Goal: Task Accomplishment & Management: Manage account settings

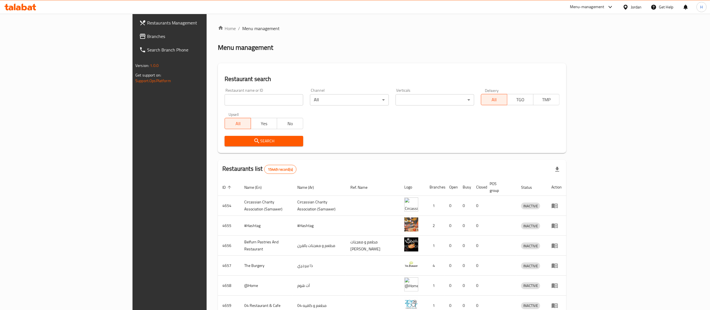
click at [135, 30] on link "Branches" at bounding box center [193, 35] width 116 height 13
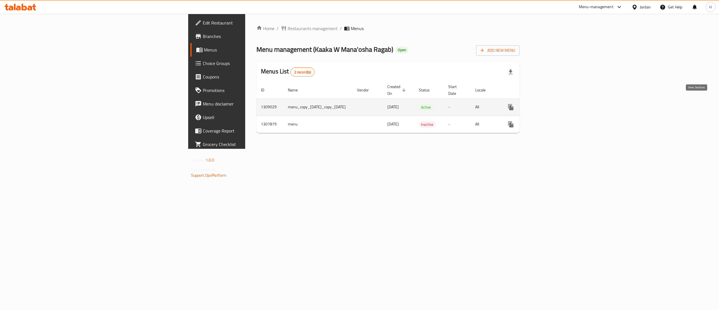
click at [555, 104] on icon "enhanced table" at bounding box center [551, 107] width 7 height 7
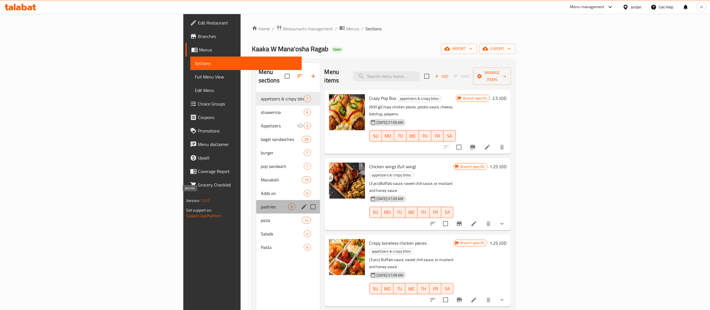
click at [261, 203] on span "pastries" at bounding box center [275, 206] width 28 height 7
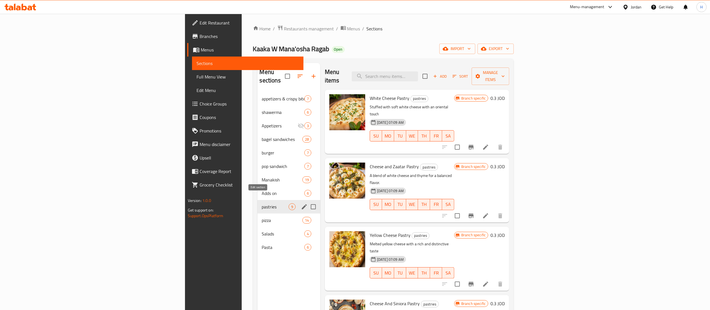
click at [301, 203] on icon "edit" at bounding box center [304, 206] width 7 height 7
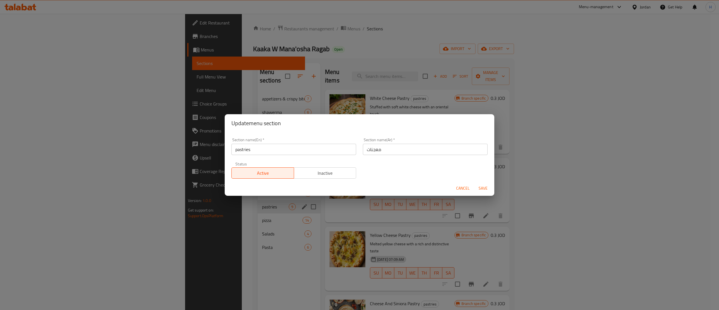
click at [462, 189] on span "Cancel" at bounding box center [462, 188] width 13 height 7
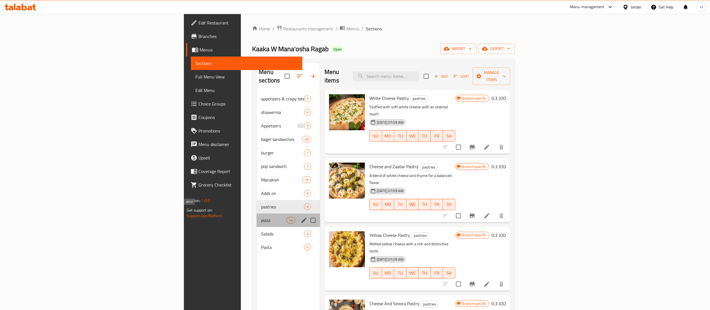
click at [261, 217] on span "pizza" at bounding box center [273, 220] width 25 height 7
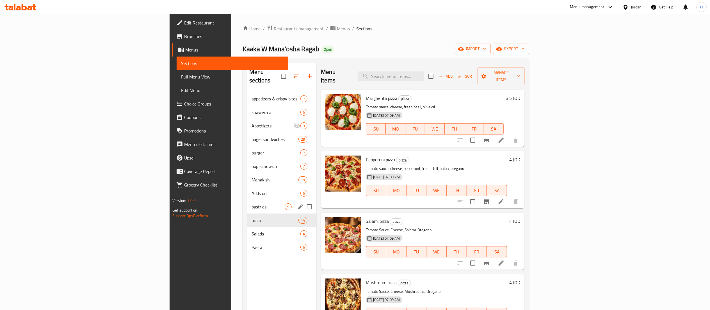
click at [247, 203] on div "pastries 9" at bounding box center [281, 206] width 69 height 13
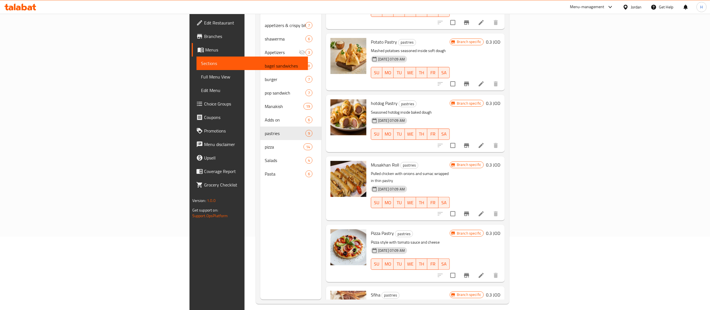
scroll to position [79, 0]
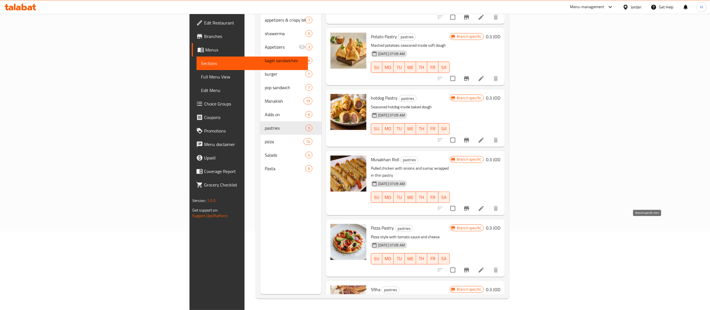
click at [470, 266] on icon "Branch-specific-item" at bounding box center [466, 269] width 7 height 7
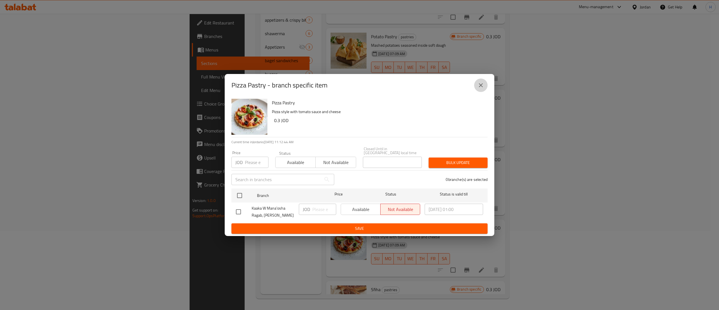
click at [481, 91] on button "close" at bounding box center [480, 84] width 13 height 13
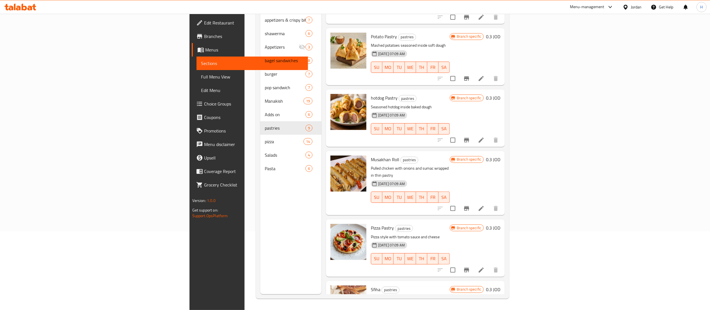
click at [501, 224] on h6 "0.3 JOD" at bounding box center [493, 228] width 14 height 8
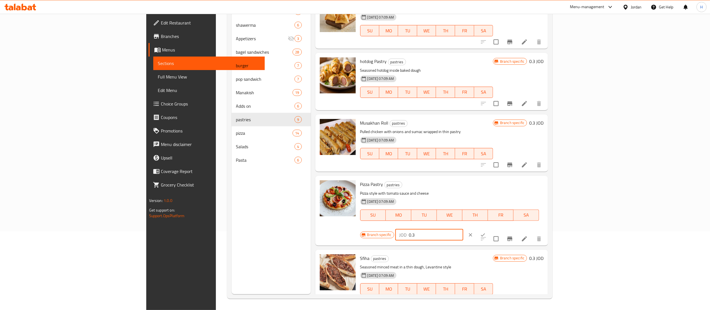
click at [463, 229] on input "0.3" at bounding box center [436, 234] width 54 height 11
type input "0.4"
click at [489, 228] on button "ok" at bounding box center [483, 234] width 12 height 12
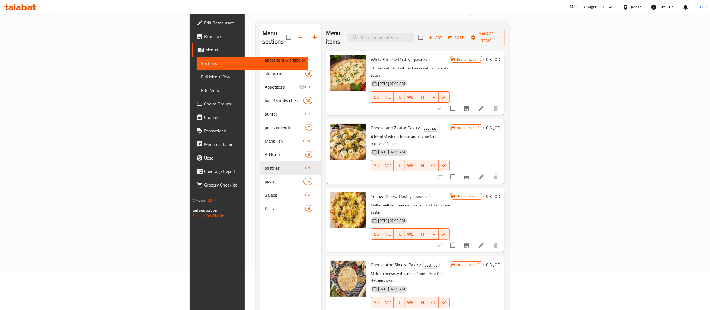
scroll to position [0, 0]
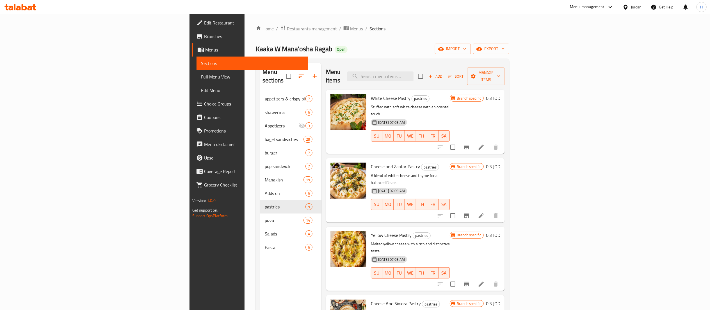
click at [501, 94] on h6 "0.3 JOD" at bounding box center [493, 98] width 14 height 8
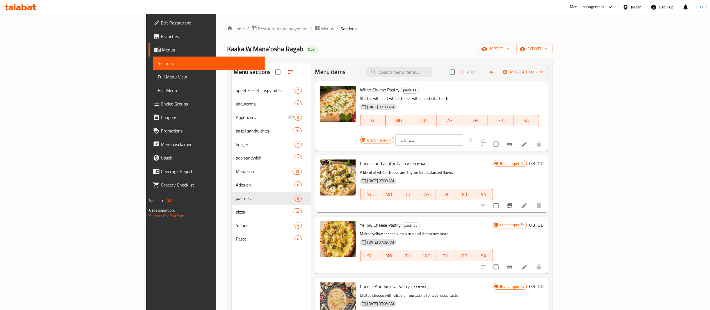
click at [463, 134] on input "0.3" at bounding box center [436, 139] width 54 height 11
type input "0.35"
click at [486, 137] on icon "ok" at bounding box center [483, 140] width 6 height 6
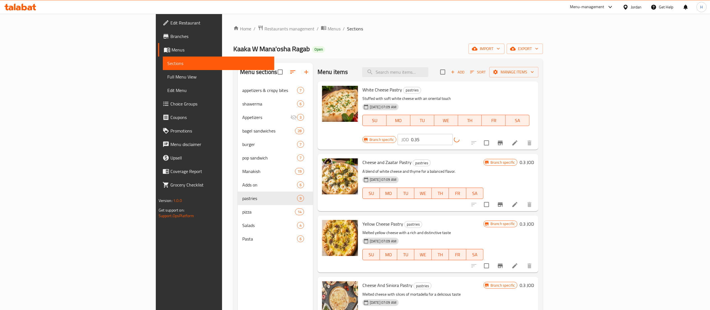
click at [534, 158] on h6 "0.3 JOD" at bounding box center [527, 162] width 14 height 8
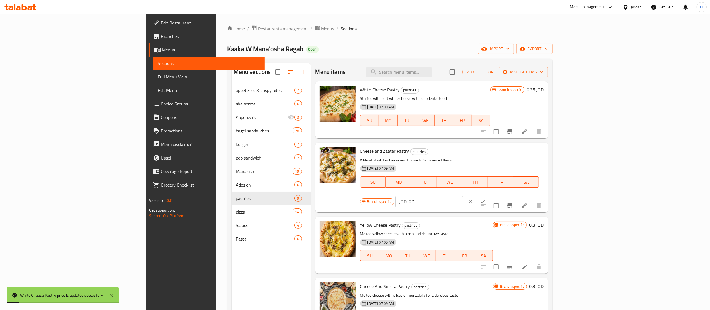
click at [463, 196] on input "0.3" at bounding box center [436, 201] width 54 height 11
type input "0.35"
click at [489, 195] on button "ok" at bounding box center [483, 201] width 12 height 12
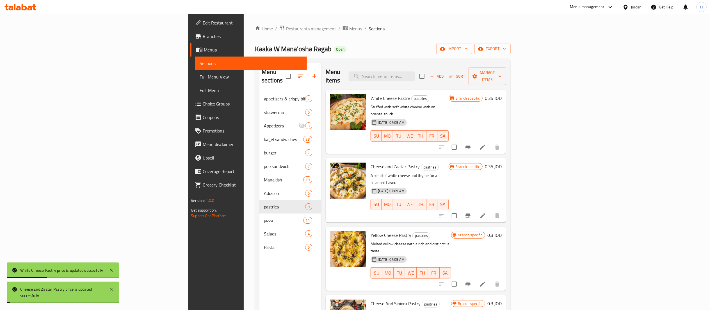
click at [502, 231] on h6 "0.3 JOD" at bounding box center [495, 235] width 14 height 8
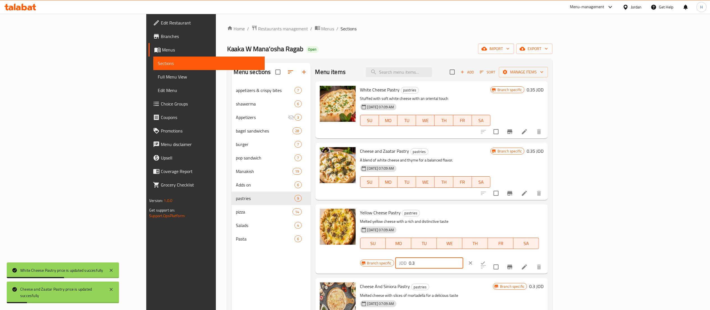
click at [463, 257] on input "0.3" at bounding box center [436, 262] width 54 height 11
type input "0.35"
click at [486, 260] on icon "ok" at bounding box center [483, 263] width 6 height 6
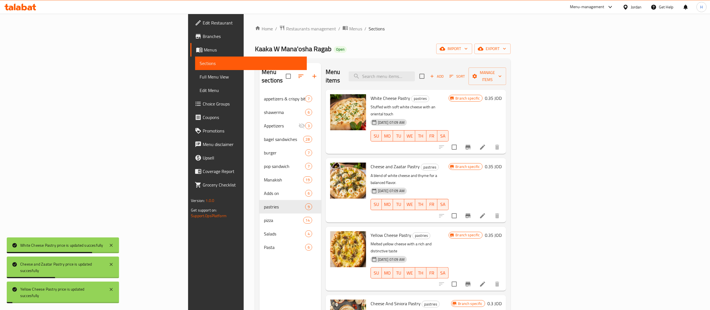
click at [502, 299] on h6 "0.3 JOD" at bounding box center [495, 303] width 14 height 8
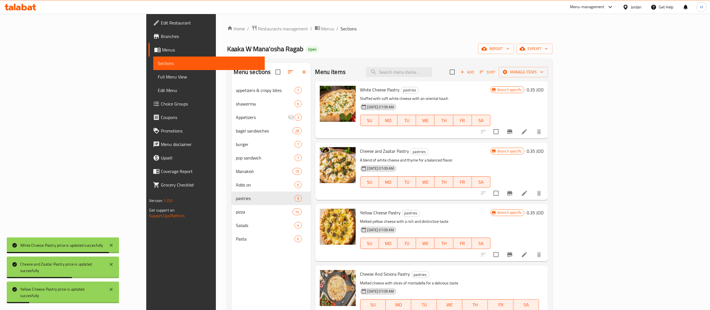
drag, startPoint x: 622, startPoint y: 275, endPoint x: 663, endPoint y: 278, distance: 42.0
type input "0.35"
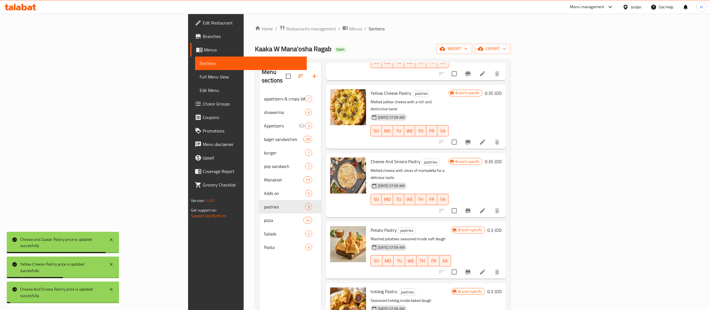
scroll to position [169, 0]
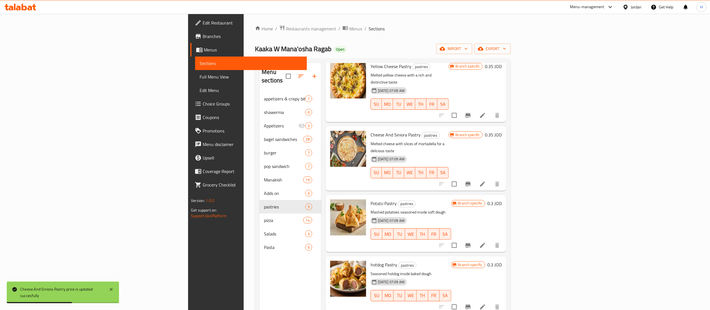
click at [502, 199] on h6 "0.3 JOD" at bounding box center [495, 203] width 14 height 8
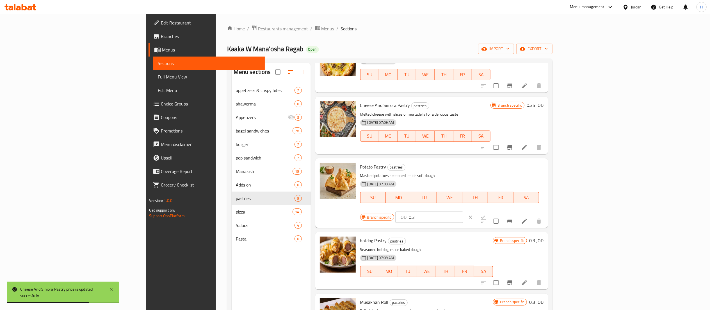
click at [463, 211] on input "0.3" at bounding box center [436, 216] width 54 height 11
type input "0.35"
click at [485, 215] on icon "ok" at bounding box center [483, 216] width 4 height 3
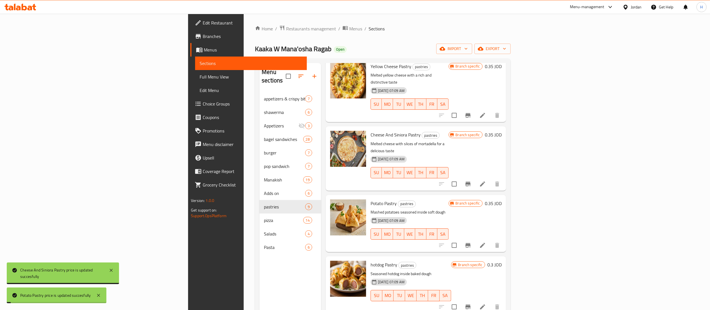
click at [502, 260] on h6 "0.3 JOD" at bounding box center [495, 264] width 14 height 8
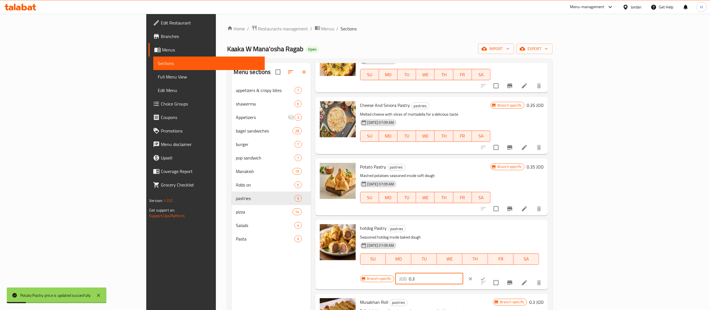
click at [463, 273] on input "0.3" at bounding box center [436, 278] width 54 height 11
type input "0.35"
click at [486, 276] on icon "ok" at bounding box center [483, 279] width 6 height 6
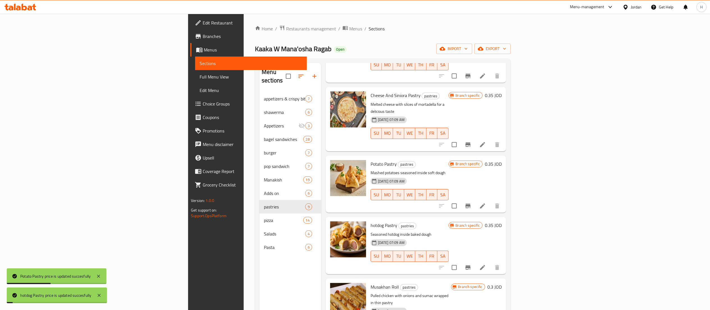
scroll to position [256, 0]
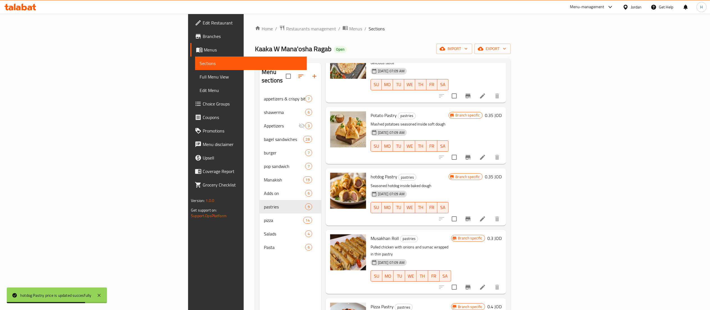
click at [502, 234] on h6 "0.3 JOD" at bounding box center [495, 238] width 14 height 8
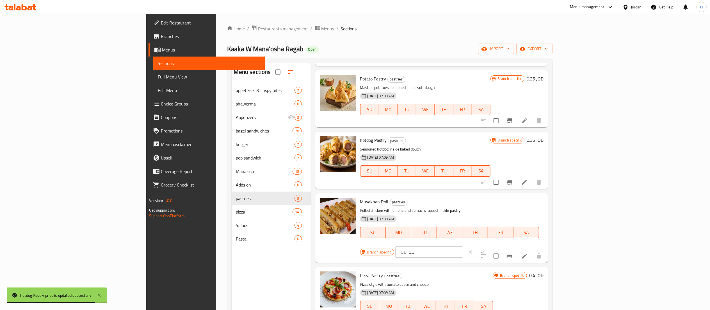
click at [463, 246] on input "0.3" at bounding box center [436, 251] width 54 height 11
type input "0.35"
click at [486, 249] on icon "ok" at bounding box center [483, 252] width 6 height 6
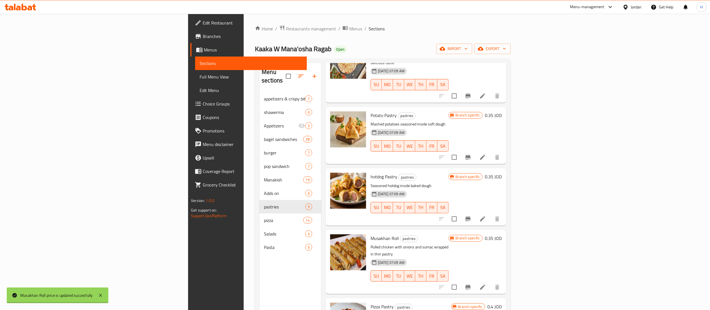
scroll to position [79, 0]
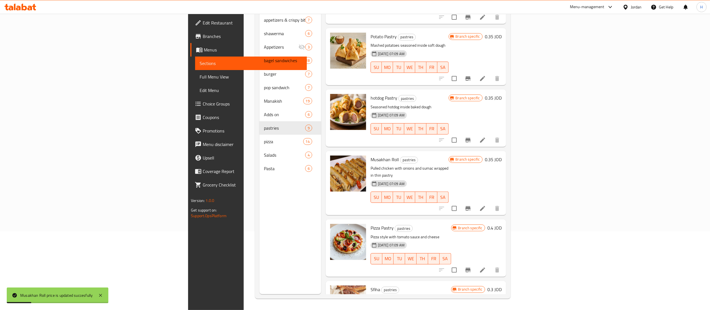
click at [502, 285] on h6 "0.3 JOD" at bounding box center [495, 289] width 14 height 8
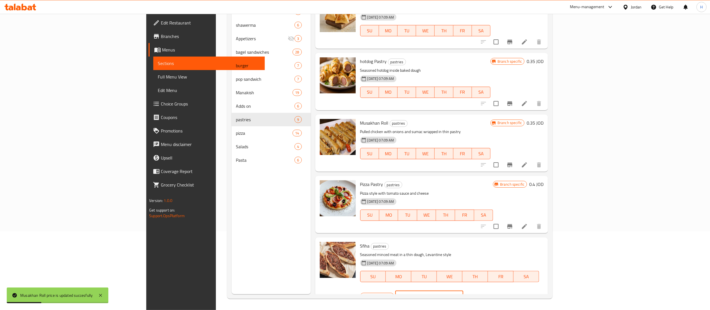
click at [463, 290] on input "0.3" at bounding box center [436, 295] width 54 height 11
type input "0.35"
click at [486, 293] on icon "ok" at bounding box center [483, 296] width 6 height 6
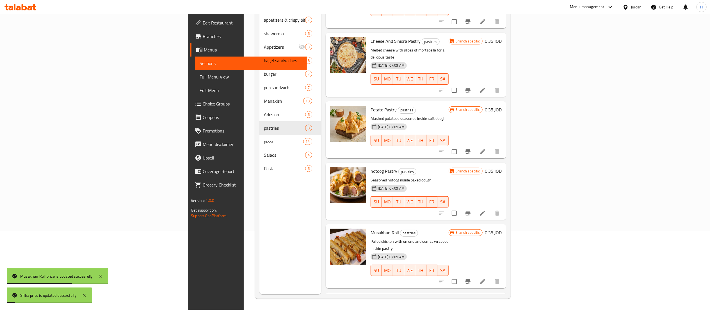
scroll to position [144, 0]
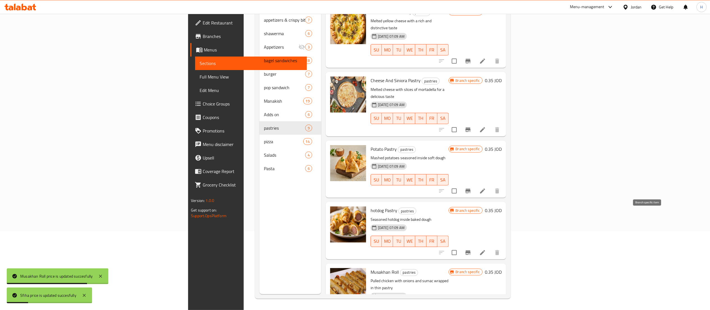
click at [472, 249] on icon "Branch-specific-item" at bounding box center [468, 252] width 7 height 7
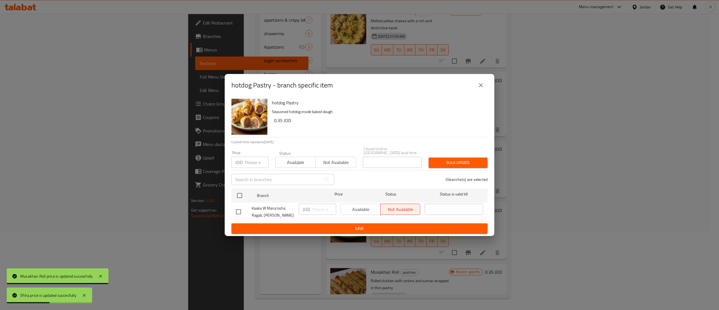
click at [481, 88] on icon "close" at bounding box center [480, 85] width 7 height 7
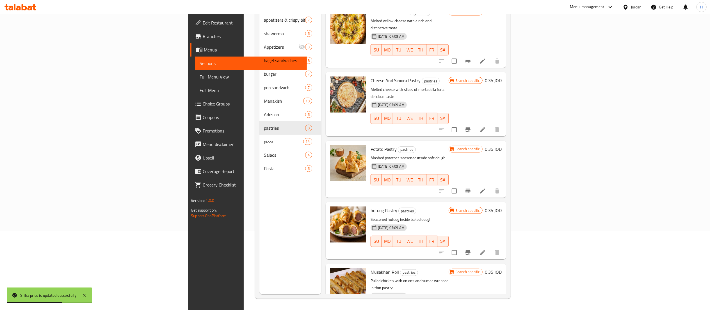
click at [472, 187] on icon "Branch-specific-item" at bounding box center [468, 190] width 7 height 7
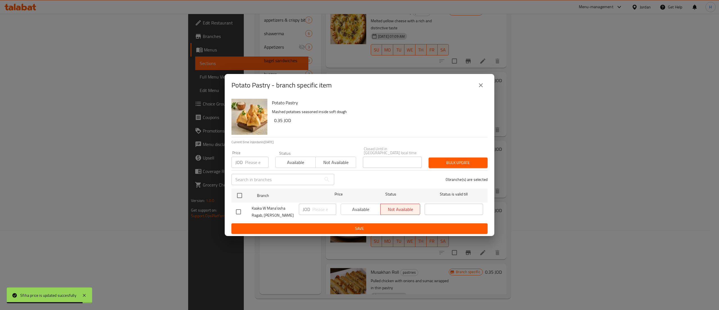
click at [479, 88] on icon "close" at bounding box center [480, 85] width 7 height 7
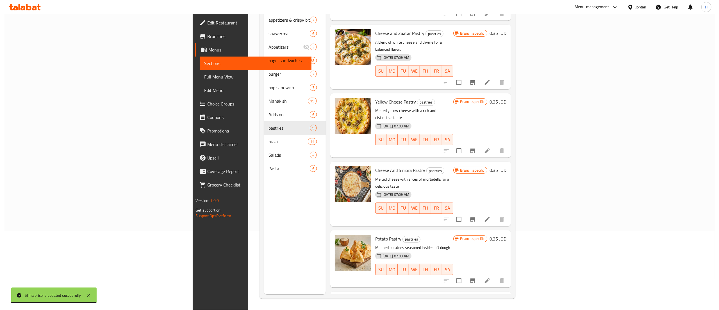
scroll to position [0, 0]
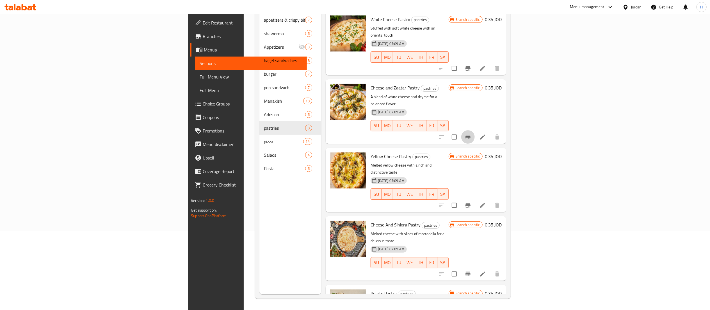
click at [472, 133] on icon "Branch-specific-item" at bounding box center [468, 136] width 7 height 7
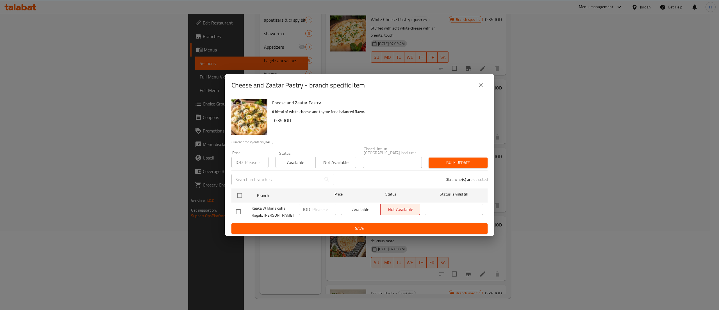
click at [481, 91] on button "close" at bounding box center [480, 84] width 13 height 13
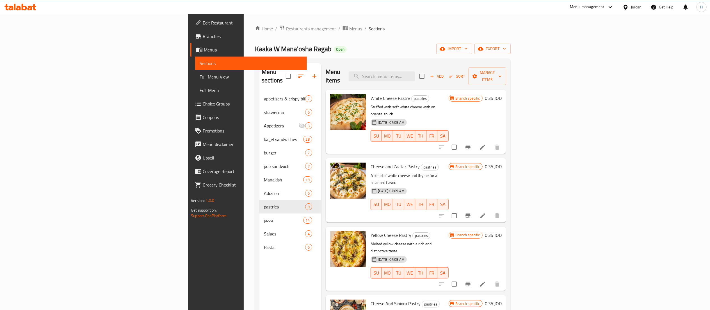
click at [472, 144] on icon "Branch-specific-item" at bounding box center [468, 147] width 7 height 7
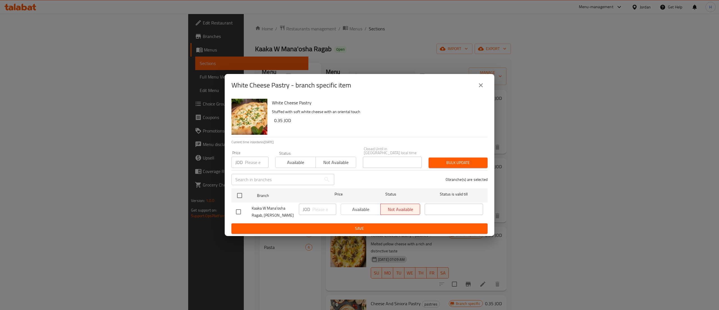
click at [487, 87] on button "close" at bounding box center [480, 84] width 13 height 13
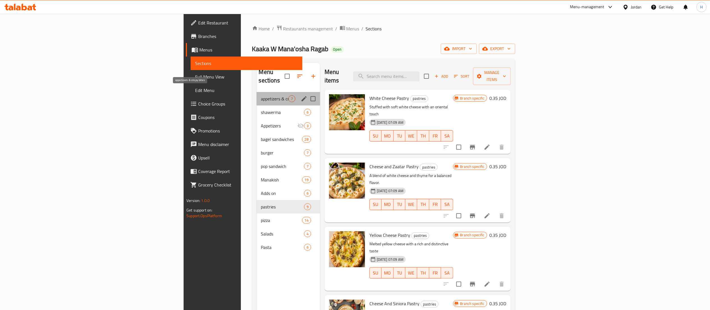
click at [261, 95] on span "appetizers & crispy bites" at bounding box center [274, 98] width 27 height 7
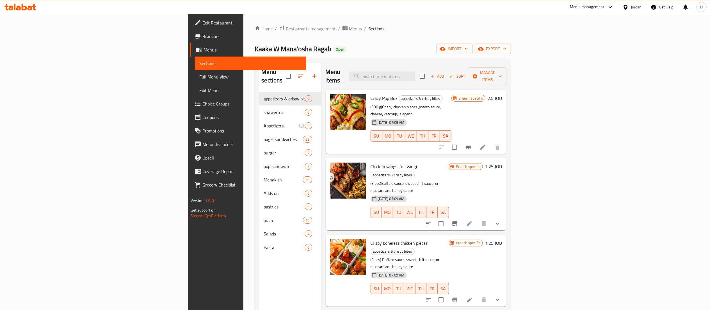
click at [448, 78] on div "Menu items Add Sort Manage items" at bounding box center [416, 76] width 181 height 27
click at [415, 71] on input "search" at bounding box center [382, 76] width 66 height 10
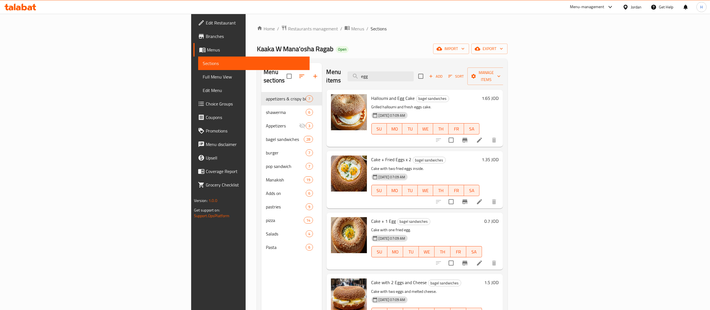
drag, startPoint x: 444, startPoint y: 75, endPoint x: 406, endPoint y: 69, distance: 38.1
click at [406, 69] on div "Menu items egg Add Sort Manage items" at bounding box center [415, 76] width 177 height 27
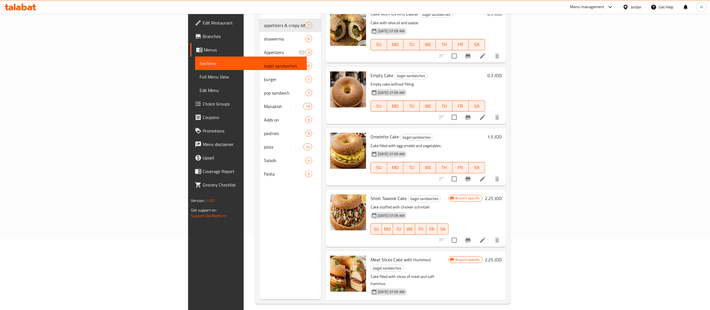
scroll to position [79, 0]
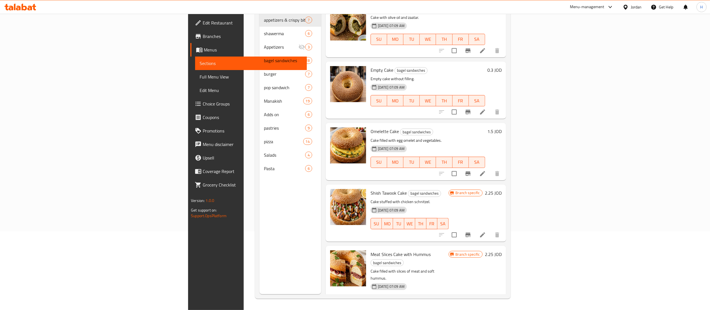
type input "cake"
click at [502, 66] on h6 "0.3 JOD" at bounding box center [495, 70] width 14 height 8
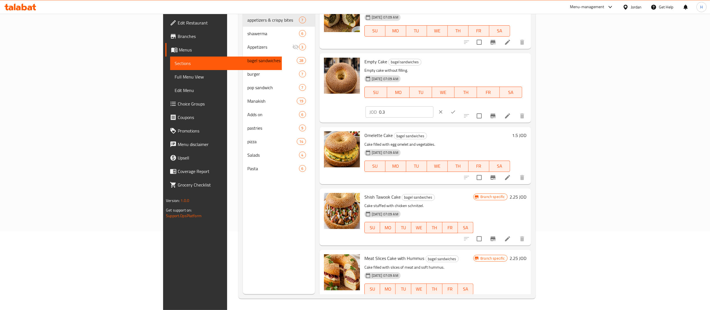
click at [434, 106] on input "0.3" at bounding box center [406, 111] width 54 height 11
type input "0.35"
click at [456, 109] on icon "ok" at bounding box center [454, 112] width 6 height 6
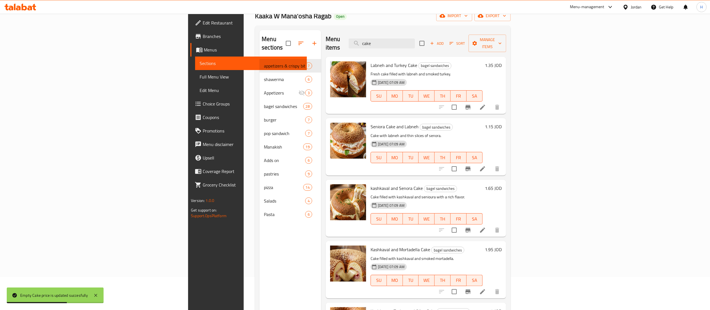
scroll to position [0, 0]
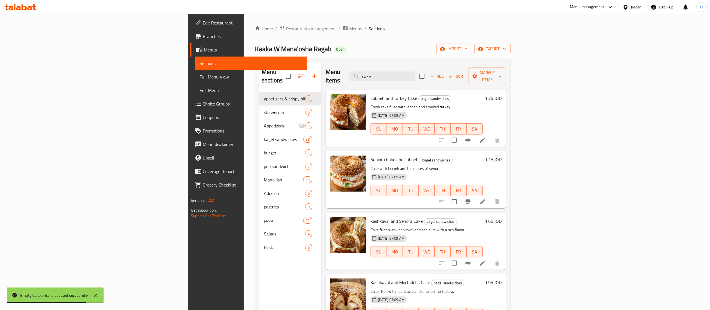
drag, startPoint x: 447, startPoint y: 71, endPoint x: 368, endPoint y: 58, distance: 79.9
click at [368, 58] on div "Home / Restaurants management / Menus / Sections Kaaka W Mana'osha Ragab Open i…" at bounding box center [383, 201] width 256 height 352
paste input "جبنه مثلثات عدد 1"
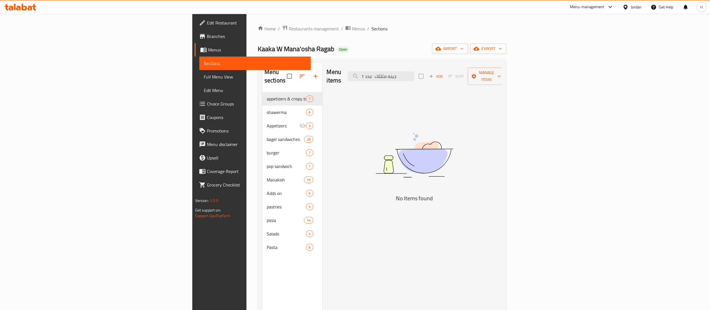
drag, startPoint x: 443, startPoint y: 73, endPoint x: 363, endPoint y: 66, distance: 80.1
click at [363, 66] on div "Menu items جبنه مثلثات عدد 1 Add Sort Manage items" at bounding box center [415, 76] width 176 height 27
drag, startPoint x: 438, startPoint y: 73, endPoint x: 409, endPoint y: 71, distance: 29.0
click at [409, 71] on div "Menu items جبنه مثلثات ع1 Add Sort Manage items" at bounding box center [415, 76] width 176 height 27
click at [414, 76] on input "جبنه مثلثات1" at bounding box center [381, 76] width 66 height 10
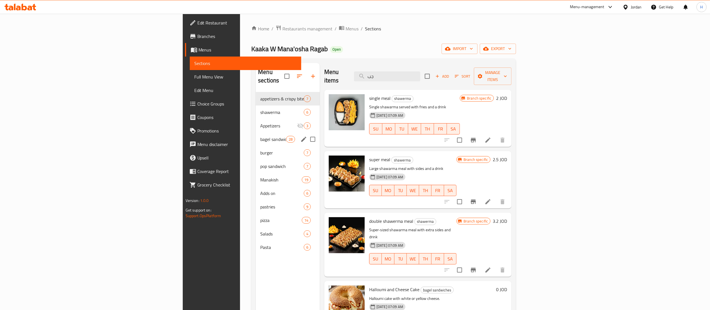
type input "جب"
click at [260, 136] on span "bagel sandwiches" at bounding box center [273, 139] width 26 height 7
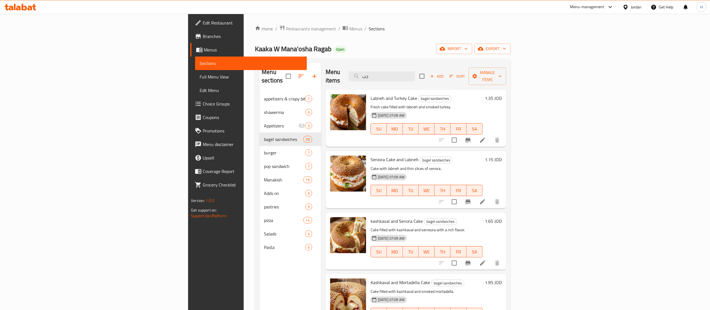
drag, startPoint x: 446, startPoint y: 70, endPoint x: 400, endPoint y: 72, distance: 46.1
click at [400, 72] on div "Menu items جب Add Sort Manage items" at bounding box center [416, 76] width 181 height 27
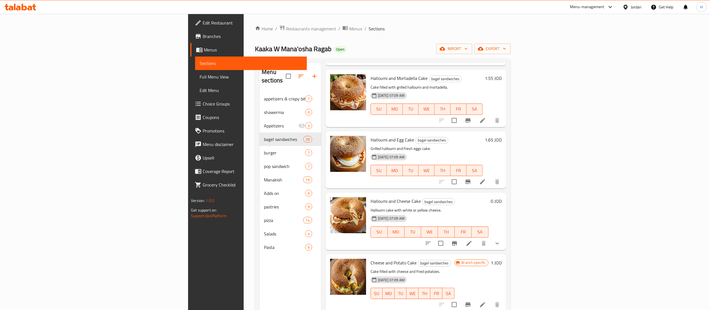
scroll to position [506, 0]
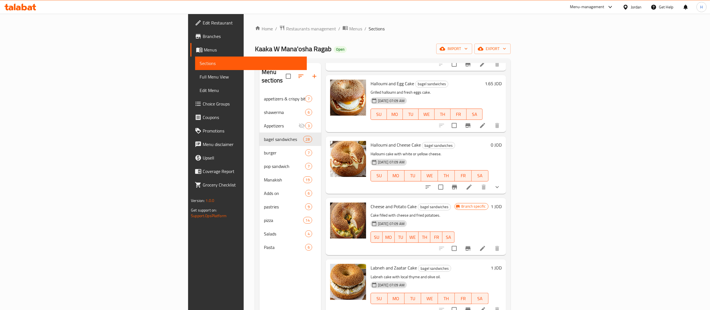
click at [501, 183] on icon "show more" at bounding box center [497, 186] width 7 height 7
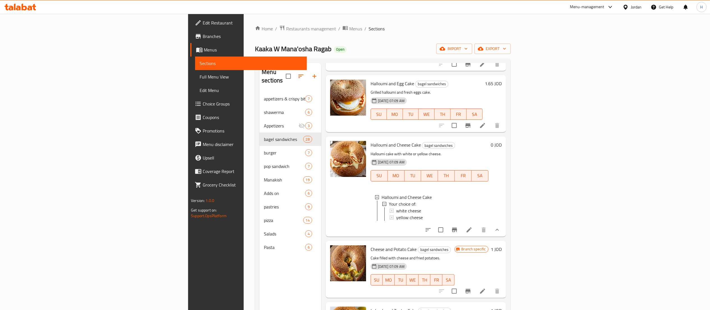
click at [501, 228] on icon "show more" at bounding box center [497, 229] width 7 height 7
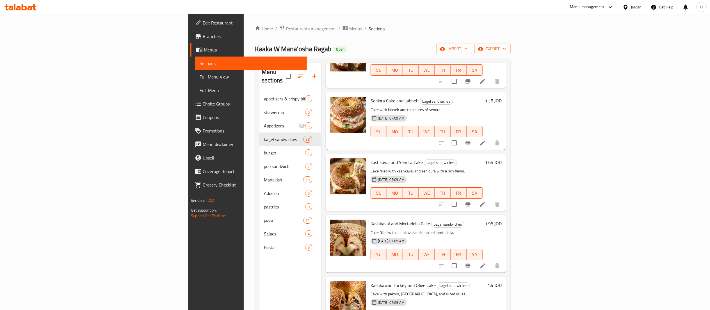
scroll to position [0, 0]
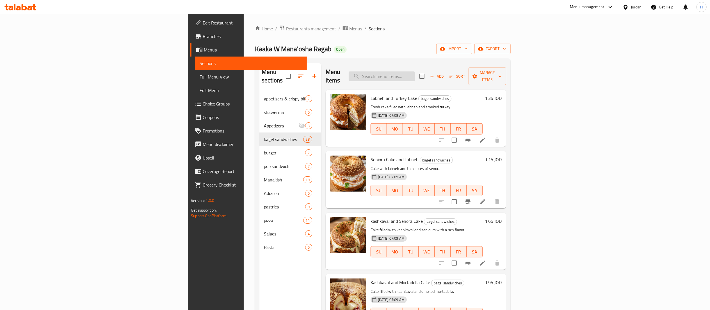
click at [415, 73] on input "search" at bounding box center [382, 76] width 66 height 10
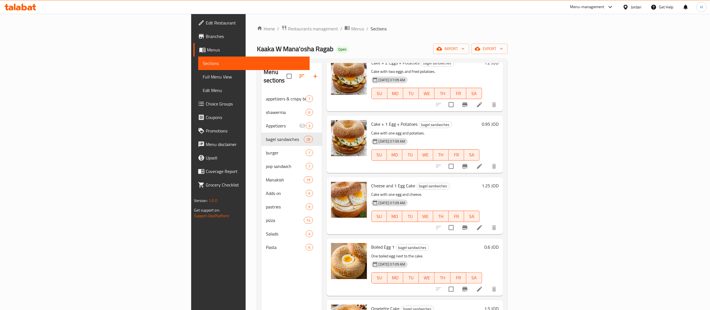
scroll to position [337, 0]
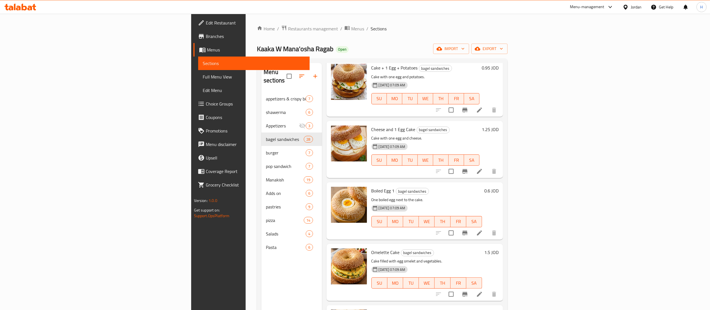
type input "egg"
click at [488, 228] on li at bounding box center [480, 233] width 16 height 10
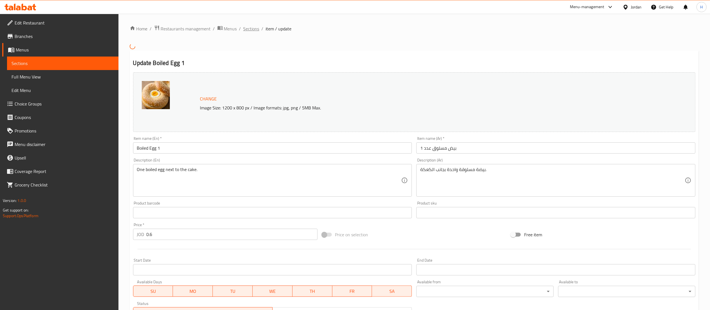
click at [251, 29] on span "Sections" at bounding box center [252, 28] width 16 height 7
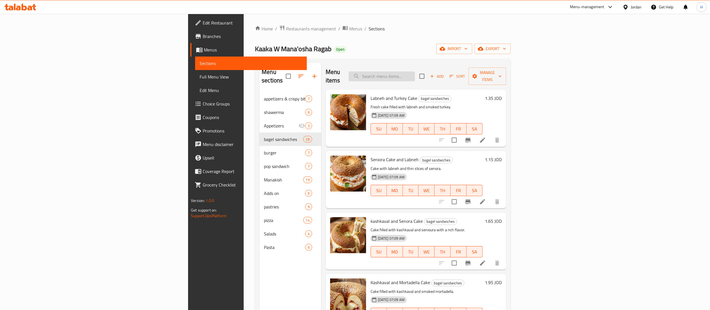
click at [415, 75] on input "search" at bounding box center [382, 76] width 66 height 10
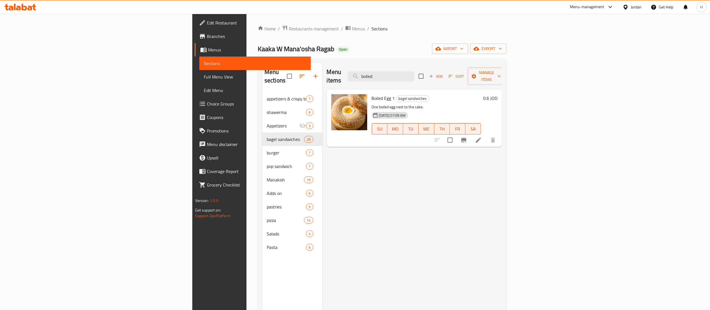
type input "boiled"
click at [498, 94] on h6 "0.6 JOD" at bounding box center [490, 98] width 14 height 8
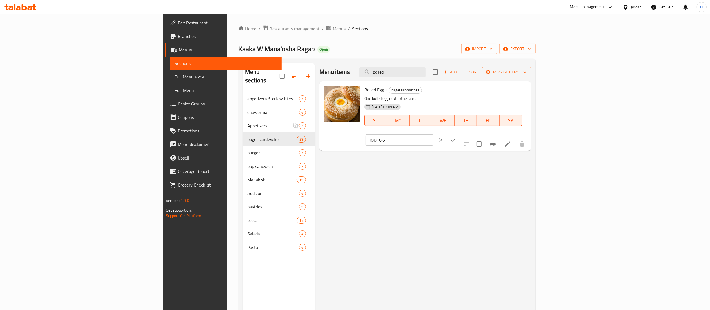
click at [434, 134] on input "0.6" at bounding box center [406, 139] width 54 height 11
type input "0.25"
click at [460, 134] on button "ok" at bounding box center [453, 140] width 12 height 12
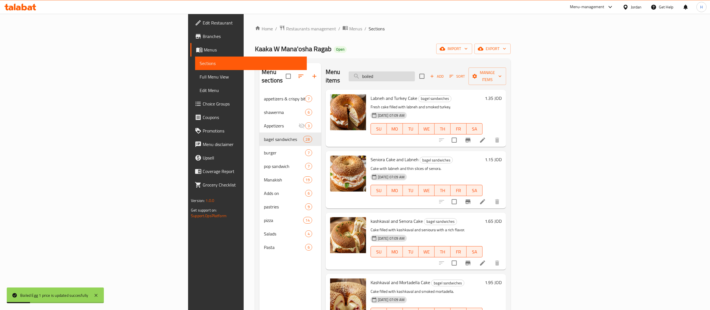
click at [415, 75] on input "boiled" at bounding box center [382, 76] width 66 height 10
type input "boiled"
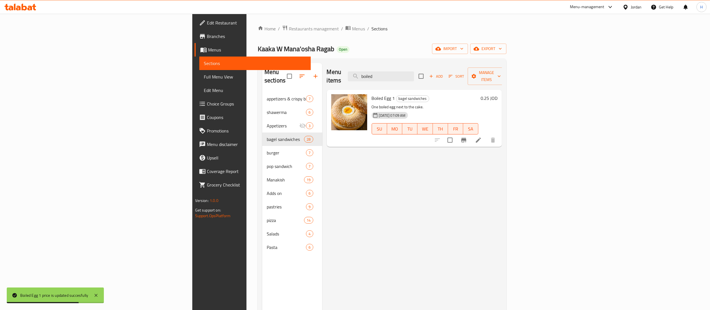
click at [498, 94] on h6 "0.25 JOD" at bounding box center [489, 98] width 17 height 8
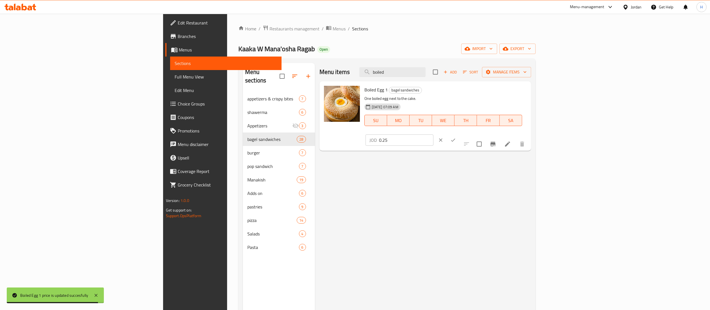
drag, startPoint x: 633, startPoint y: 93, endPoint x: 624, endPoint y: 92, distance: 8.5
click at [434, 134] on input "0.25" at bounding box center [406, 139] width 54 height 11
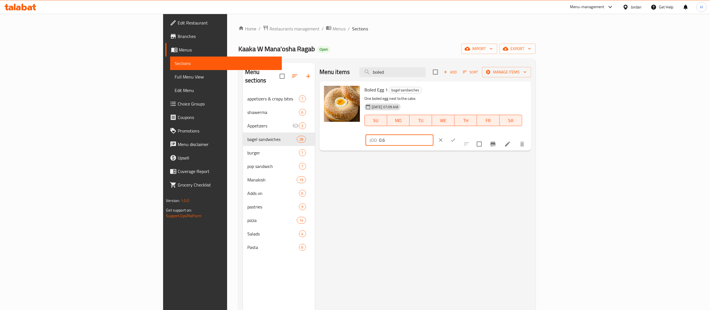
type input "0.6"
click at [456, 137] on icon "ok" at bounding box center [454, 140] width 6 height 6
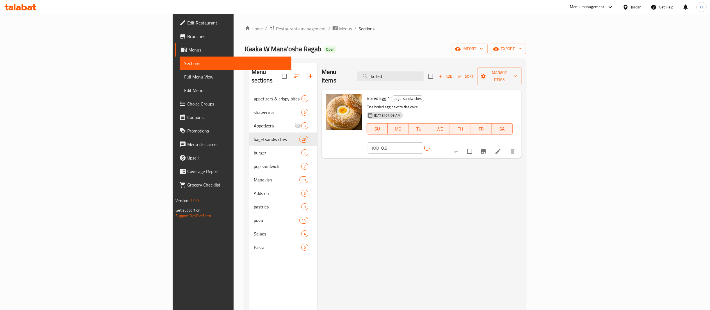
click at [503, 186] on div "Menu items boiled Add Sort Manage items Boiled Egg 1 bagel sandwiches One boile…" at bounding box center [419, 218] width 204 height 310
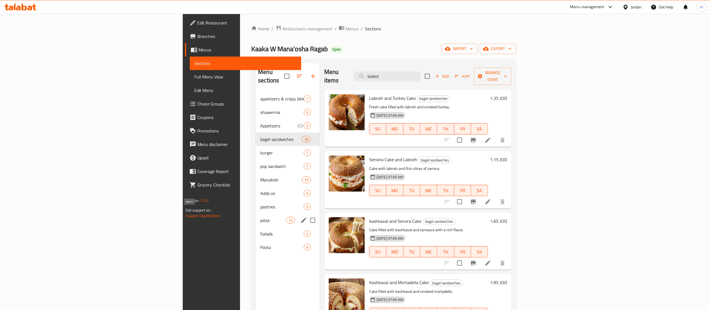
click at [256, 215] on div "pizza 14" at bounding box center [288, 219] width 64 height 13
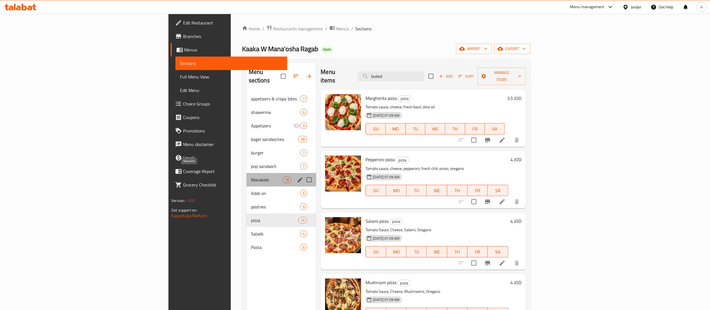
drag, startPoint x: 158, startPoint y: 171, endPoint x: 156, endPoint y: 174, distance: 3.0
click at [251, 176] on span "Manakish" at bounding box center [266, 179] width 31 height 7
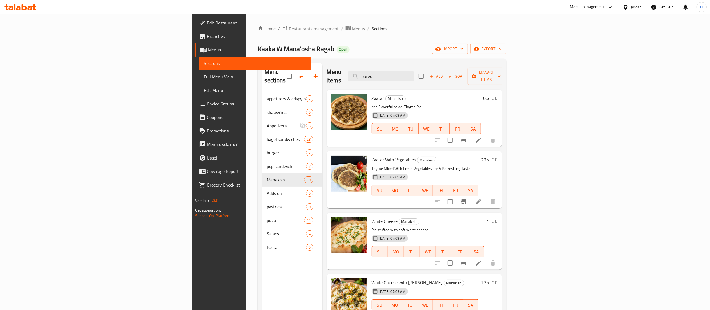
click at [484, 96] on div "Zaatar Manakish rich Flavorful baladi Thyme Pie 01-09-2025 07:09 AM SU MO TU WE…" at bounding box center [427, 118] width 114 height 53
drag, startPoint x: 456, startPoint y: 75, endPoint x: 326, endPoint y: 69, distance: 130.2
click at [327, 68] on div "Menu items boiled Add Sort Manage items" at bounding box center [415, 76] width 176 height 27
paste input "لبنة وزعتر"
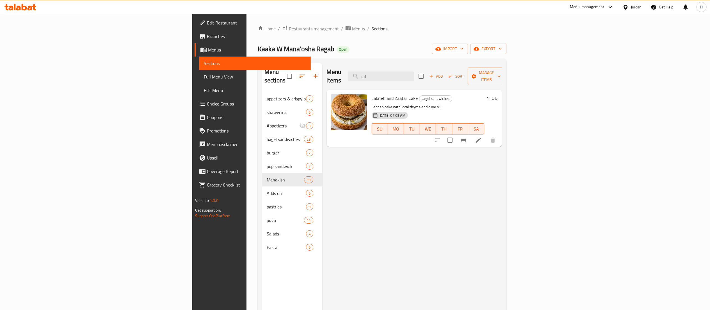
type input "ل"
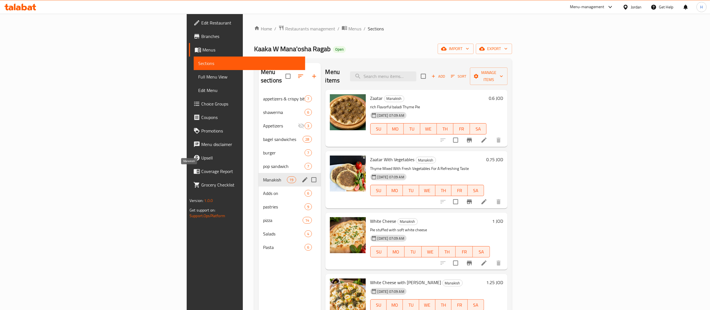
click at [263, 176] on span "Manakish" at bounding box center [275, 179] width 24 height 7
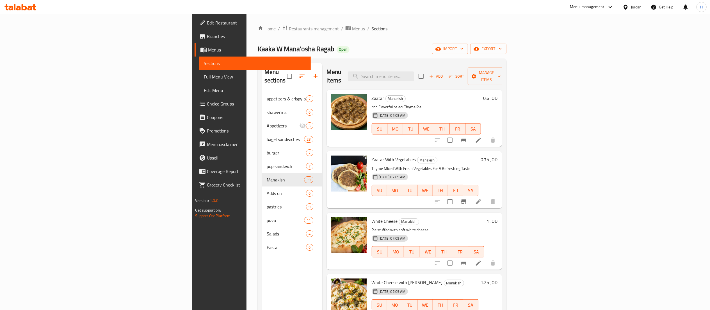
click at [456, 78] on div "Menu items Add Sort Manage items" at bounding box center [415, 76] width 176 height 27
click at [414, 72] on input "search" at bounding box center [381, 76] width 66 height 10
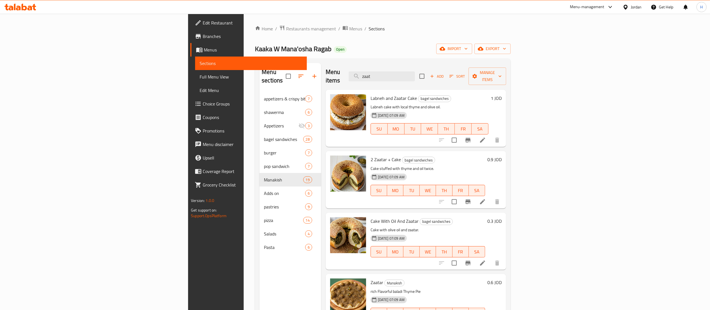
type input "zaat"
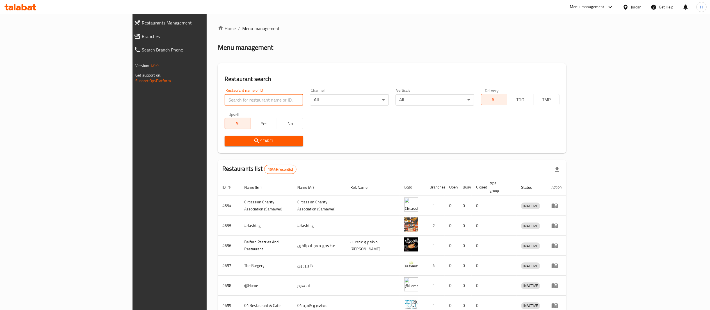
click at [225, 100] on input "search" at bounding box center [264, 99] width 79 height 11
paste input "777118"
type input "777118"
click button "Search" at bounding box center [264, 141] width 79 height 10
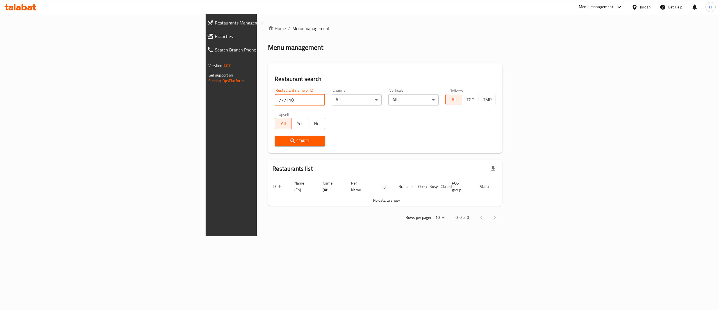
click at [215, 21] on span "Restaurants Management" at bounding box center [268, 22] width 106 height 7
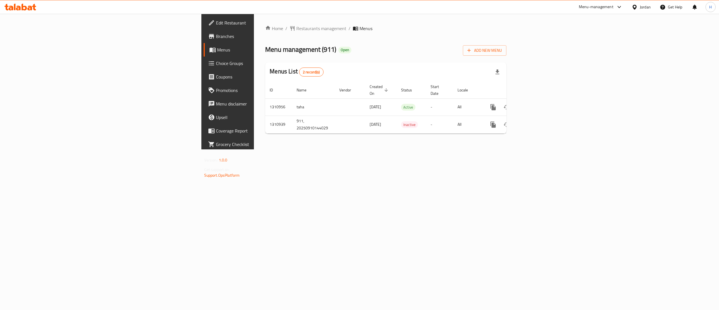
click at [518, 149] on div "Home / Restaurants management / Menus Menu management ( 911 ) Open Add New Menu…" at bounding box center [386, 81] width 264 height 135
click at [537, 104] on icon "enhanced table" at bounding box center [533, 107] width 7 height 7
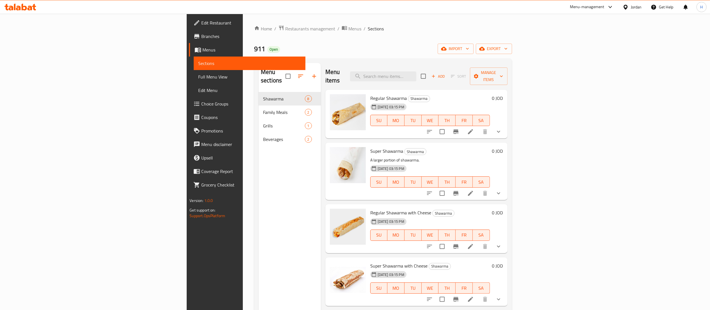
click at [479, 127] on li at bounding box center [471, 131] width 16 height 10
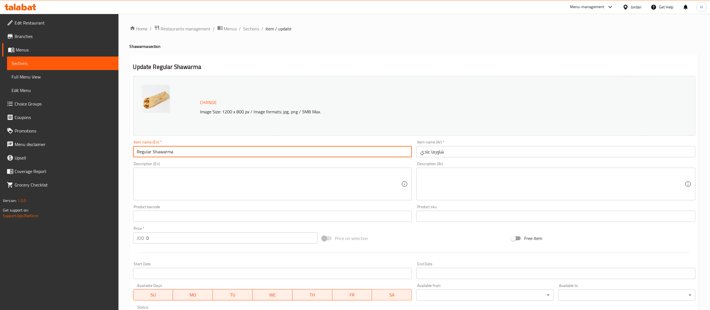
drag, startPoint x: 194, startPoint y: 149, endPoint x: 0, endPoint y: 142, distance: 194.2
click at [0, 144] on div "Edit Restaurant Branches Menus Sections Full Menu View Edit Menu Choice Groups …" at bounding box center [355, 216] width 710 height 404
click at [441, 149] on input "شاورما عادي" at bounding box center [556, 151] width 279 height 11
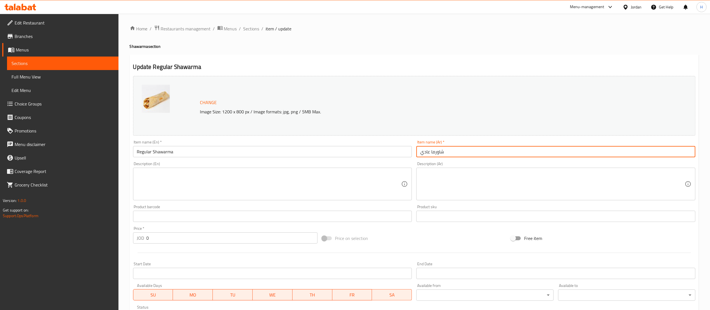
click at [441, 149] on input "شاورما عادي" at bounding box center [556, 151] width 279 height 11
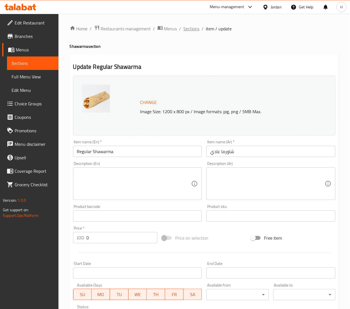
click at [189, 27] on span "Sections" at bounding box center [191, 28] width 16 height 7
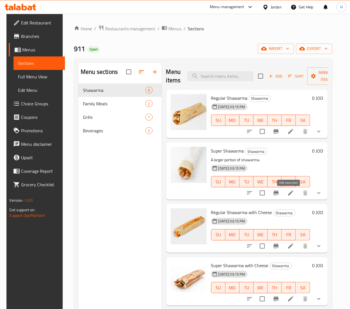
click at [288, 193] on icon at bounding box center [290, 193] width 7 height 7
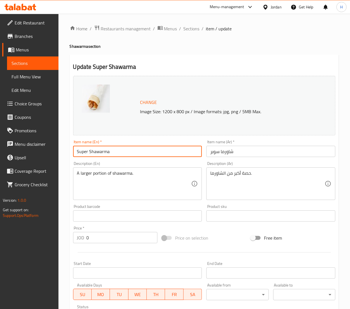
drag, startPoint x: 124, startPoint y: 147, endPoint x: 28, endPoint y: 147, distance: 96.6
click at [28, 147] on div "Edit Restaurant Branches Menus Sections Full Menu View Edit Menu Choice Groups …" at bounding box center [175, 216] width 350 height 404
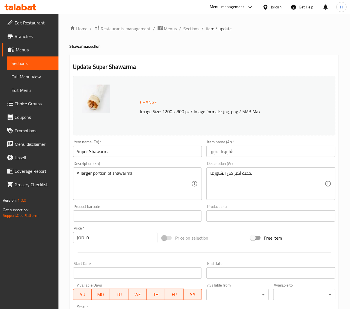
click at [215, 154] on input "شاورما سوبر" at bounding box center [270, 151] width 129 height 11
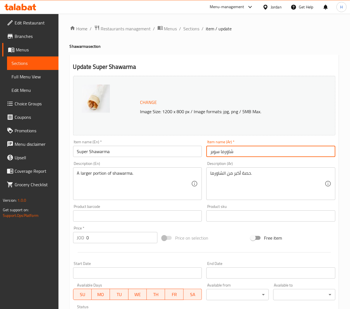
click at [215, 154] on input "شاورما سوبر" at bounding box center [270, 151] width 129 height 11
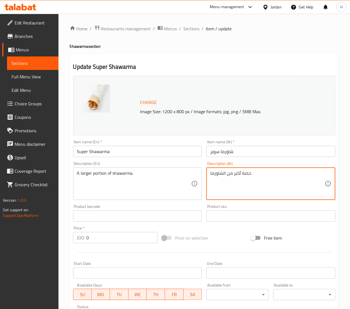
click at [235, 175] on textarea "حصة أكبر من الشاورما." at bounding box center [267, 183] width 114 height 27
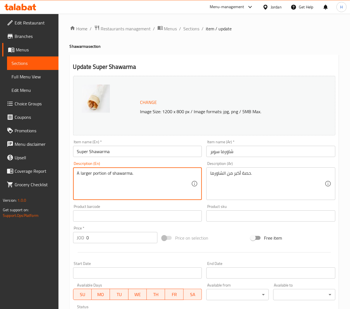
click at [83, 174] on textarea "A larger portion of shawarma." at bounding box center [134, 183] width 114 height 27
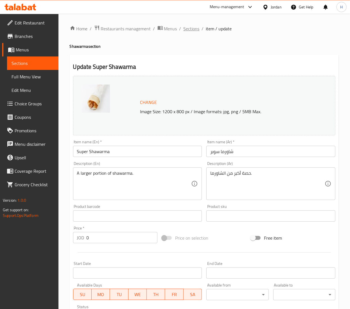
click at [194, 30] on span "Sections" at bounding box center [191, 28] width 16 height 7
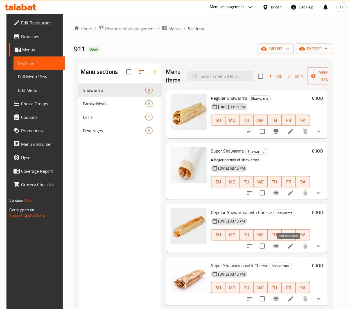
click at [290, 248] on icon at bounding box center [290, 246] width 7 height 7
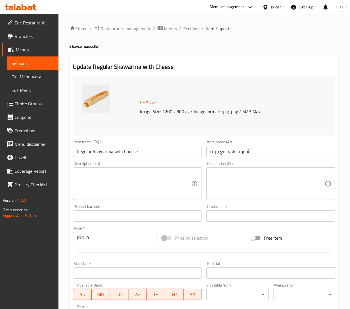
click at [113, 152] on input "Regular Shawarma with Cheese" at bounding box center [137, 151] width 129 height 11
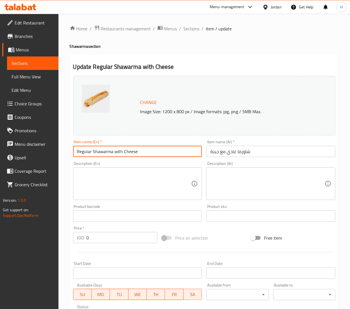
click at [113, 152] on input "Regular Shawarma with Cheese" at bounding box center [137, 151] width 129 height 11
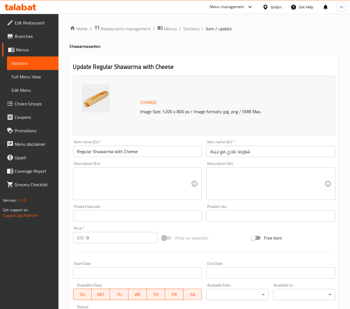
click at [238, 150] on input "شاورما عادي مع جبنة" at bounding box center [270, 151] width 129 height 11
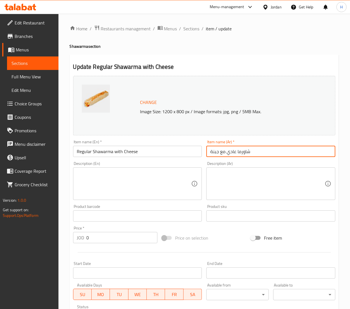
click at [238, 150] on input "شاورما عادي مع جبنة" at bounding box center [270, 151] width 129 height 11
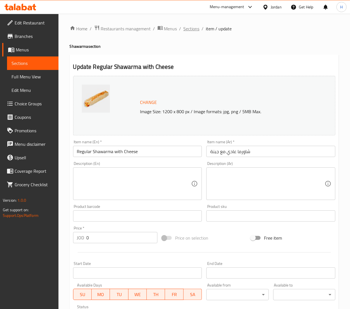
click at [192, 27] on span "Sections" at bounding box center [191, 28] width 16 height 7
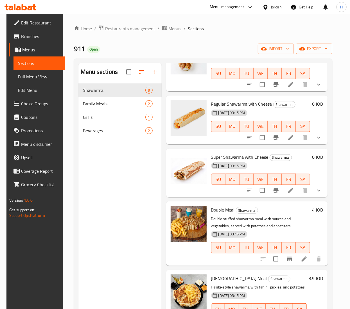
scroll to position [169, 0]
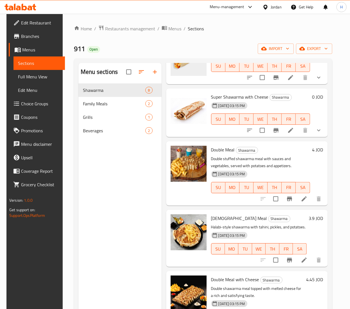
click at [289, 130] on icon at bounding box center [290, 130] width 5 height 5
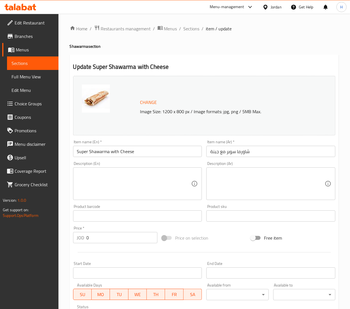
click at [97, 147] on input "Super Shawarma with Cheese" at bounding box center [137, 151] width 129 height 11
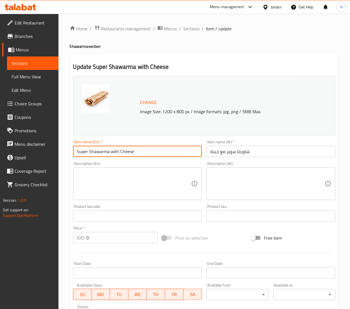
click at [97, 147] on input "Super Shawarma with Cheese" at bounding box center [137, 151] width 129 height 11
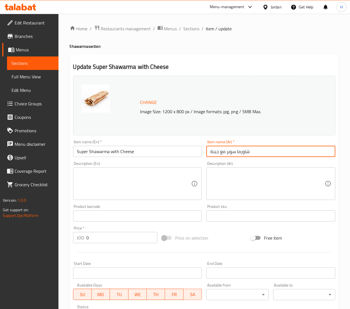
click at [233, 147] on input "شاورما سوبر مع جبنة" at bounding box center [270, 151] width 129 height 11
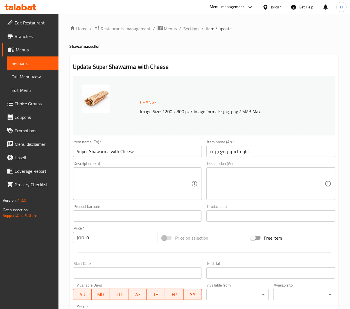
click at [193, 25] on span "Sections" at bounding box center [191, 28] width 16 height 7
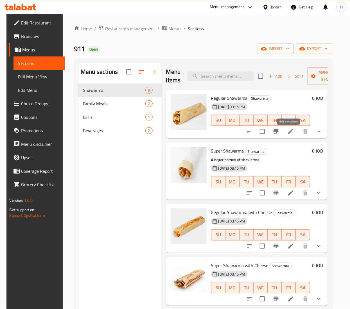
click at [290, 129] on icon at bounding box center [290, 131] width 7 height 7
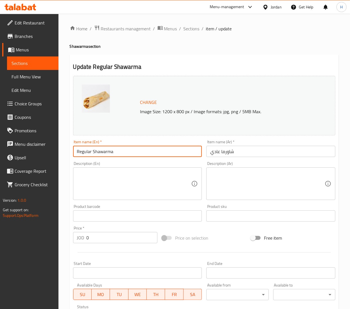
click at [106, 157] on input "Regular Shawarma" at bounding box center [137, 151] width 129 height 11
click at [104, 153] on input "Regular Shawarma" at bounding box center [137, 151] width 129 height 11
click at [103, 153] on input "Regular Shawarma" at bounding box center [137, 151] width 129 height 11
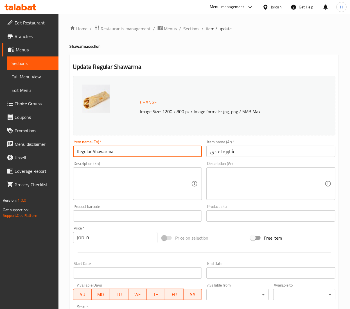
click at [103, 153] on input "Regular Shawarma" at bounding box center [137, 151] width 129 height 11
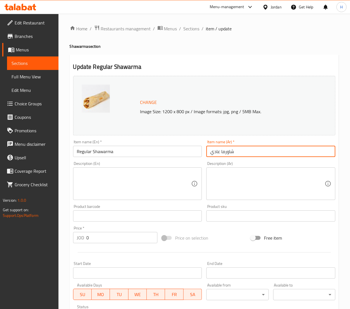
click at [226, 153] on input "شاورما عادي" at bounding box center [270, 151] width 129 height 11
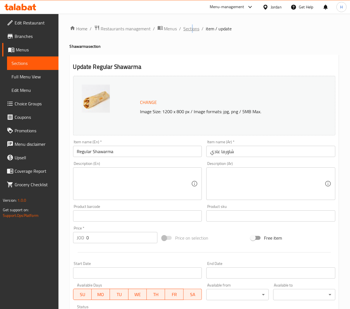
click at [190, 26] on div "Home / Restaurants management / Menus / Sections / item / update Shawarma secti…" at bounding box center [203, 216] width 291 height 404
click at [189, 29] on span "Sections" at bounding box center [191, 28] width 16 height 7
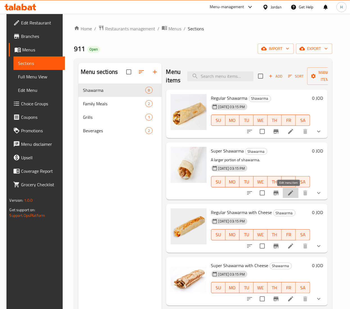
click at [288, 195] on icon at bounding box center [290, 193] width 7 height 7
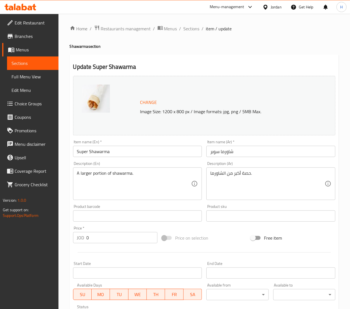
click at [90, 153] on input "Super Shawarma" at bounding box center [137, 151] width 129 height 11
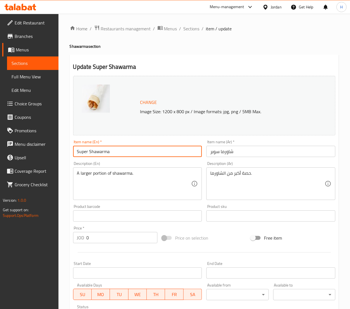
click at [90, 153] on input "Super Shawarma" at bounding box center [137, 151] width 129 height 11
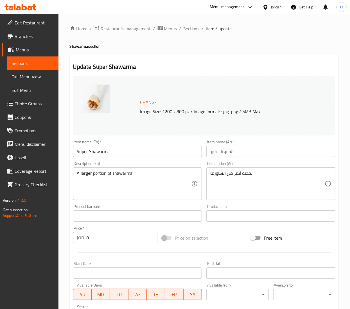
click at [232, 151] on input "شاورما سوبر" at bounding box center [270, 151] width 129 height 11
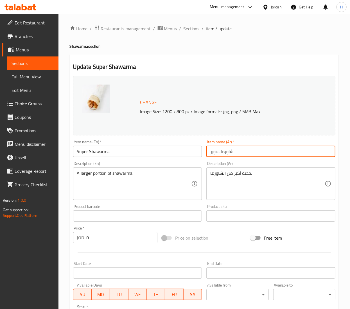
click at [232, 151] on input "شاورما سوبر" at bounding box center [270, 151] width 129 height 11
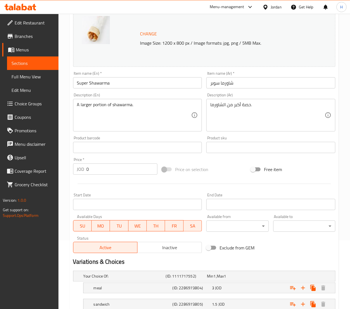
scroll to position [109, 0]
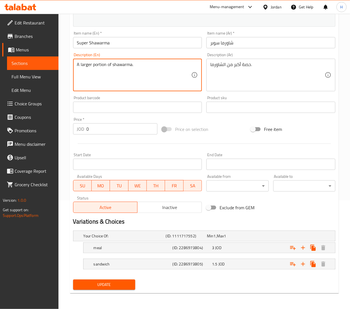
click at [106, 65] on textarea "A larger portion of shawarma." at bounding box center [134, 75] width 114 height 27
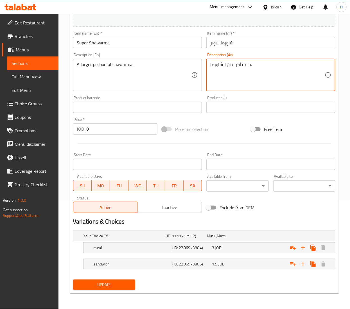
click at [220, 66] on textarea "حصة أكبر من الشاورما." at bounding box center [267, 75] width 114 height 27
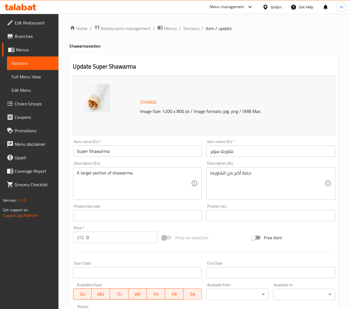
scroll to position [0, 0]
click at [195, 28] on span "Sections" at bounding box center [191, 28] width 16 height 7
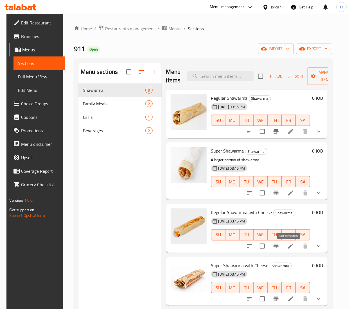
click at [288, 245] on icon at bounding box center [290, 246] width 7 height 7
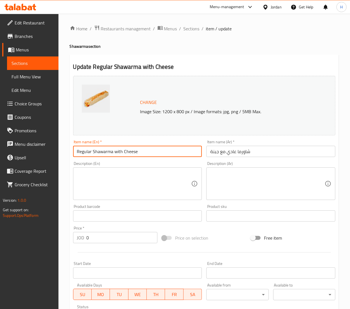
click at [128, 149] on input "Regular Shawarma with Cheese" at bounding box center [137, 151] width 129 height 11
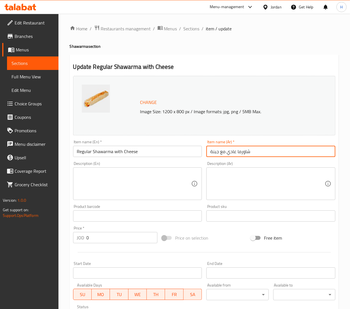
click at [244, 151] on input "شاورما عادي مع جبنة" at bounding box center [270, 151] width 129 height 11
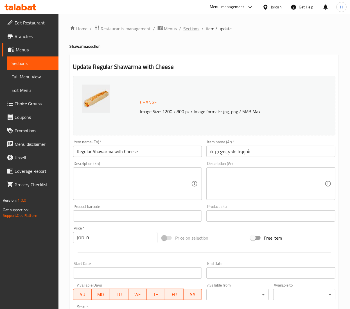
click at [192, 30] on span "Sections" at bounding box center [191, 28] width 16 height 7
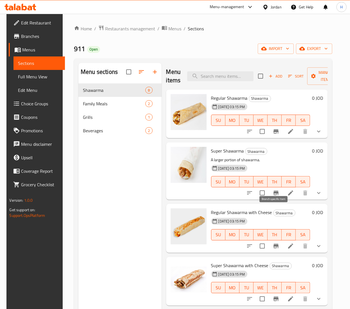
scroll to position [112, 0]
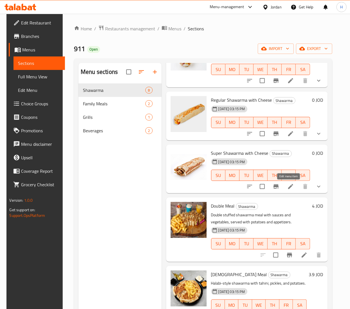
click at [287, 189] on icon at bounding box center [290, 186] width 7 height 7
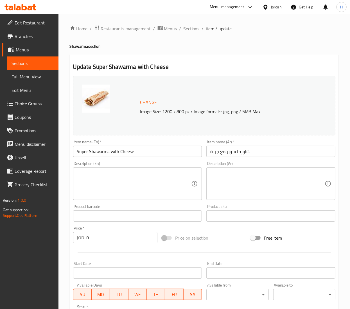
click at [99, 148] on input "Super Shawarma with Cheese" at bounding box center [137, 151] width 129 height 11
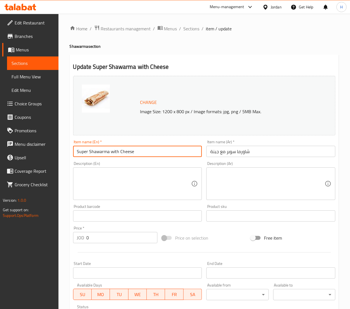
click at [99, 148] on input "Super Shawarma with Cheese" at bounding box center [137, 151] width 129 height 11
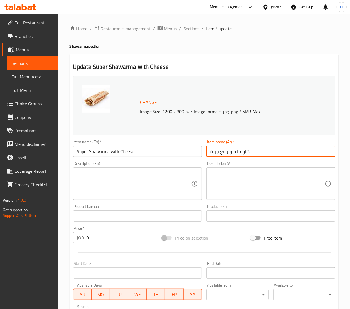
click at [230, 149] on input "شاورما سوبر مع جبنة" at bounding box center [270, 151] width 129 height 11
click at [230, 150] on input "شاورما سوبر مع جبنة" at bounding box center [270, 151] width 129 height 11
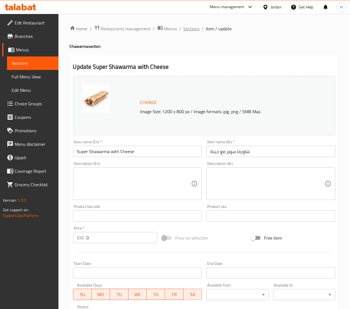
click at [194, 28] on span "Sections" at bounding box center [191, 28] width 16 height 7
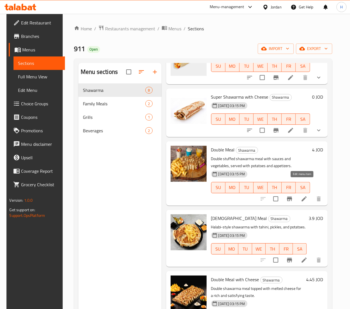
scroll to position [209, 0]
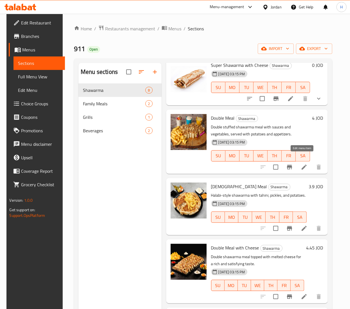
click at [303, 164] on icon at bounding box center [304, 167] width 7 height 7
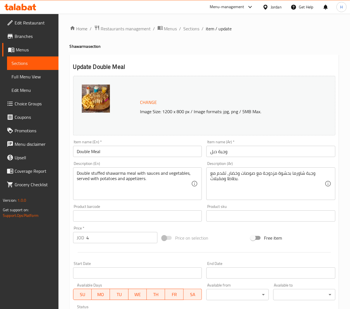
click at [86, 150] on input "Double Meal" at bounding box center [137, 151] width 129 height 11
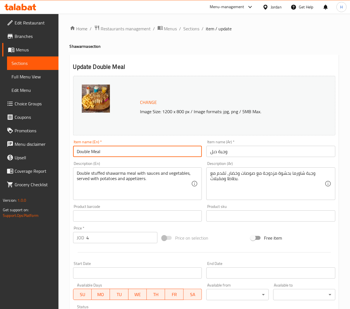
click at [86, 150] on input "Double Meal" at bounding box center [137, 151] width 129 height 11
click at [85, 151] on input "Double Meal" at bounding box center [137, 151] width 129 height 11
click at [85, 152] on input "Double Meal" at bounding box center [137, 151] width 129 height 11
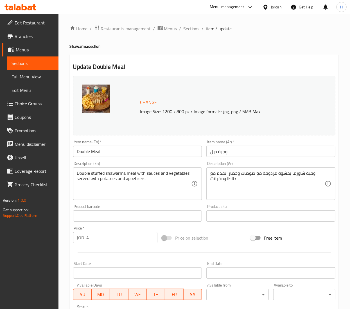
click at [221, 154] on input "وجبة دبل" at bounding box center [270, 151] width 129 height 11
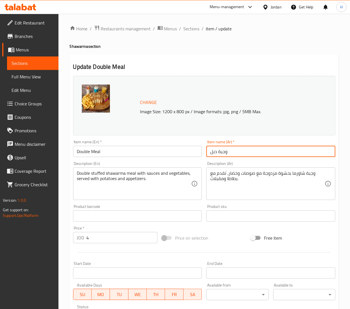
click at [220, 155] on input "وجبة دبل" at bounding box center [270, 151] width 129 height 11
click at [220, 156] on input "وجبة دبل" at bounding box center [270, 151] width 129 height 11
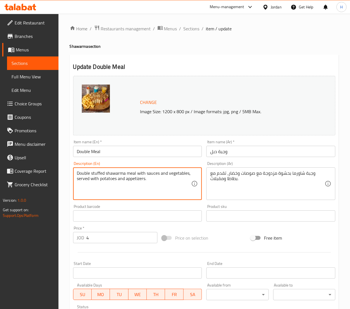
click at [86, 179] on textarea "Double stuffed shawarma meal with sauces and vegetables, served with potatoes a…" at bounding box center [134, 183] width 114 height 27
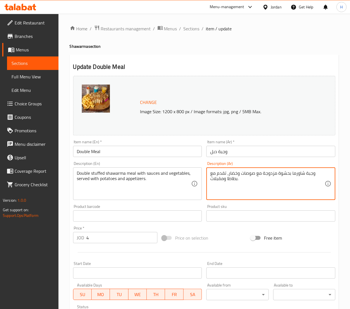
click at [276, 176] on textarea "وجبة شاورما بحشوة مزدوجة مع صوصات وخضار، تقدم مع بطاطا ومقبلات." at bounding box center [267, 183] width 114 height 27
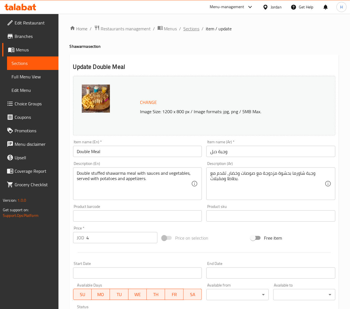
click at [185, 31] on span "Sections" at bounding box center [191, 28] width 16 height 7
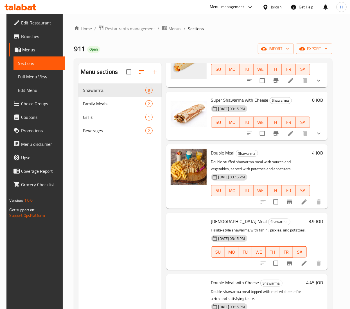
scroll to position [209, 0]
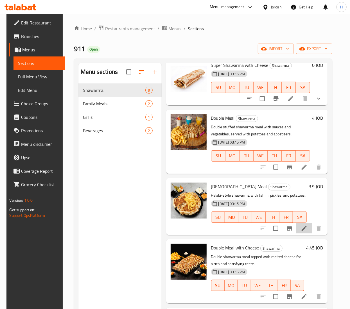
click at [305, 223] on li at bounding box center [304, 228] width 16 height 10
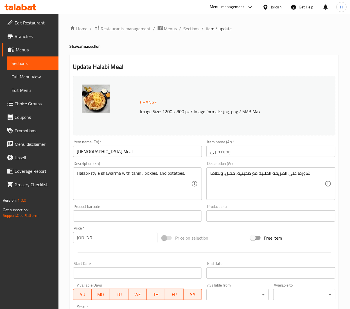
click at [82, 151] on input "Halabi Meal" at bounding box center [137, 151] width 129 height 11
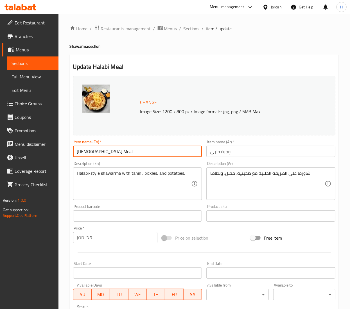
click at [82, 151] on input "Halabi Meal" at bounding box center [137, 151] width 129 height 11
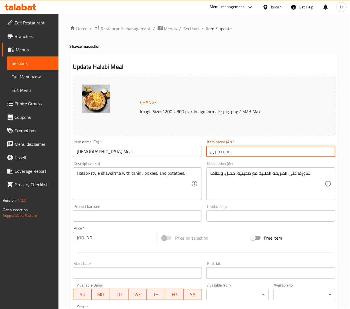
click at [216, 154] on input "وجبة حلبي" at bounding box center [270, 151] width 129 height 11
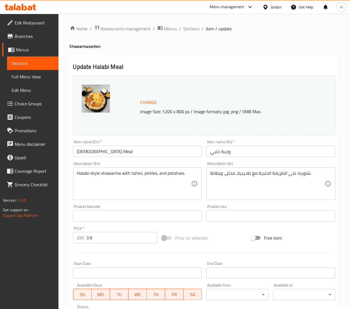
click at [108, 174] on textarea "Halabi-style shawarma with tahini, pickles, and potatoes." at bounding box center [134, 183] width 114 height 27
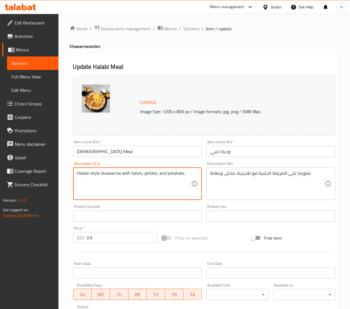
click at [108, 174] on textarea "Halabi-style shawarma with tahini, pickles, and potatoes." at bounding box center [134, 183] width 114 height 27
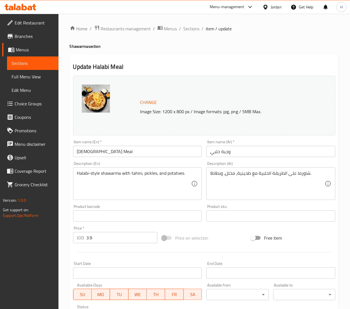
click at [252, 174] on textarea "شاورما على الطريقة الحلبية مع طحينية، مخلل، وبطاطا." at bounding box center [267, 183] width 114 height 27
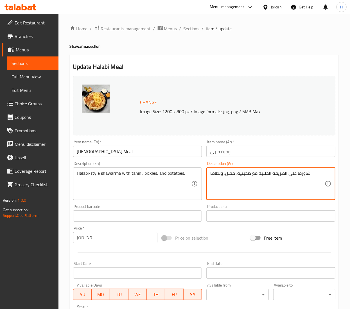
click at [252, 174] on textarea "شاورما على الطريقة الحلبية مع طحينية، مخلل، وبطاطا." at bounding box center [267, 183] width 114 height 27
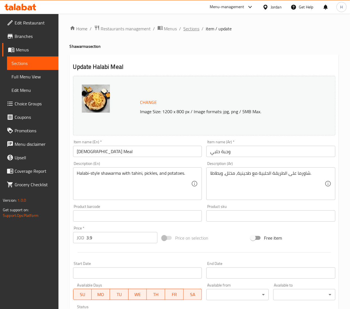
click at [189, 28] on span "Sections" at bounding box center [191, 28] width 16 height 7
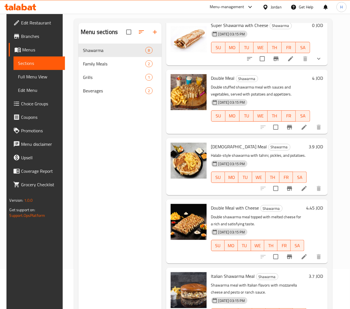
scroll to position [56, 0]
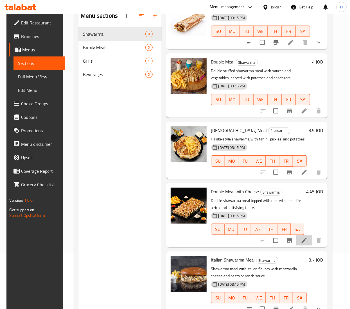
click at [299, 236] on li at bounding box center [304, 240] width 16 height 10
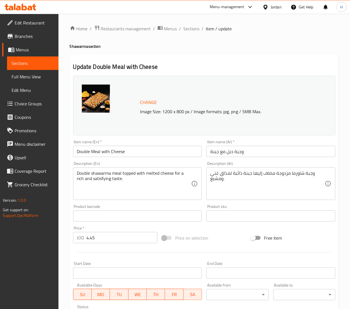
click at [95, 149] on input "Double Meal with Cheese" at bounding box center [137, 151] width 129 height 11
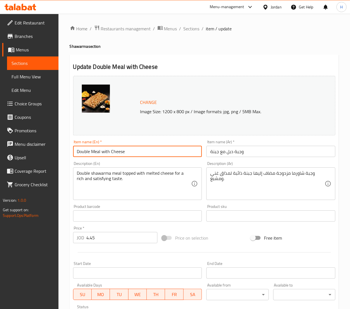
click at [95, 149] on input "Double Meal with Cheese" at bounding box center [137, 151] width 129 height 11
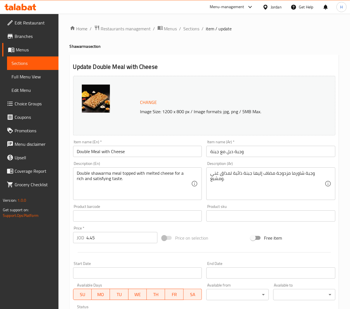
click at [225, 149] on input "وجبة دبل مع جبنة" at bounding box center [270, 151] width 129 height 11
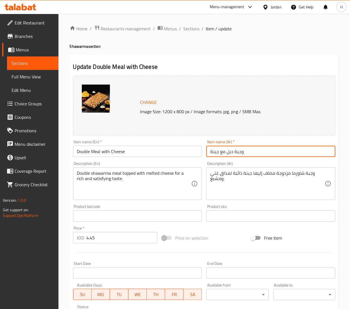
click at [225, 149] on input "وجبة دبل مع جبنة" at bounding box center [270, 151] width 129 height 11
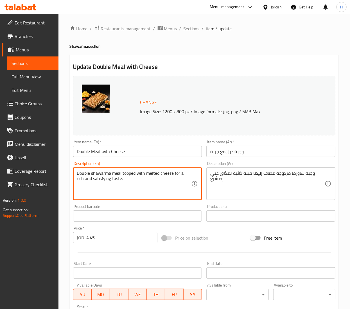
click at [106, 179] on textarea "Double shawarma meal topped with melted cheese for a rich and satisfying taste." at bounding box center [134, 183] width 114 height 27
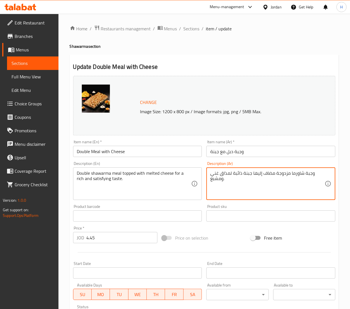
click at [265, 173] on textarea "وجبة شاورما مزدوجة مضاف إليها جبنة ذائبة لمذاق غني ومشبع." at bounding box center [267, 183] width 114 height 27
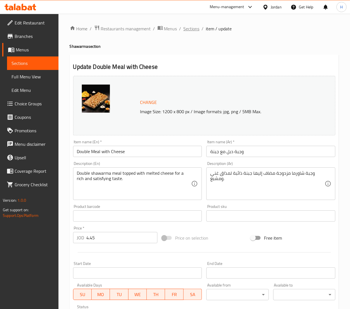
click at [197, 28] on span "Sections" at bounding box center [191, 28] width 16 height 7
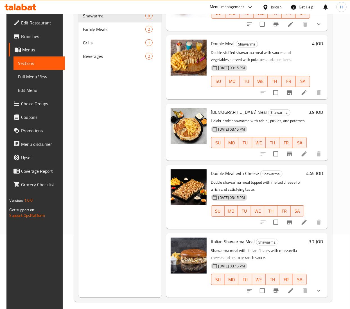
scroll to position [79, 0]
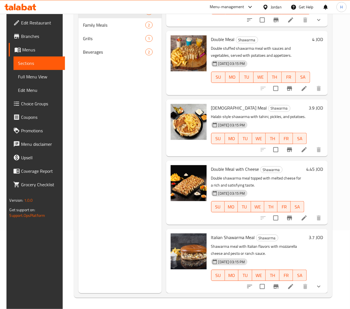
click at [291, 283] on icon at bounding box center [290, 286] width 7 height 7
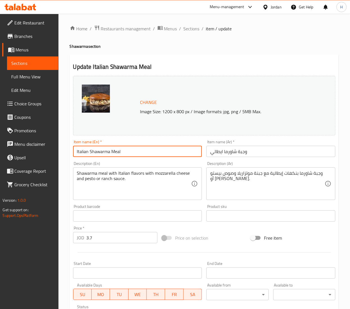
click at [100, 153] on input "Italian Shawarma Meal" at bounding box center [137, 151] width 129 height 11
click at [99, 153] on input "Italian Shawarma Meal" at bounding box center [137, 151] width 129 height 11
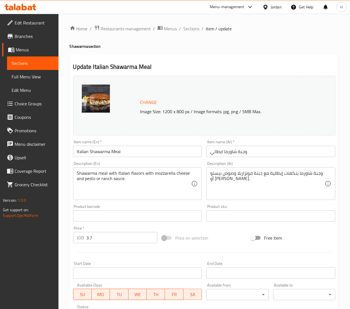
click at [225, 152] on input "وجبة شاورما ايطالي" at bounding box center [270, 151] width 129 height 11
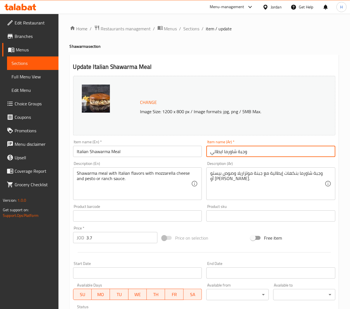
click at [225, 152] on input "وجبة شاورما ايطالي" at bounding box center [270, 151] width 129 height 11
drag, startPoint x: 226, startPoint y: 152, endPoint x: 229, endPoint y: 152, distance: 2.9
click at [226, 152] on input "وجبة شاورما ايطالي" at bounding box center [270, 151] width 129 height 11
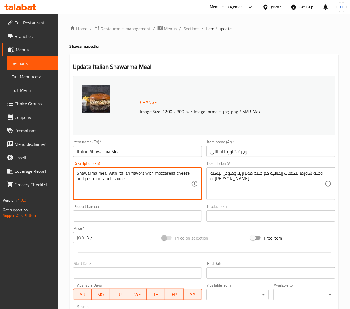
click at [118, 176] on textarea "Shawarma meal with Italian flavors with mozzarella cheese and pesto or ranch sa…" at bounding box center [134, 183] width 114 height 27
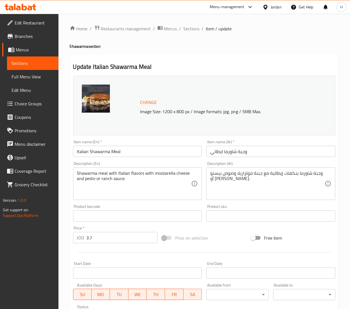
click at [238, 171] on textarea "وجبة شاورما بنكهات إيطالية مع جبنة موتزاريلا وصوص بيستو أو رانش." at bounding box center [267, 183] width 114 height 27
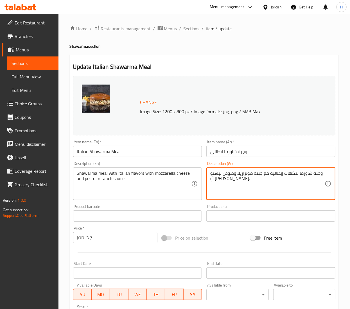
click at [238, 171] on textarea "وجبة شاورما بنكهات إيطالية مع جبنة موتزاريلا وصوص بيستو أو رانش." at bounding box center [267, 183] width 114 height 27
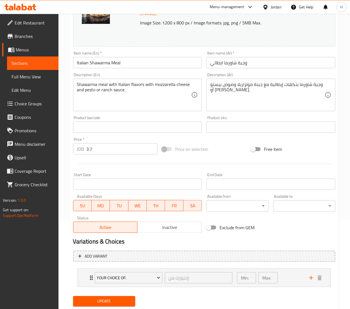
scroll to position [106, 0]
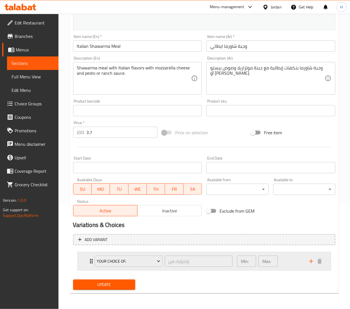
click at [284, 260] on div "Min: 1 ​ Max: 1 ​" at bounding box center [269, 261] width 72 height 18
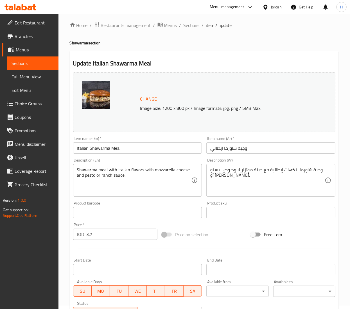
scroll to position [0, 0]
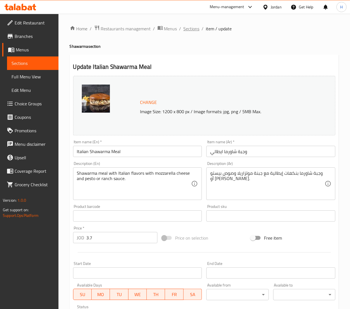
click at [188, 30] on span "Sections" at bounding box center [191, 28] width 16 height 7
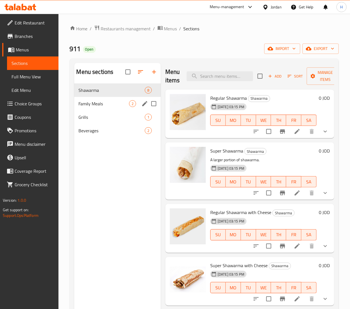
click at [102, 103] on span "Family Meals" at bounding box center [104, 103] width 50 height 7
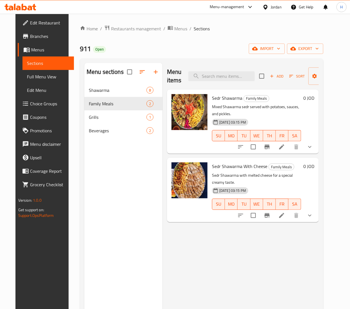
click at [316, 147] on div at bounding box center [275, 146] width 83 height 13
click at [316, 143] on button "show more" at bounding box center [309, 146] width 13 height 13
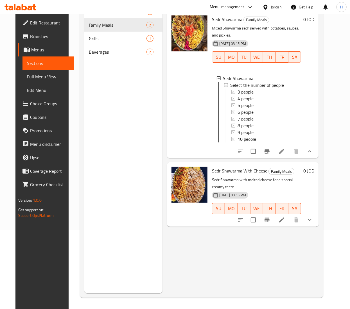
scroll to position [79, 0]
click at [316, 219] on button "show more" at bounding box center [309, 219] width 13 height 13
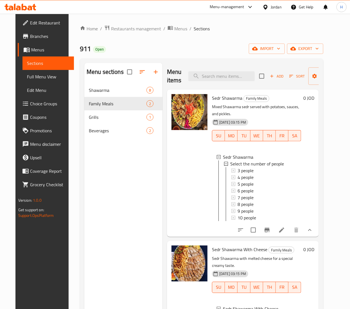
scroll to position [42, 0]
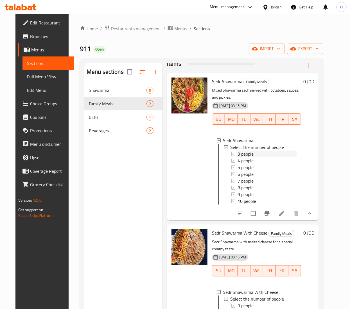
click at [254, 151] on div "3 people" at bounding box center [266, 154] width 59 height 7
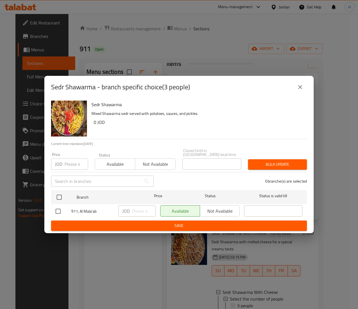
click at [306, 90] on button "close" at bounding box center [300, 86] width 13 height 13
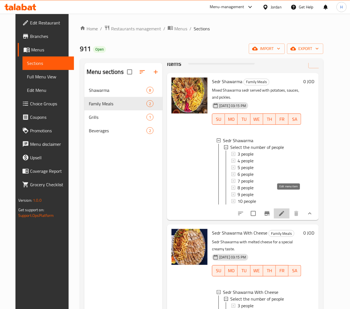
click at [284, 211] on icon at bounding box center [281, 213] width 5 height 5
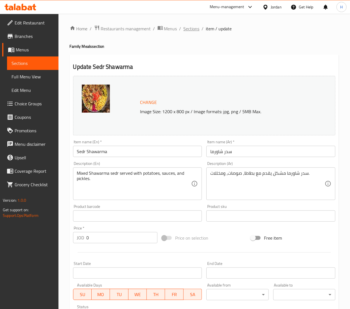
click at [191, 26] on span "Sections" at bounding box center [191, 28] width 16 height 7
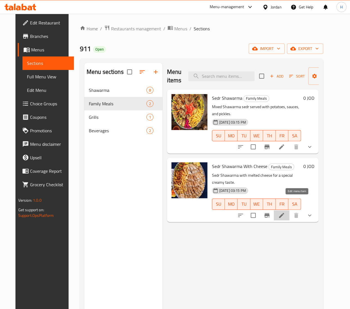
click at [285, 212] on icon at bounding box center [281, 215] width 7 height 7
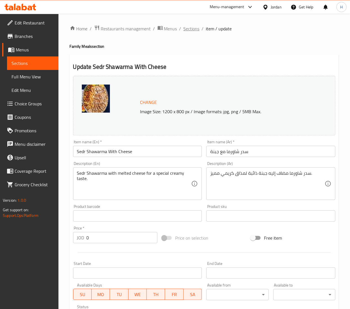
click at [193, 28] on span "Sections" at bounding box center [191, 28] width 16 height 7
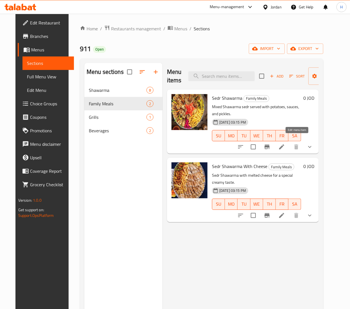
click at [285, 144] on icon at bounding box center [281, 147] width 7 height 7
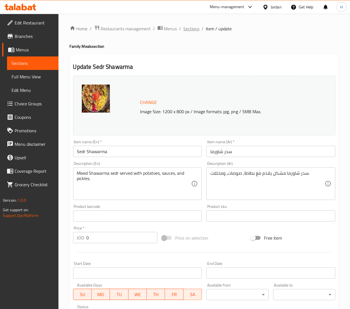
click at [195, 29] on span "Sections" at bounding box center [191, 28] width 16 height 7
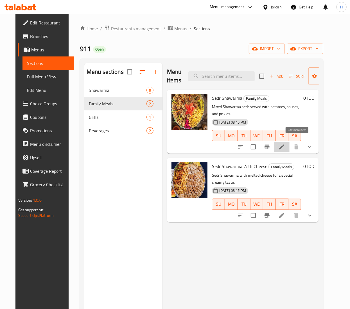
click at [284, 144] on icon at bounding box center [281, 146] width 5 height 5
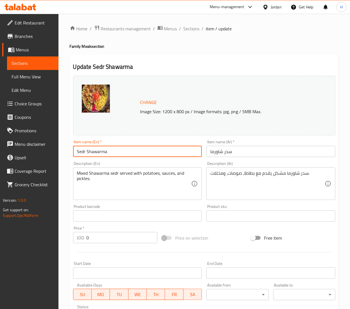
drag, startPoint x: 124, startPoint y: 154, endPoint x: -1, endPoint y: 146, distance: 125.3
click at [0, 146] on html "​ Menu-management Jordan Get Help H Edit Restaurant Branches Menus Sections Ful…" at bounding box center [175, 154] width 350 height 309
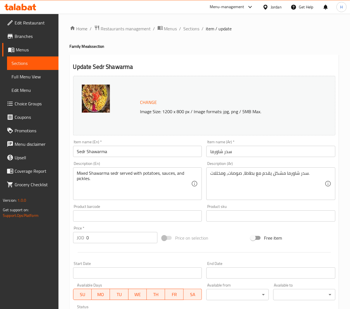
click at [224, 156] on input "سدر شاورما" at bounding box center [270, 151] width 129 height 11
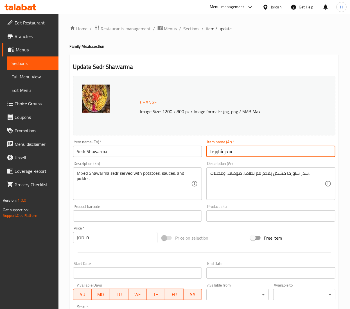
click at [224, 156] on input "سدر شاورما" at bounding box center [270, 151] width 129 height 11
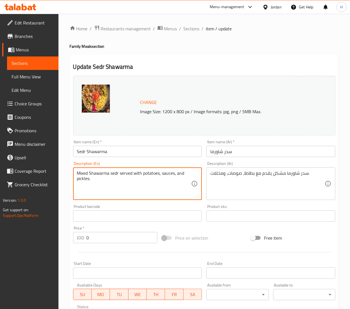
click at [108, 177] on textarea "Mixed Shawarma sedr served with potatoes, sauces, and pickles." at bounding box center [134, 183] width 114 height 27
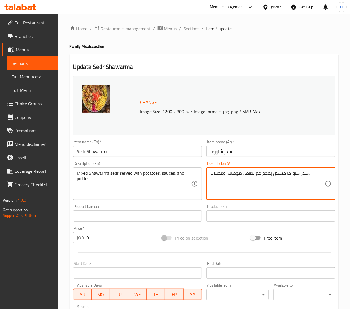
click at [260, 172] on textarea "سدر شاورما مشكل يقدم مع بطاطا، صوصات، ومخللات." at bounding box center [267, 183] width 114 height 27
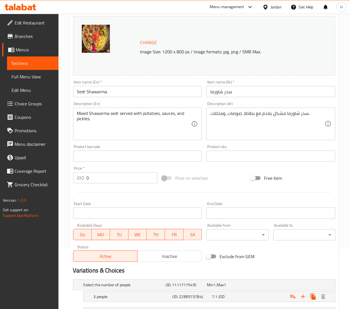
scroll to position [56, 0]
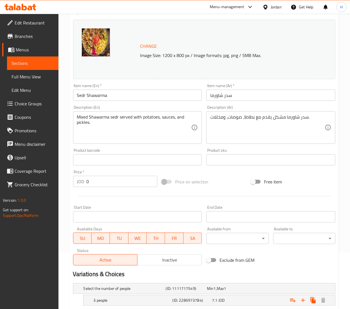
click at [88, 93] on input "Sedr Shawarma" at bounding box center [137, 95] width 129 height 11
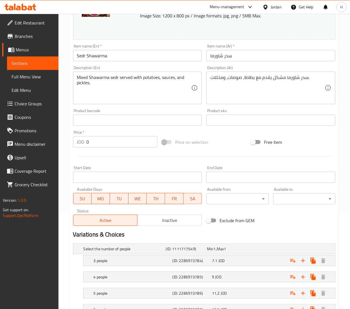
scroll to position [112, 0]
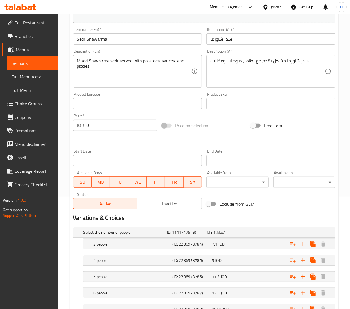
click at [225, 43] on input "سدر شاورما" at bounding box center [270, 38] width 129 height 11
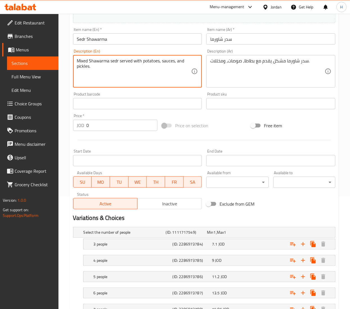
click at [149, 58] on textarea "Mixed Shawarma sedr served with potatoes, sauces, and pickles." at bounding box center [134, 71] width 114 height 27
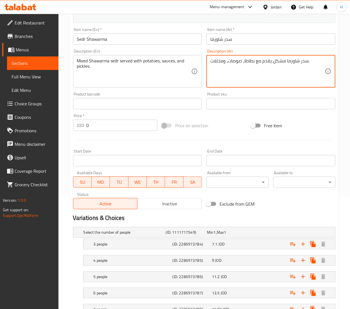
click at [248, 64] on textarea "سدر شاورما مشكل يقدم مع بطاطا، صوصات، ومخللات." at bounding box center [267, 71] width 114 height 27
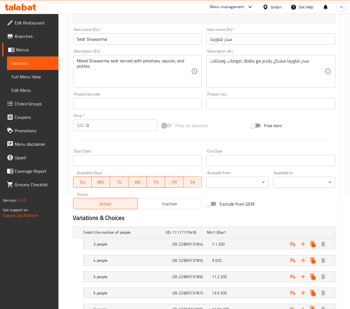
click at [99, 43] on input "Sedr Shawarma" at bounding box center [137, 38] width 129 height 11
click at [99, 42] on input "Sedr Shawarma" at bounding box center [137, 38] width 129 height 11
click at [99, 40] on input "Sedr Shawarma" at bounding box center [137, 38] width 129 height 11
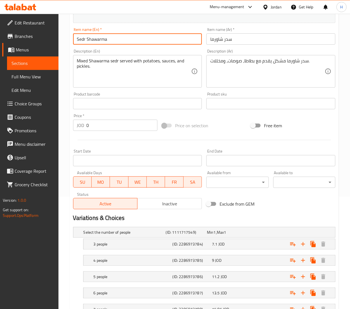
click at [99, 40] on input "Sedr Shawarma" at bounding box center [137, 38] width 129 height 11
click at [225, 37] on input "سدر شاورما" at bounding box center [270, 38] width 129 height 11
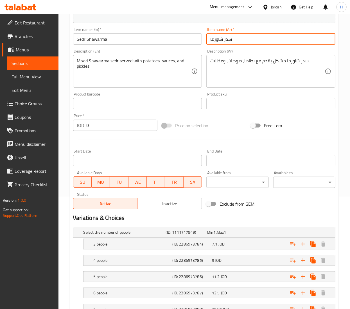
click at [225, 37] on input "سدر شاورما" at bounding box center [270, 38] width 129 height 11
click at [145, 62] on textarea "Mixed Shawarma sedr served with potatoes, sauces, and pickles." at bounding box center [134, 71] width 114 height 27
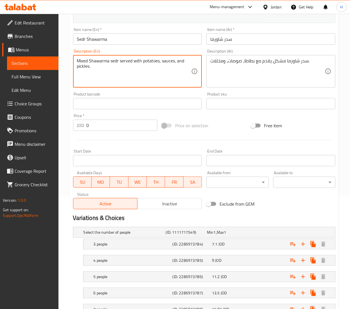
click at [145, 62] on textarea "Mixed Shawarma sedr served with potatoes, sauces, and pickles." at bounding box center [134, 71] width 114 height 27
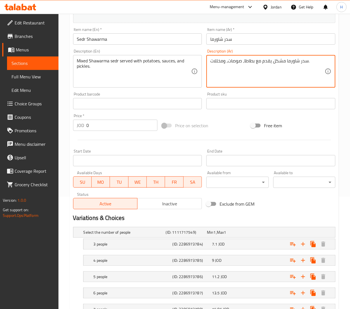
click at [288, 60] on textarea "سدر شاورما مشكل يقدم مع بطاطا، صوصات، ومخللات." at bounding box center [267, 71] width 114 height 27
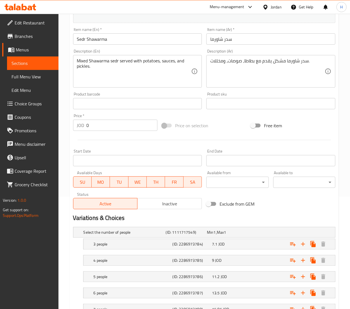
click at [96, 40] on input "Sedr Shawarma" at bounding box center [137, 38] width 129 height 11
click at [95, 39] on input "Sedr Shawarma" at bounding box center [137, 38] width 129 height 11
click at [94, 39] on input "Sedr Shawarma" at bounding box center [137, 38] width 129 height 11
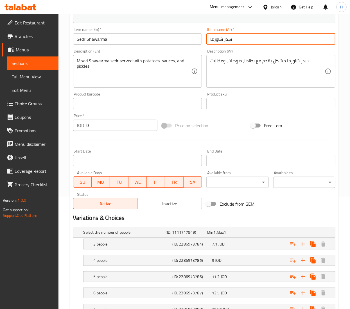
click at [219, 38] on input "سدر شاورما" at bounding box center [270, 38] width 129 height 11
click at [219, 37] on input "سدر شاورما" at bounding box center [270, 38] width 129 height 11
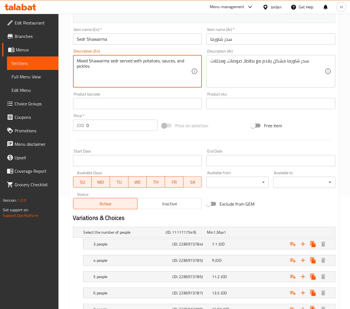
click at [93, 63] on textarea "Mixed Shawarma sedr served with potatoes, sauces, and pickles." at bounding box center [134, 71] width 114 height 27
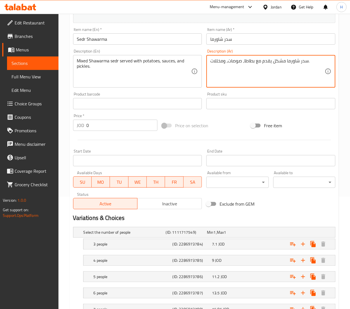
click at [250, 63] on textarea "سدر شاورما مشكل يقدم مع بطاطا، صوصات، ومخللات." at bounding box center [267, 71] width 114 height 27
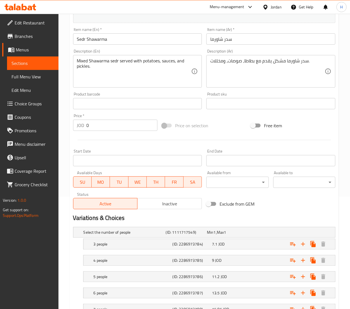
click at [89, 37] on input "Sedr Shawarma" at bounding box center [137, 38] width 129 height 11
click at [217, 39] on input "سدر شاورما" at bounding box center [270, 38] width 129 height 11
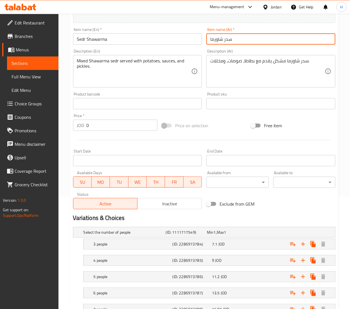
click at [217, 39] on input "سدر شاورما" at bounding box center [270, 38] width 129 height 11
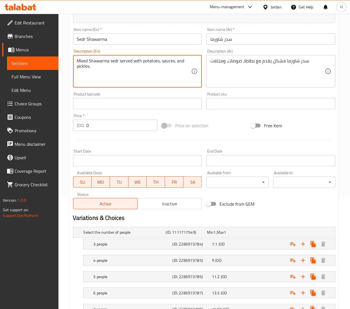
click at [106, 62] on textarea "Mixed Shawarma sedr served with potatoes, sauces, and pickles." at bounding box center [134, 71] width 114 height 27
click at [105, 62] on textarea "Mixed Shawarma sedr served with potatoes, sauces, and pickles." at bounding box center [134, 71] width 114 height 27
click at [105, 60] on textarea "Mixed Shawarma sedr served with potatoes, sauces, and pickles." at bounding box center [134, 71] width 114 height 27
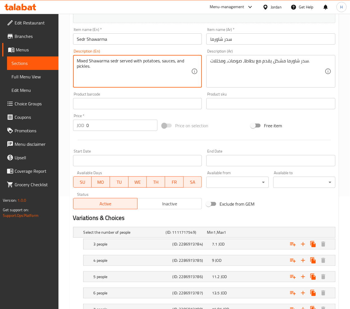
click at [105, 60] on textarea "Mixed Shawarma sedr served with potatoes, sauces, and pickles." at bounding box center [134, 71] width 114 height 27
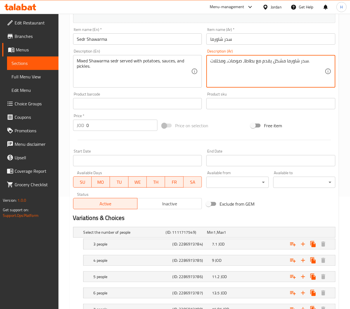
click at [278, 61] on textarea "سدر شاورما مشكل يقدم مع بطاطا، صوصات، ومخللات." at bounding box center [267, 71] width 114 height 27
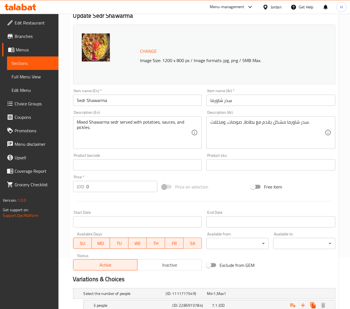
scroll to position [40, 0]
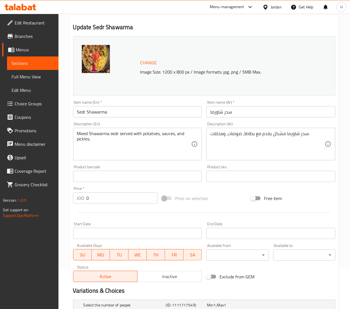
click at [95, 113] on input "Sedr Shawarma" at bounding box center [137, 111] width 129 height 11
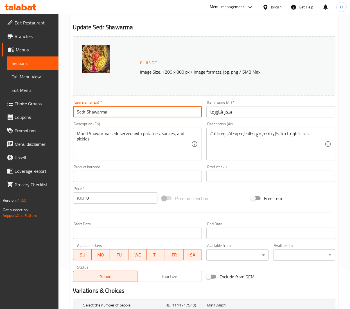
click at [96, 113] on input "Sedr Shawarma" at bounding box center [137, 111] width 129 height 11
click at [96, 112] on input "Sedr Shawarma" at bounding box center [137, 111] width 129 height 11
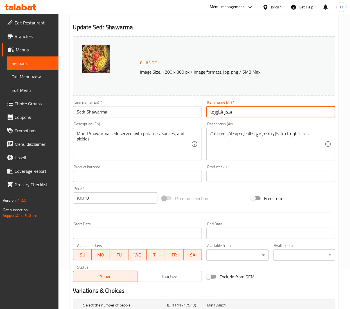
click at [215, 114] on input "سدر شاورما" at bounding box center [270, 111] width 129 height 11
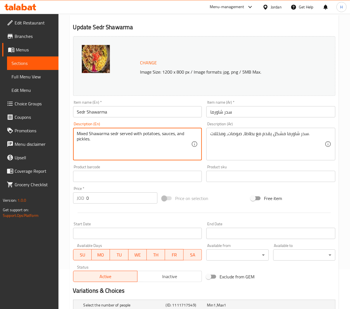
click at [141, 133] on textarea "Mixed Shawarma sedr served with potatoes, sauces, and pickles." at bounding box center [134, 144] width 114 height 27
click at [140, 133] on textarea "Mixed Shawarma sedr served with potatoes, sauces, and pickles." at bounding box center [134, 144] width 114 height 27
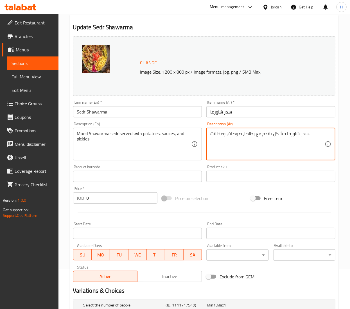
click at [278, 137] on textarea "سدر شاورما مشكل يقدم مع بطاطا، صوصات، ومخللات." at bounding box center [267, 144] width 114 height 27
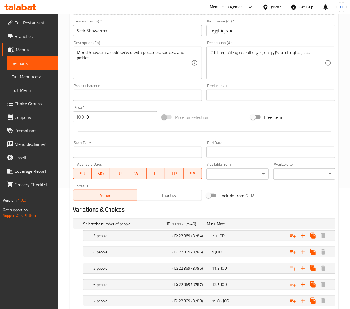
scroll to position [96, 0]
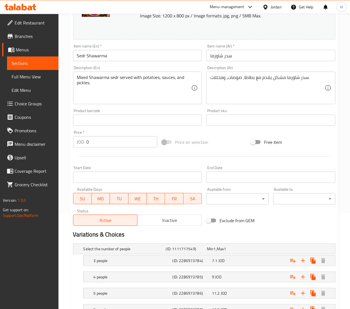
click at [98, 56] on input "Sedr Shawarma" at bounding box center [137, 55] width 129 height 11
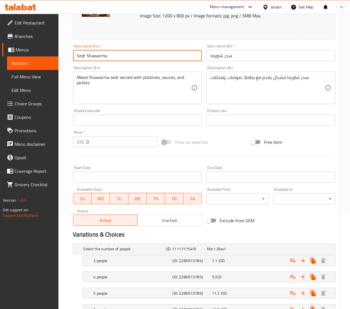
click at [98, 56] on input "Sedr Shawarma" at bounding box center [137, 55] width 129 height 11
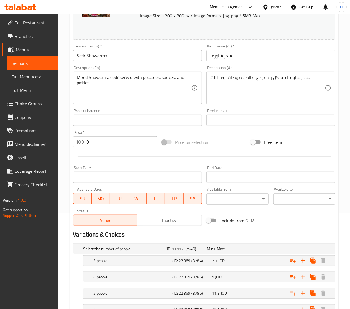
click at [215, 57] on input "سدر شاورما" at bounding box center [270, 55] width 129 height 11
click at [82, 82] on textarea "Mixed Shawarma sedr served with potatoes, sauces, and pickles." at bounding box center [134, 88] width 114 height 27
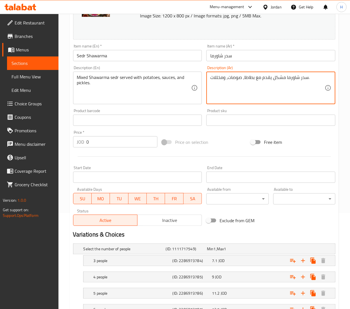
click at [238, 79] on textarea "سدر شاورما مشكل يقدم مع بطاطا، صوصات، ومخللات." at bounding box center [267, 88] width 114 height 27
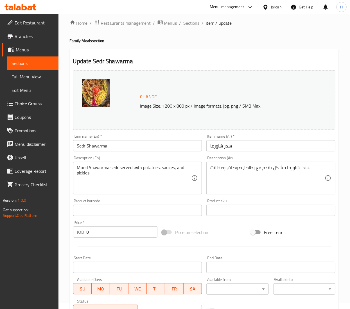
scroll to position [0, 0]
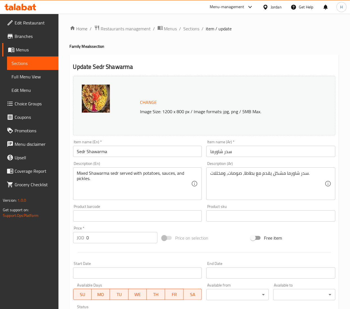
click at [95, 153] on input "Sedr Shawarma" at bounding box center [137, 151] width 129 height 11
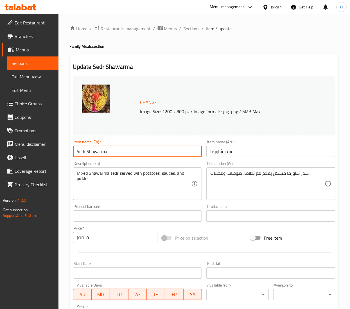
click at [95, 153] on input "Sedr Shawarma" at bounding box center [137, 151] width 129 height 11
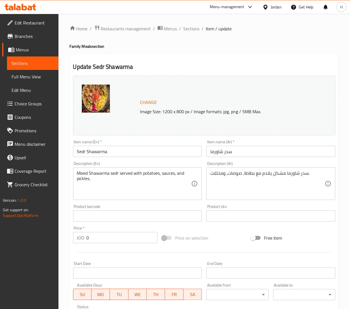
click at [231, 152] on input "سدر شاورما" at bounding box center [270, 151] width 129 height 11
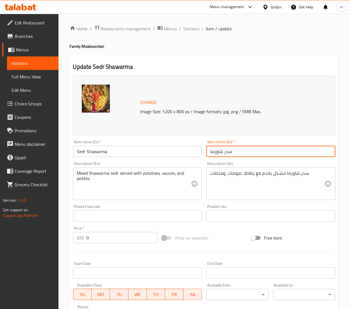
click at [231, 152] on input "سدر شاورما" at bounding box center [270, 151] width 129 height 11
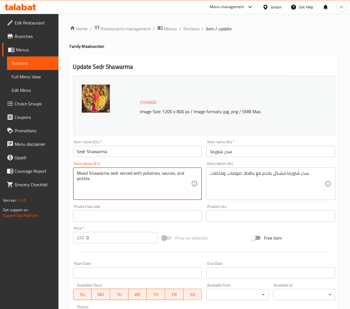
click at [165, 169] on div "Mixed Shawarma sedr served with potatoes, sauces, and pickles. Description (En)" at bounding box center [137, 183] width 129 height 33
click at [163, 169] on div "Mixed Shawarma sedr served with potatoes, sauces, and pickles. Description (En)" at bounding box center [137, 183] width 129 height 33
click at [158, 177] on textarea "Mixed Shawarma sedr served with potatoes, sauces, and pickles." at bounding box center [134, 183] width 114 height 27
click at [158, 178] on textarea "Mixed Shawarma sedr served with potatoes, sauces, and pickles." at bounding box center [134, 183] width 114 height 27
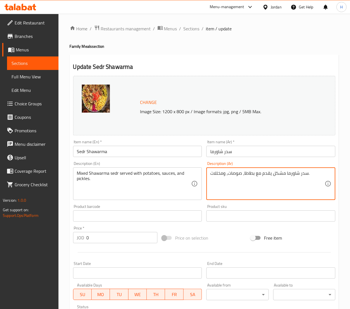
click at [254, 176] on textarea "سدر شاورما مشكل يقدم مع بطاطا، صوصات، ومخللات." at bounding box center [267, 183] width 114 height 27
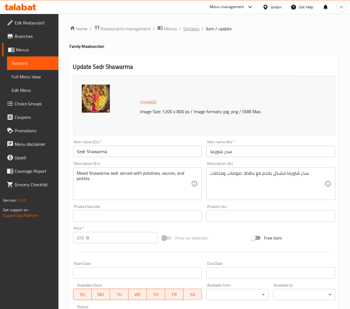
click at [190, 27] on span "Sections" at bounding box center [191, 28] width 16 height 7
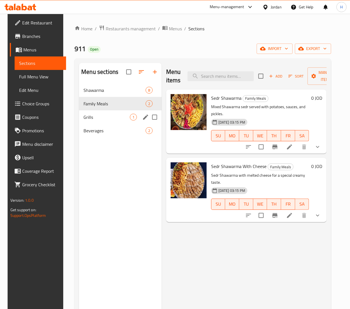
click at [101, 122] on div "Grills 1" at bounding box center [120, 116] width 83 height 13
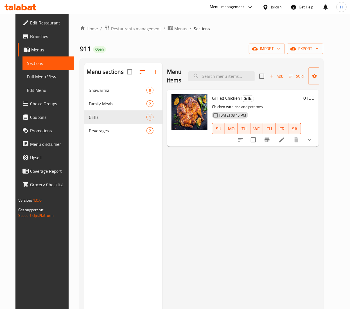
click at [316, 145] on div at bounding box center [275, 139] width 83 height 13
click at [313, 142] on icon "show more" at bounding box center [309, 140] width 7 height 7
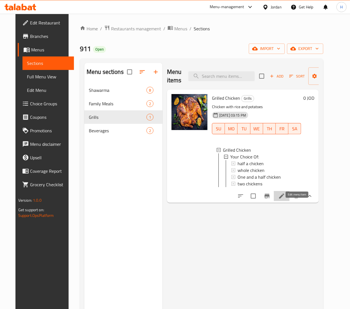
click at [285, 199] on icon at bounding box center [281, 196] width 7 height 7
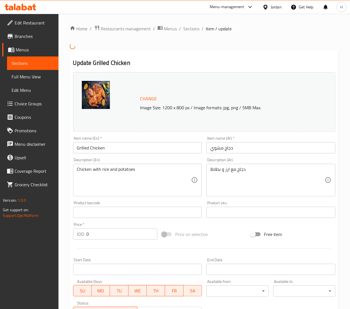
click at [98, 147] on input "Grilled Chicken" at bounding box center [137, 147] width 129 height 11
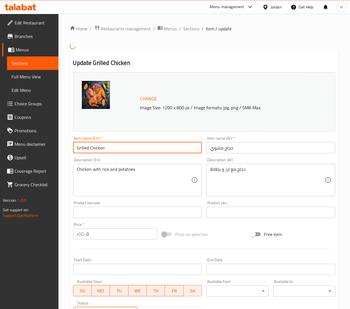
click at [98, 147] on input "Grilled Chicken" at bounding box center [137, 147] width 129 height 11
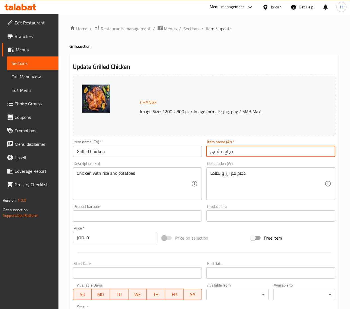
click at [226, 156] on input "دجاج مشوي" at bounding box center [270, 151] width 129 height 11
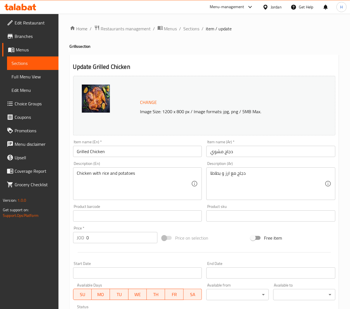
scroll to position [56, 0]
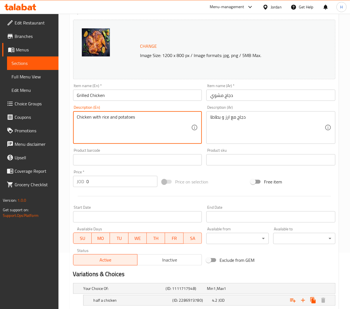
click at [117, 119] on textarea "Chicken with rice and potatoes" at bounding box center [134, 127] width 114 height 27
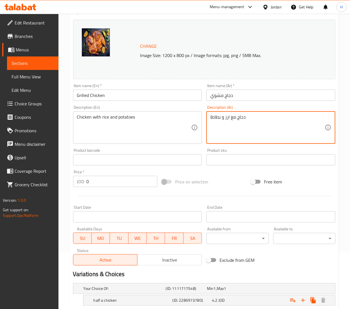
click at [228, 116] on textarea "دجاج مع ارز و بطاطا" at bounding box center [267, 127] width 114 height 27
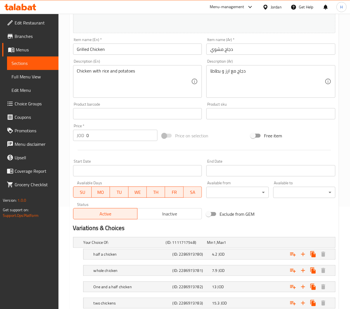
scroll to position [86, 0]
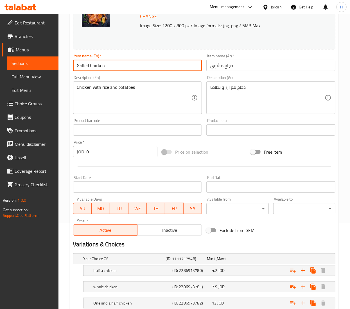
click at [135, 67] on input "Grilled Chicken" at bounding box center [137, 65] width 129 height 11
type input "Grilled Chicken"
click at [113, 273] on h5 "half a chicken" at bounding box center [132, 271] width 77 height 6
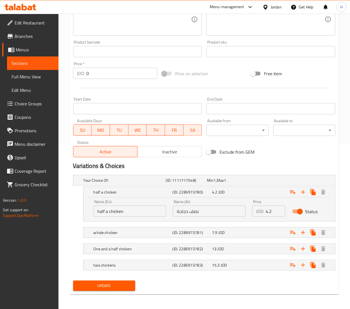
scroll to position [167, 0]
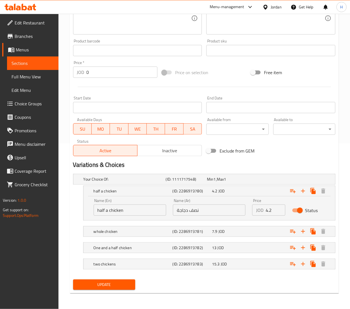
click at [104, 210] on input "half a chicken" at bounding box center [130, 209] width 72 height 11
click at [180, 210] on input "نصف دجاجة" at bounding box center [209, 209] width 72 height 11
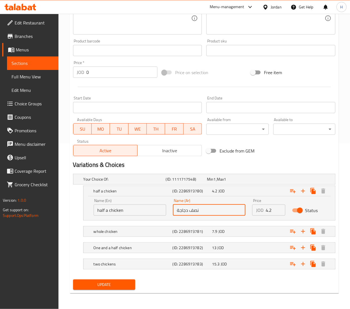
click at [180, 210] on input "نصف دجاجة" at bounding box center [209, 209] width 72 height 11
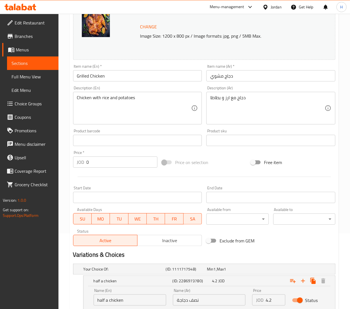
scroll to position [54, 0]
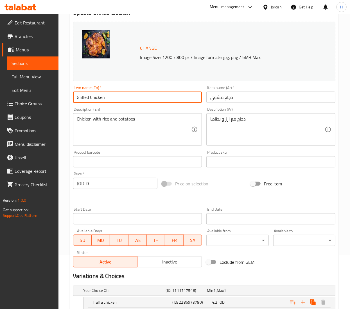
click at [93, 102] on input "Grilled Chicken" at bounding box center [137, 97] width 129 height 11
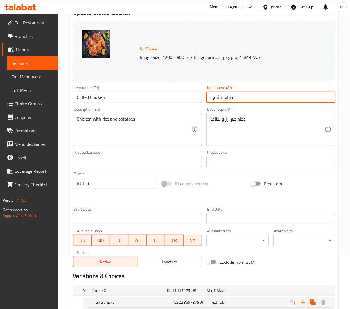
click at [215, 99] on input "دجاج مشوي" at bounding box center [270, 97] width 129 height 11
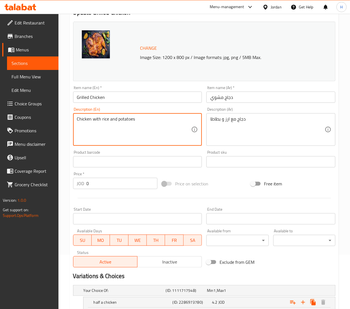
click at [106, 118] on textarea "Chicken with rice and potatoes" at bounding box center [134, 129] width 114 height 27
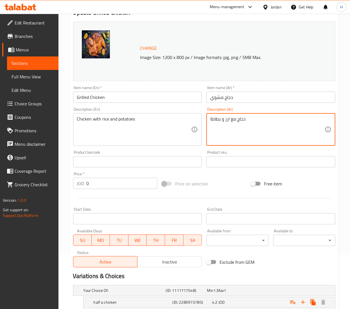
click at [230, 119] on textarea "دجاج مع ارز و بطاطا" at bounding box center [267, 129] width 114 height 27
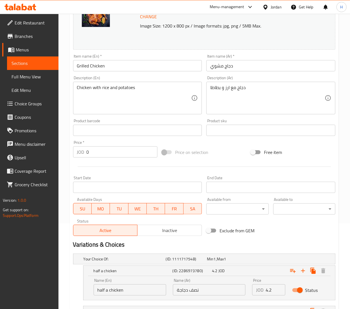
scroll to position [110, 0]
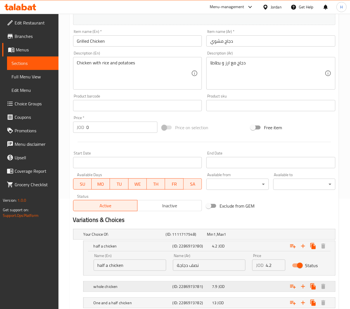
click at [120, 286] on h5 "whole chicken" at bounding box center [132, 287] width 77 height 6
click at [249, 244] on div "4.2 JOD" at bounding box center [230, 246] width 37 height 6
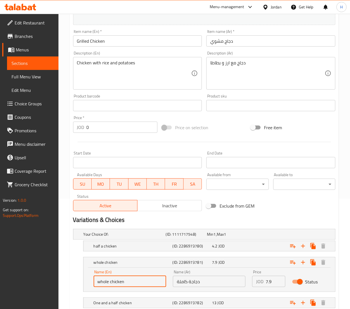
click at [116, 285] on input "whole chicken" at bounding box center [130, 281] width 72 height 11
click at [188, 280] on input "دجاجة كاملة" at bounding box center [209, 281] width 72 height 11
click at [188, 281] on input "دجاجة كاملة" at bounding box center [209, 281] width 72 height 11
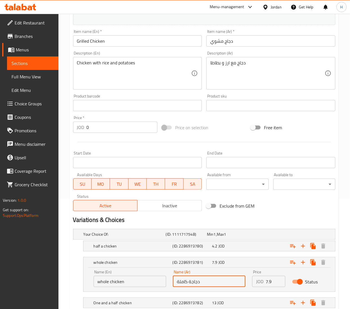
click at [188, 281] on input "دجاجة كاملة" at bounding box center [209, 281] width 72 height 11
click at [93, 40] on input "Grilled Chicken" at bounding box center [137, 40] width 129 height 11
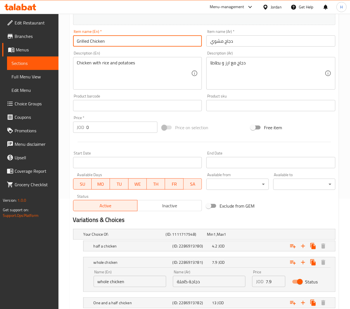
click at [91, 39] on input "Grilled Chicken" at bounding box center [137, 40] width 129 height 11
click at [90, 40] on input "Grilled Chicken" at bounding box center [137, 40] width 129 height 11
click at [78, 43] on input "Grilled Chicken" at bounding box center [137, 40] width 129 height 11
click at [78, 42] on input "Grilled Chicken" at bounding box center [137, 40] width 129 height 11
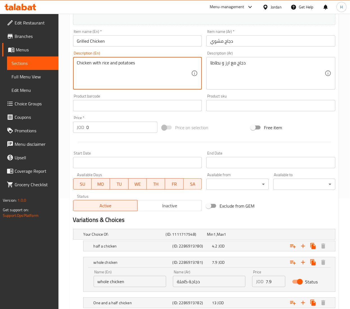
click at [116, 67] on textarea "Chicken with rice and potatoes" at bounding box center [134, 73] width 114 height 27
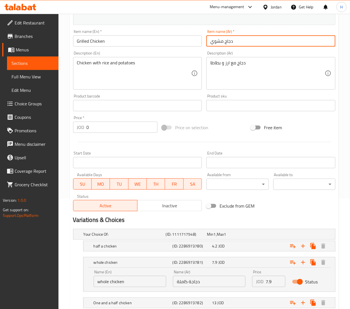
click at [218, 42] on input "دجاج مشوي" at bounding box center [270, 40] width 129 height 11
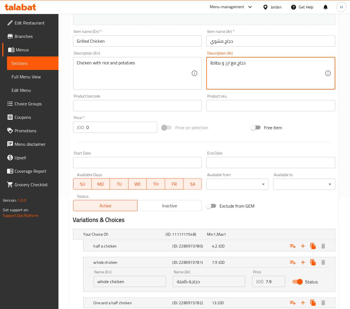
click at [239, 67] on textarea "دجاج مع ارز و بطاطا" at bounding box center [267, 73] width 114 height 27
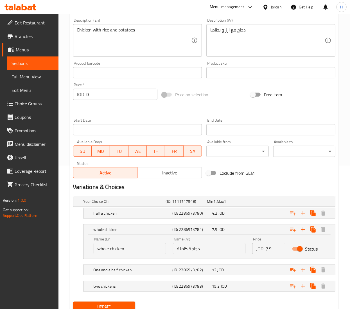
scroll to position [167, 0]
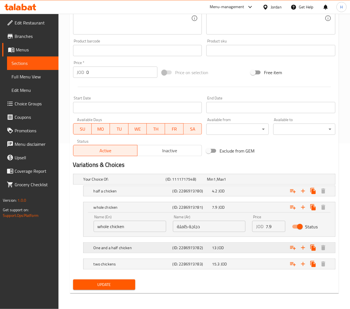
click at [142, 248] on h5 "One and a half chicken" at bounding box center [132, 248] width 77 height 6
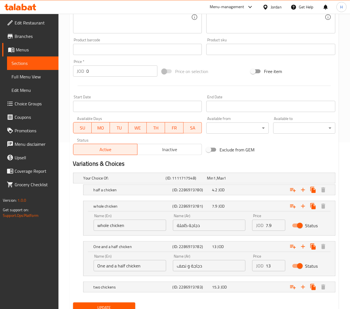
click at [102, 266] on input "One and a half chicken" at bounding box center [130, 265] width 72 height 11
click at [190, 267] on input "دجاجة و نصف" at bounding box center [209, 265] width 72 height 11
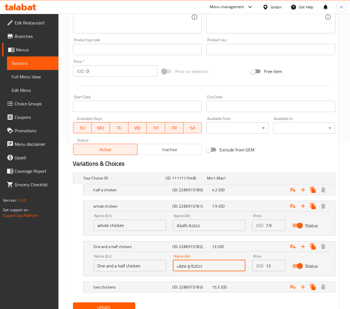
click at [190, 267] on input "دجاجة و نصف" at bounding box center [209, 265] width 72 height 11
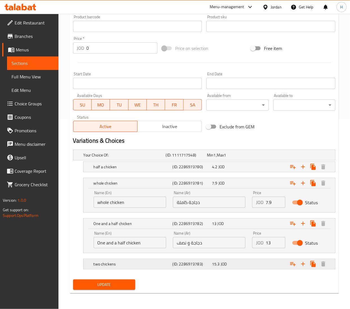
drag, startPoint x: 249, startPoint y: 268, endPoint x: 220, endPoint y: 260, distance: 29.6
click at [249, 268] on div "15.3 JOD" at bounding box center [231, 264] width 40 height 8
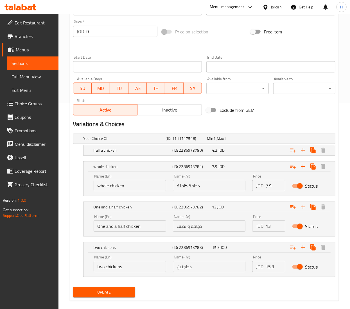
scroll to position [215, 0]
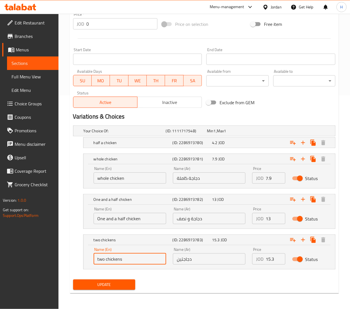
click at [99, 261] on input "two chickens" at bounding box center [130, 258] width 72 height 11
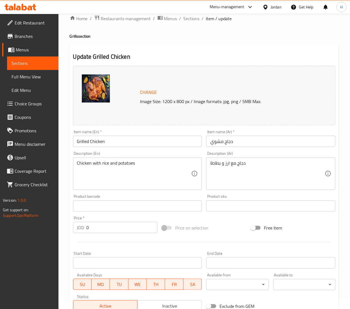
scroll to position [0, 0]
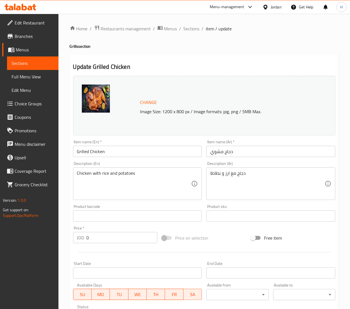
click at [82, 154] on input "Grilled Chicken" at bounding box center [137, 151] width 129 height 11
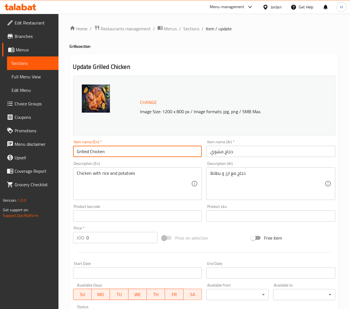
click at [82, 154] on input "Grilled Chicken" at bounding box center [137, 151] width 129 height 11
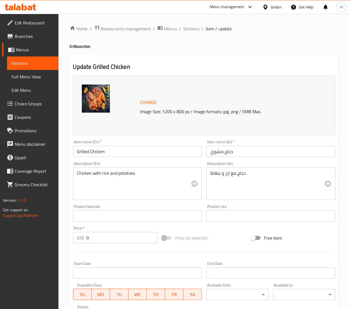
click at [223, 154] on input "دجاج مشوي" at bounding box center [270, 151] width 129 height 11
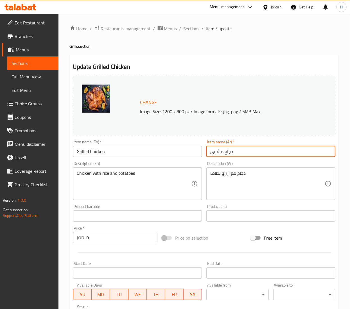
click at [223, 154] on input "دجاج مشوي" at bounding box center [270, 151] width 129 height 11
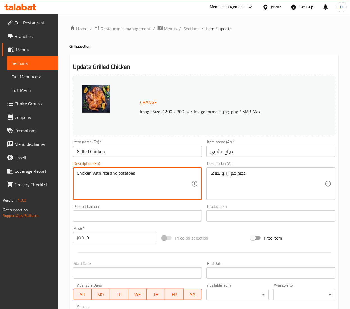
click at [117, 174] on textarea "Chicken with rice and potatoes" at bounding box center [134, 183] width 114 height 27
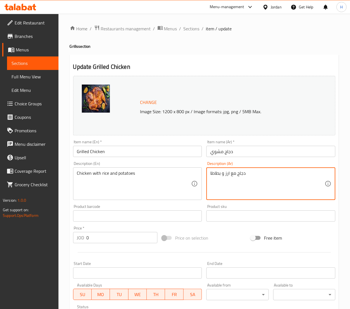
click at [216, 173] on textarea "دجاج مع ارز و بطاطا" at bounding box center [267, 183] width 114 height 27
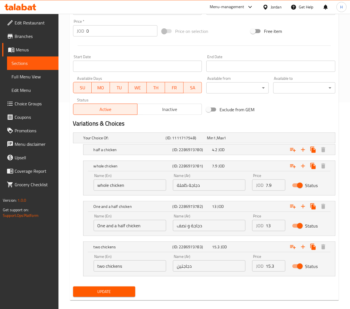
scroll to position [215, 0]
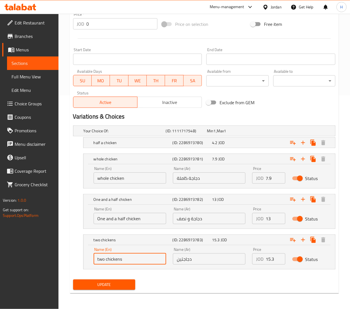
click at [113, 262] on input "two chickens" at bounding box center [130, 258] width 72 height 11
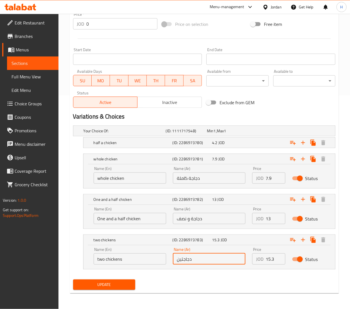
click at [180, 260] on input "دجاجتين" at bounding box center [209, 258] width 72 height 11
drag, startPoint x: 180, startPoint y: 260, endPoint x: 184, endPoint y: 259, distance: 4.2
click at [179, 260] on input "دجاجتين" at bounding box center [209, 258] width 72 height 11
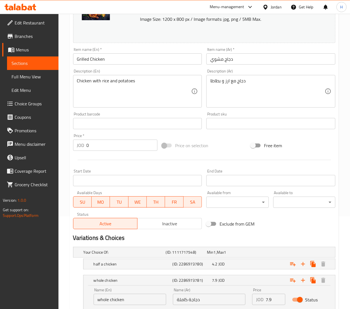
scroll to position [0, 0]
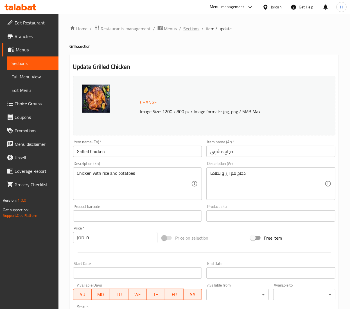
click at [192, 27] on span "Sections" at bounding box center [191, 28] width 16 height 7
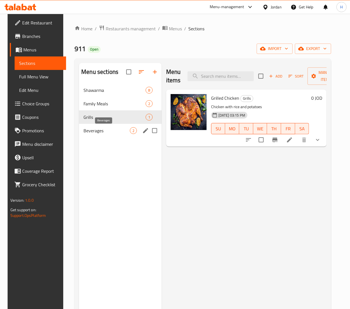
click at [111, 130] on span "Beverages" at bounding box center [106, 130] width 46 height 7
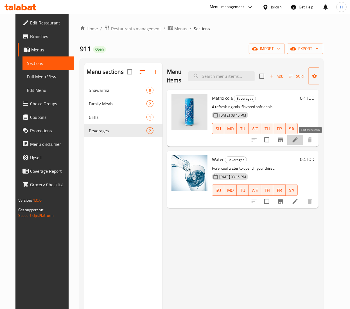
click at [298, 142] on icon at bounding box center [295, 140] width 7 height 7
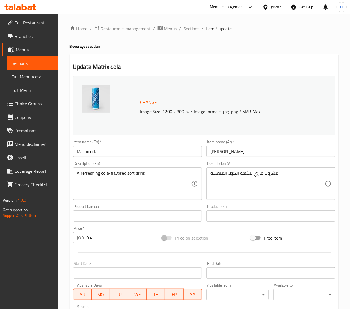
click at [85, 151] on input "Matrix cola" at bounding box center [137, 151] width 129 height 11
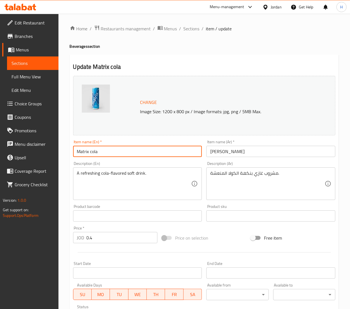
click at [85, 151] on input "Matrix cola" at bounding box center [137, 151] width 129 height 11
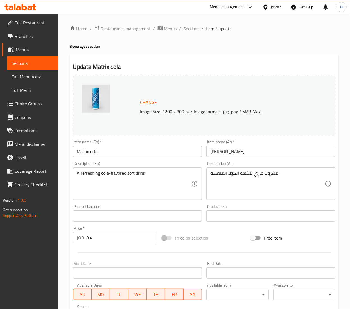
click at [228, 149] on input "ماتركس كولا" at bounding box center [270, 151] width 129 height 11
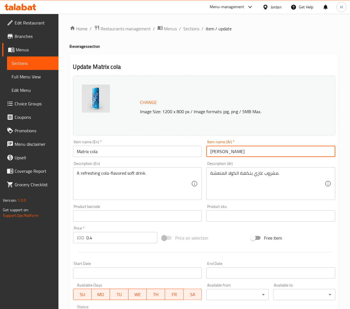
click at [228, 149] on input "ماتركس كولا" at bounding box center [270, 151] width 129 height 11
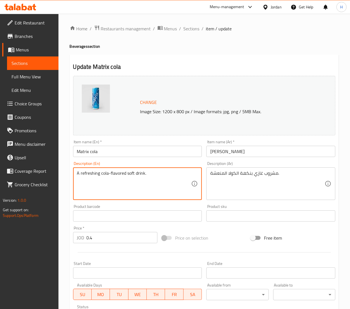
click at [94, 176] on textarea "A refreshing cola-flavored soft drink." at bounding box center [134, 183] width 114 height 27
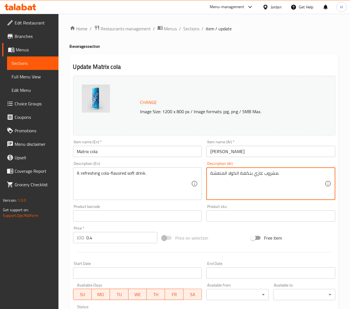
click at [226, 173] on textarea "مشروب غازي بنكهة الكولا المنعشة." at bounding box center [267, 183] width 114 height 27
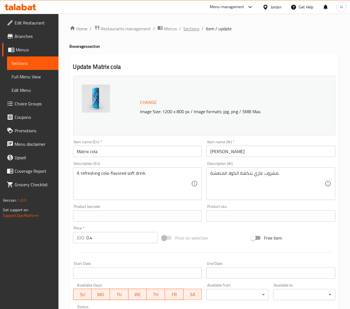
click at [193, 32] on span "Sections" at bounding box center [191, 28] width 16 height 7
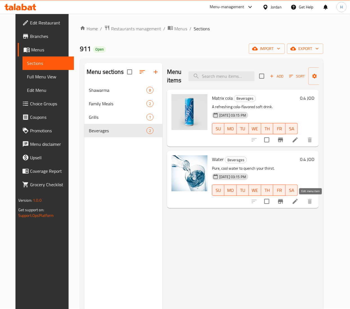
click at [298, 202] on icon at bounding box center [295, 201] width 7 height 7
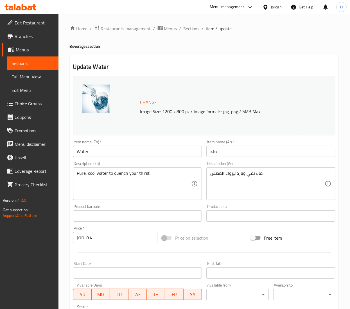
click at [79, 153] on input "Water" at bounding box center [137, 151] width 129 height 11
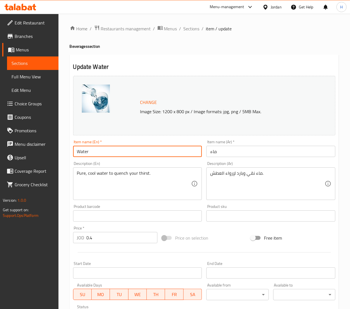
click at [79, 153] on input "Water" at bounding box center [137, 151] width 129 height 11
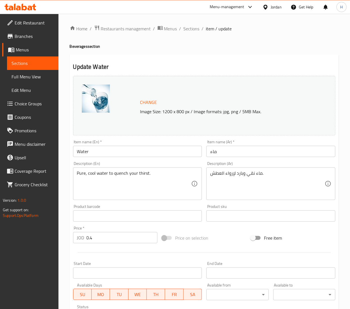
click at [212, 150] on input "ماء" at bounding box center [270, 151] width 129 height 11
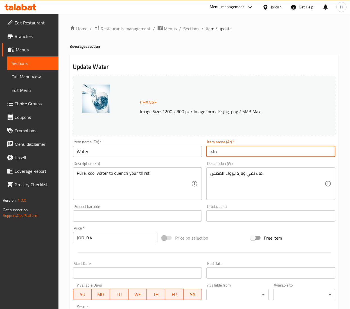
click at [212, 150] on input "ماء" at bounding box center [270, 151] width 129 height 11
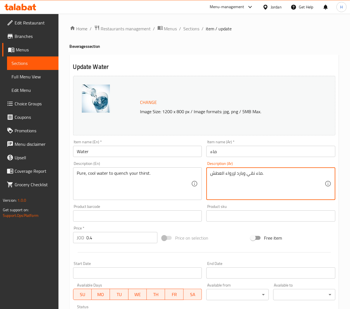
click at [253, 179] on textarea "ماء نقي وبارد لإرواء العطش." at bounding box center [267, 183] width 114 height 27
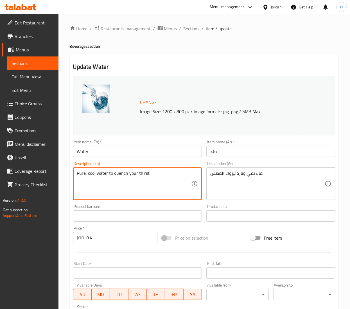
click at [88, 171] on textarea "Pure, cool water to quench your thirst." at bounding box center [134, 183] width 114 height 27
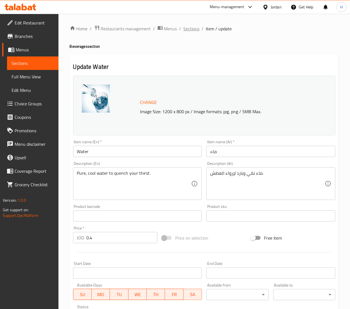
click at [186, 29] on span "Sections" at bounding box center [191, 28] width 16 height 7
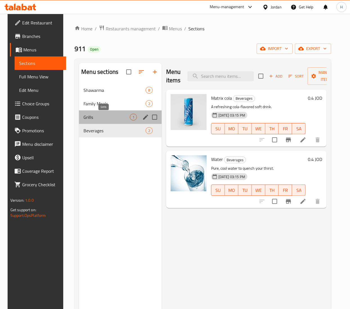
click at [90, 118] on span "Grills" at bounding box center [106, 117] width 46 height 7
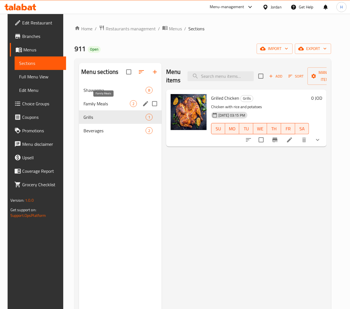
click at [90, 101] on span "Family Meals" at bounding box center [106, 103] width 46 height 7
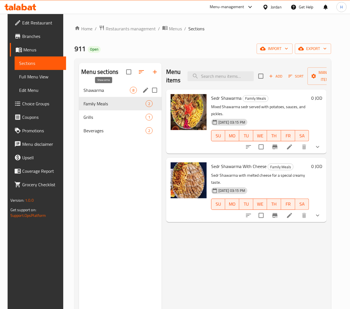
click at [106, 90] on span "Shawarma" at bounding box center [106, 90] width 46 height 7
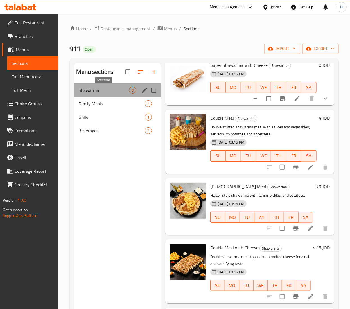
click at [94, 92] on span "Shawarma" at bounding box center [104, 90] width 50 height 7
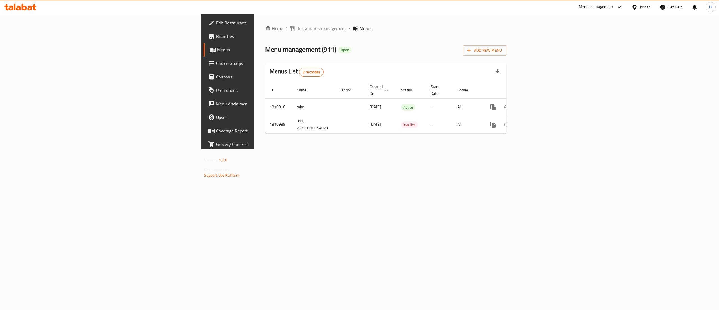
click at [518, 149] on div "Home / Restaurants management / Menus Menu management ( 911 ) Open Add New Menu…" at bounding box center [386, 81] width 264 height 135
click at [502, 50] on span "Add New Menu" at bounding box center [484, 50] width 35 height 7
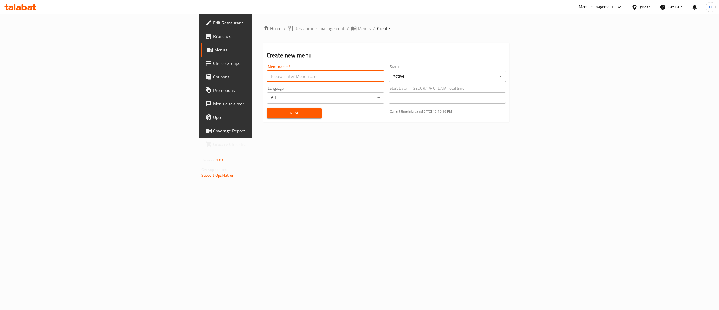
click at [300, 78] on input "text" at bounding box center [325, 76] width 117 height 11
type input "Neww"
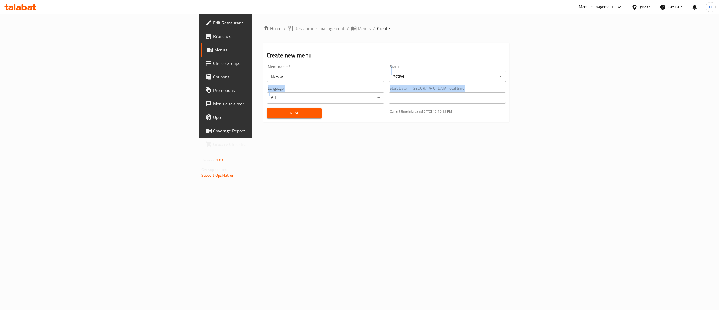
drag, startPoint x: 180, startPoint y: 105, endPoint x: 477, endPoint y: 73, distance: 298.4
click at [482, 69] on div "Menu name   * Neww Menu name * Status Active ​ Language All ​ Start Date in Jor…" at bounding box center [387, 91] width 244 height 58
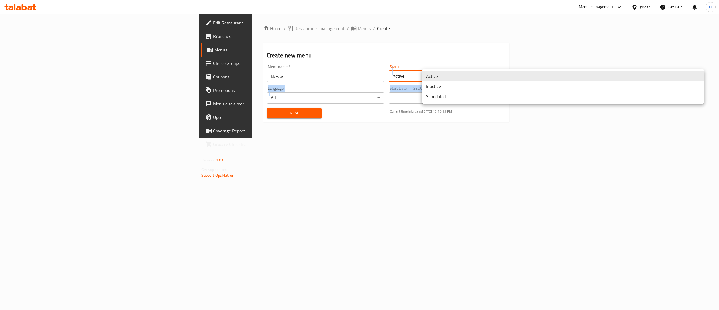
click at [476, 75] on body "​ Menu-management Jordan Get Help H Edit Restaurant Branches Menus Choice Group…" at bounding box center [359, 162] width 719 height 296
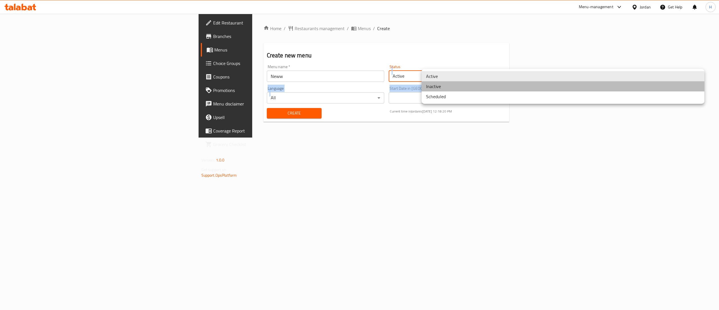
click at [447, 87] on li "Inactive" at bounding box center [563, 86] width 283 height 10
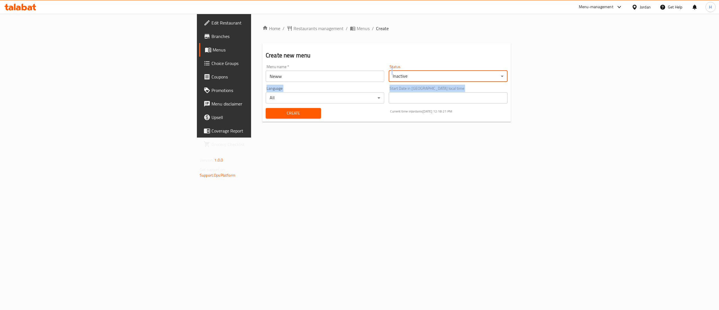
click at [251, 134] on div "Home / Restaurants management / Menus / Create Create new menu Menu name   * Ne…" at bounding box center [386, 76] width 271 height 124
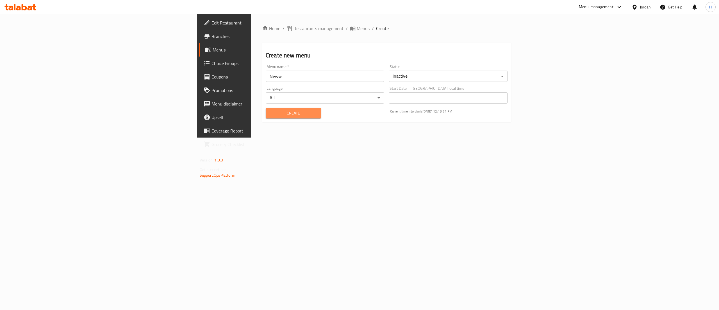
click at [266, 117] on button "Create" at bounding box center [293, 113] width 55 height 10
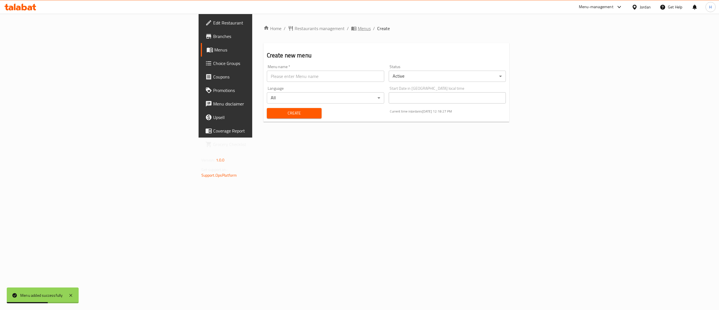
click at [358, 30] on span "Menus" at bounding box center [364, 28] width 13 height 7
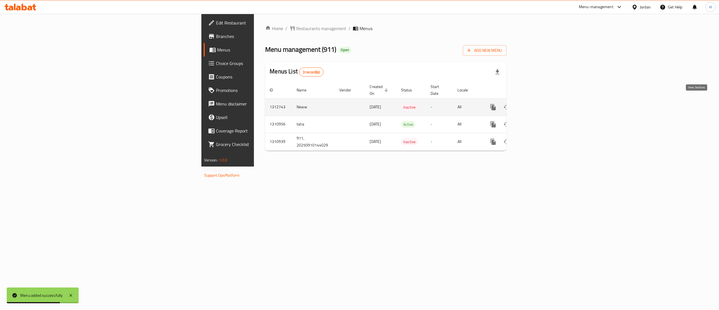
click at [537, 104] on icon "enhanced table" at bounding box center [533, 107] width 7 height 7
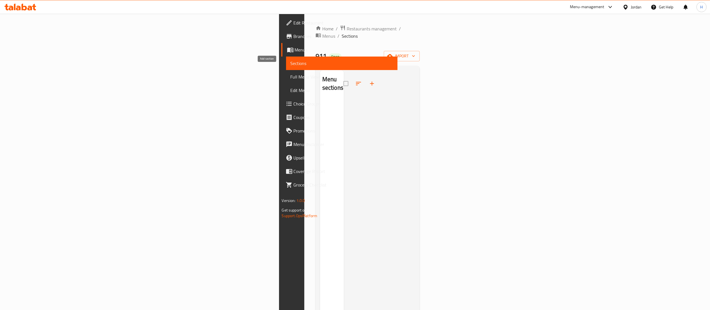
click at [370, 81] on icon "button" at bounding box center [372, 83] width 4 height 4
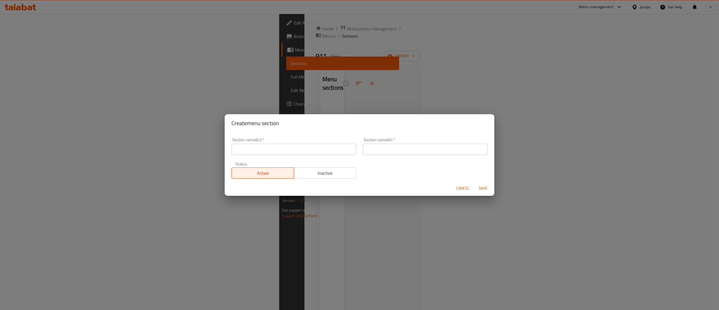
click at [260, 149] on input "text" at bounding box center [293, 149] width 125 height 11
type input "Shawarma Sandwiches"
type input "ساندويشات شاورما"
click at [485, 185] on span "Save" at bounding box center [482, 188] width 13 height 7
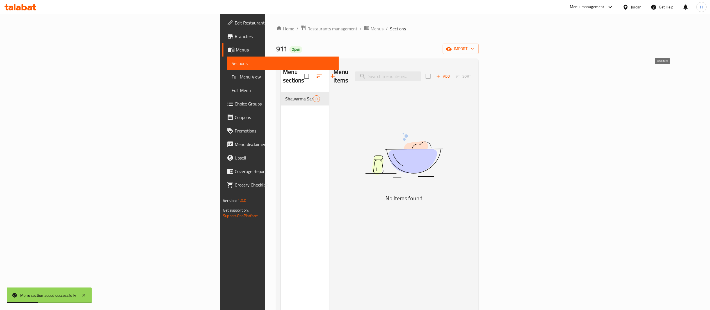
click at [451, 73] on span "Add" at bounding box center [443, 76] width 15 height 6
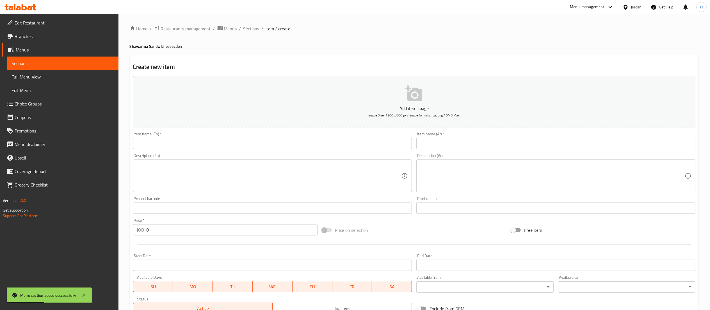
click at [357, 147] on input "text" at bounding box center [272, 143] width 279 height 11
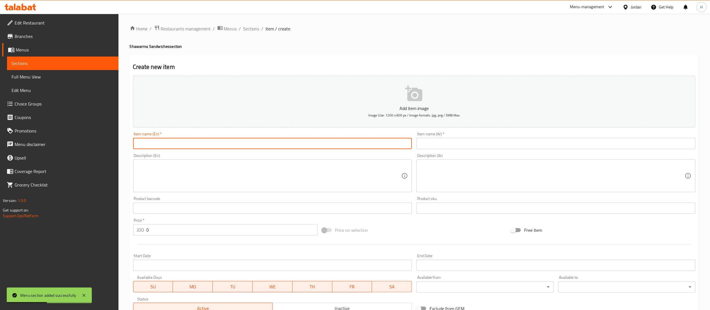
paste input "Regular Shawarma"
type input "Regular Shawarma"
click at [448, 142] on input "text" at bounding box center [556, 143] width 279 height 11
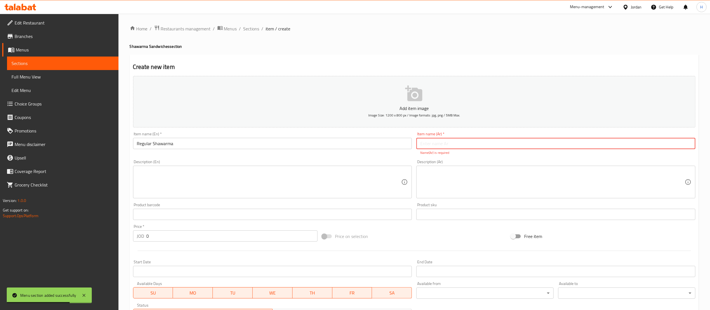
paste input "شاورما عادي"
type input "شاورما عادي"
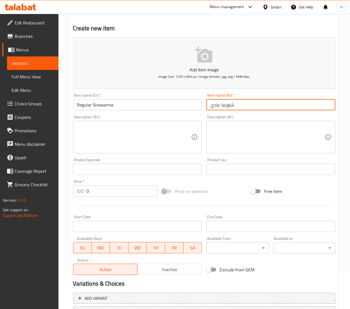
scroll to position [56, 0]
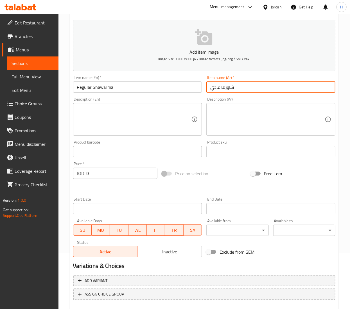
click at [110, 170] on input "0" at bounding box center [122, 173] width 71 height 11
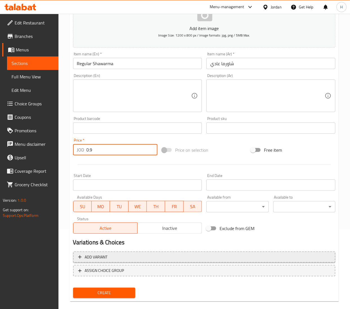
scroll to position [88, 0]
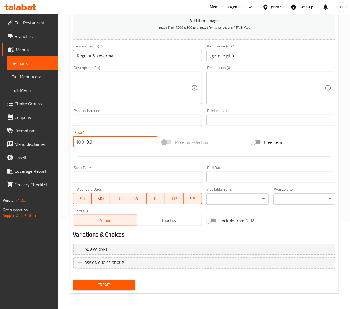
type input "0.9"
click at [94, 285] on span "Create" at bounding box center [104, 284] width 53 height 7
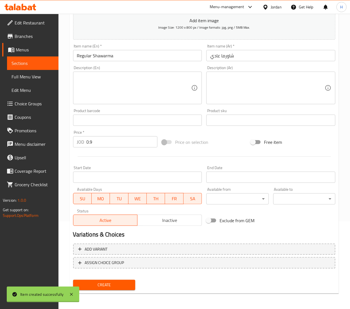
type input "0"
drag, startPoint x: 91, startPoint y: 56, endPoint x: 91, endPoint y: 53, distance: 3.1
click at [91, 56] on input "text" at bounding box center [137, 55] width 129 height 11
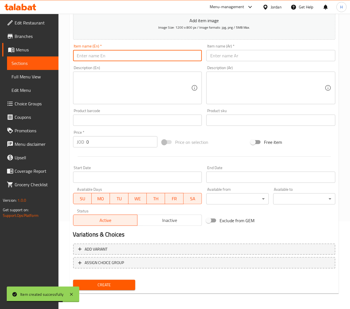
paste input "Super Shawarma"
type input "Super Shawarma"
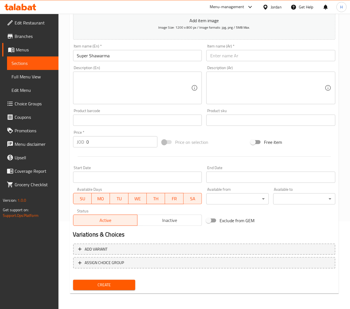
click at [231, 53] on input "text" at bounding box center [270, 55] width 129 height 11
paste input "شاورما سوبر"
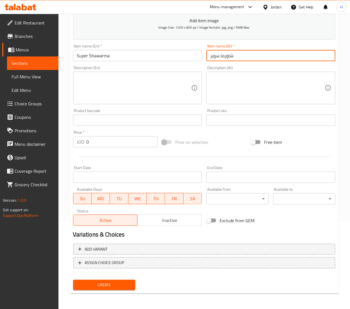
type input "شاورما سوبر"
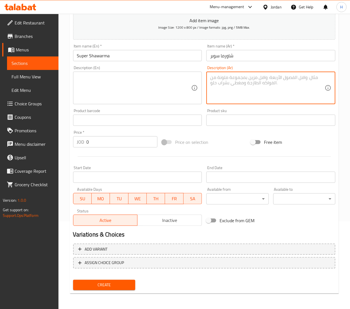
click at [240, 89] on textarea at bounding box center [267, 88] width 114 height 27
paste textarea "حصة أكبر من الشاورما."
type textarea "حصة أكبر من الشاورما."
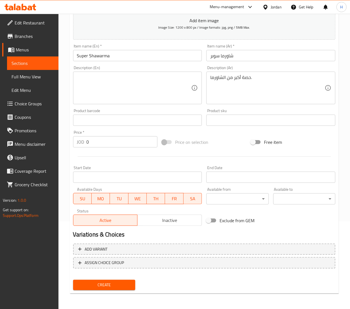
click at [102, 89] on textarea at bounding box center [134, 88] width 114 height 27
paste textarea "A larger portion of shawarma."
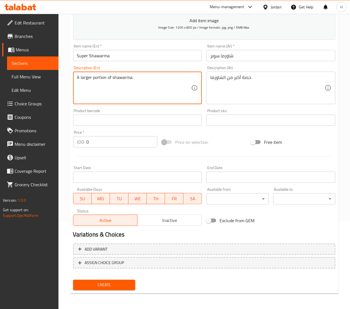
type textarea "A larger portion of shawarma."
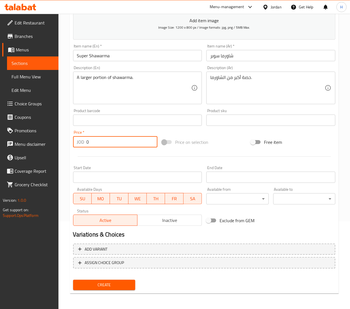
drag, startPoint x: 92, startPoint y: 145, endPoint x: 63, endPoint y: 144, distance: 28.1
click at [63, 144] on div "Home / Restaurants management / Menus / Sections / item / create Shawarma Sandw…" at bounding box center [203, 117] width 291 height 383
type input "1.5"
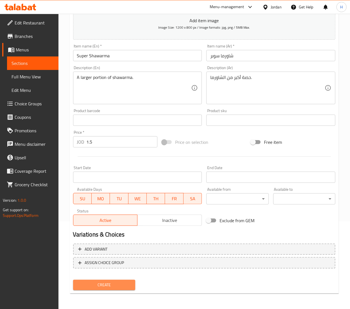
click at [104, 283] on span "Create" at bounding box center [104, 284] width 53 height 7
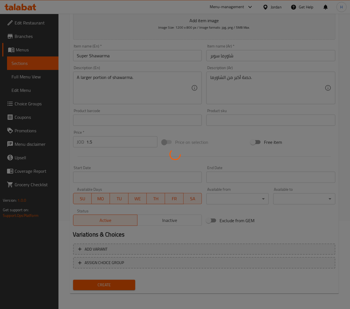
type input "0"
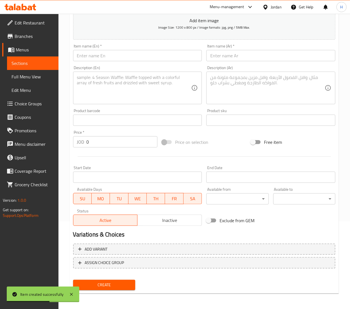
paste input "Regular Shawarma with Cheese"
click at [101, 60] on input "text" at bounding box center [137, 55] width 129 height 11
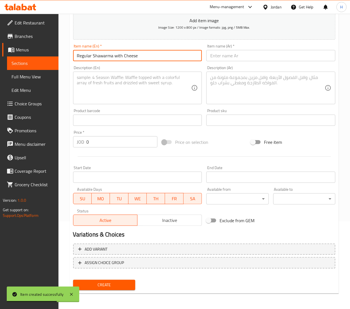
type input "Regular Shawarma with Cheese"
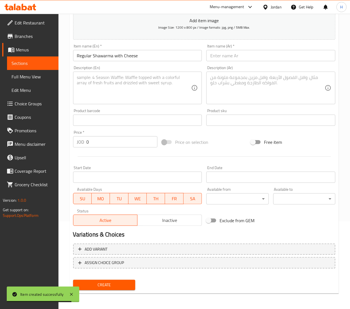
paste input "شاورما عادي مع جبنة"
click at [250, 57] on input "شاورما عادي مع جبنة" at bounding box center [270, 55] width 129 height 11
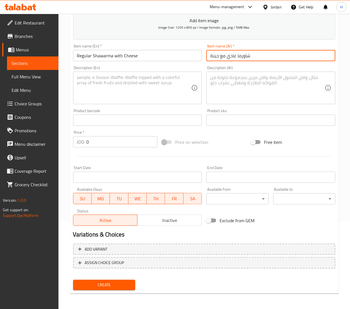
type input "شاورما عادي مع جبنة"
drag, startPoint x: 103, startPoint y: 140, endPoint x: 64, endPoint y: 140, distance: 38.5
click at [65, 140] on div "Home / Restaurants management / Menus / Sections / item / create Shawarma Sandw…" at bounding box center [203, 117] width 291 height 383
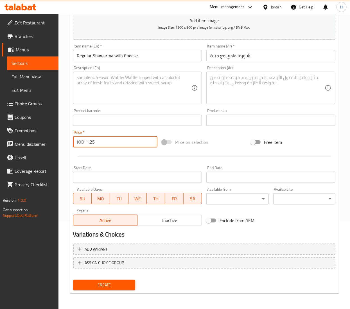
type input "1.25"
click at [99, 286] on span "Create" at bounding box center [104, 284] width 53 height 7
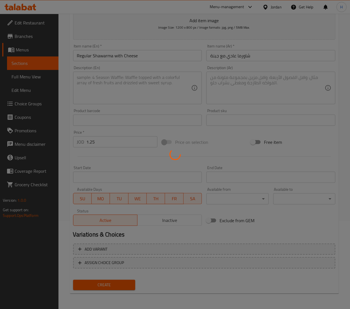
type input "0"
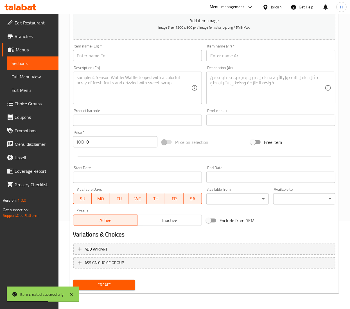
paste input "Super Shawarma with Cheese"
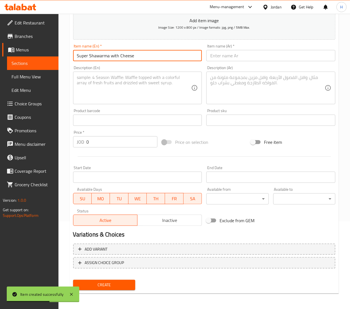
drag, startPoint x: 99, startPoint y: 58, endPoint x: 90, endPoint y: 60, distance: 9.4
click at [99, 57] on input "Super Shawarma with Cheese" at bounding box center [137, 55] width 129 height 11
type input "Super Shawarma with Cheese"
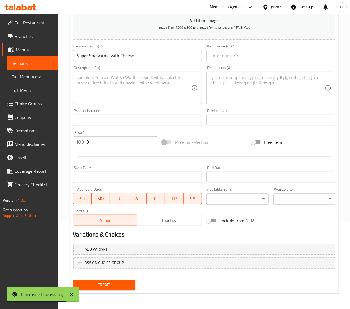
paste input "شاورما سوبر مع جبنة"
click at [229, 53] on input "text" at bounding box center [270, 55] width 129 height 11
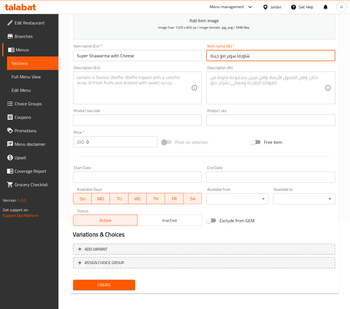
type input "شاورما سوبر مع جبنة"
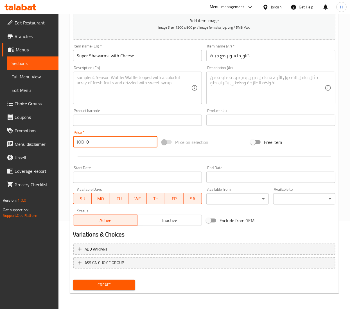
drag, startPoint x: 99, startPoint y: 144, endPoint x: -11, endPoint y: 142, distance: 110.4
click at [0, 142] on html "​ Menu-management Jordan Get Help H Edit Restaurant Branches Menus Sections Ful…" at bounding box center [175, 66] width 350 height 309
type input "1.8"
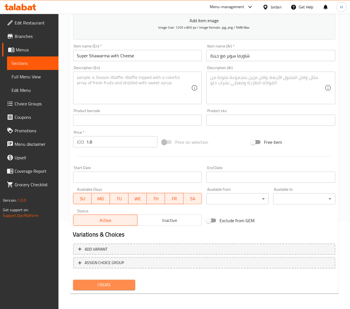
click at [82, 284] on span "Create" at bounding box center [104, 284] width 53 height 7
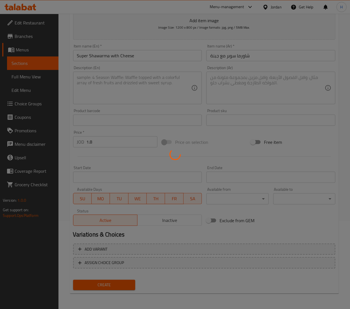
type input "0"
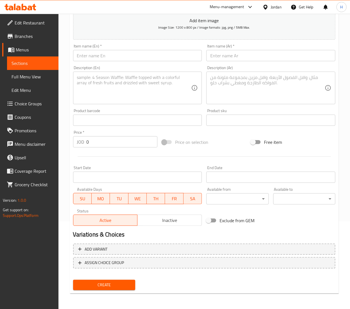
scroll to position [0, 0]
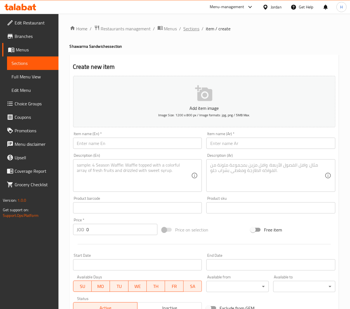
click at [189, 27] on span "Sections" at bounding box center [191, 28] width 16 height 7
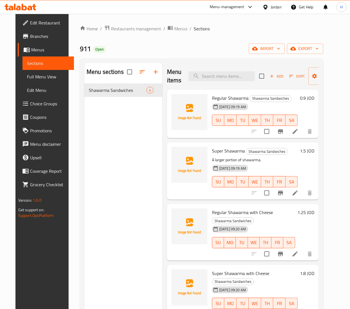
click at [119, 148] on div "Menu sections Shawarma Sandwiches 4" at bounding box center [123, 217] width 78 height 309
click at [127, 99] on nav "Shawarma Sandwiches 4" at bounding box center [123, 90] width 78 height 18
click at [155, 71] on icon "button" at bounding box center [155, 72] width 7 height 7
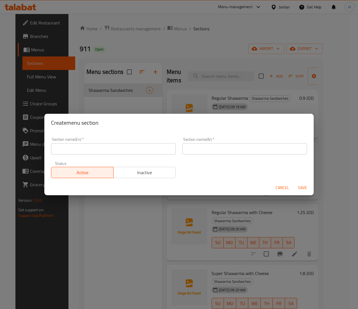
click at [110, 150] on input "text" at bounding box center [113, 148] width 125 height 11
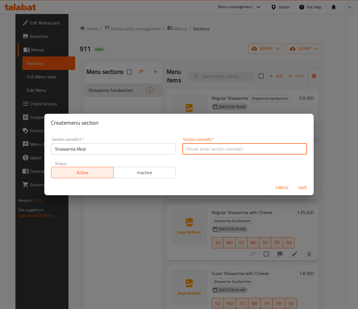
click at [107, 154] on input "Shawarma Meal" at bounding box center [113, 148] width 125 height 11
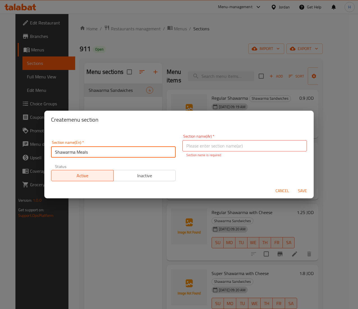
type input "Shawarma Meals"
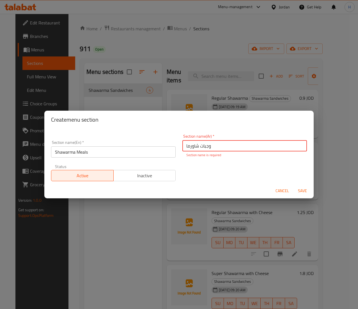
type input "وجبات شاورما"
click at [194, 173] on div "Section name(En)   * Shawarma Meals Section name(En) * Section name(Ar)   * وجب…" at bounding box center [179, 158] width 263 height 54
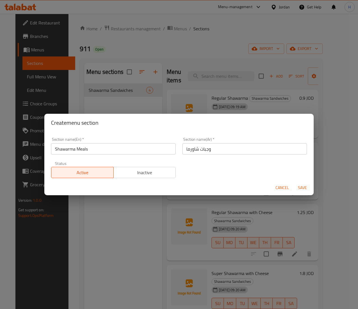
click at [311, 188] on button "Save" at bounding box center [303, 188] width 18 height 10
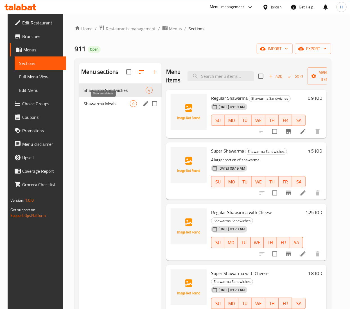
click at [107, 103] on span "Shawarma Meals" at bounding box center [106, 103] width 46 height 7
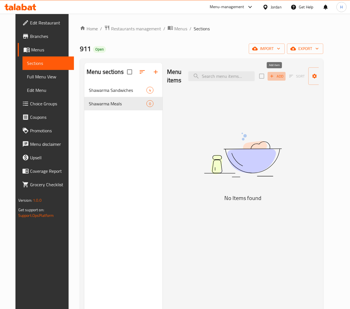
click at [275, 76] on span "Add" at bounding box center [276, 76] width 15 height 6
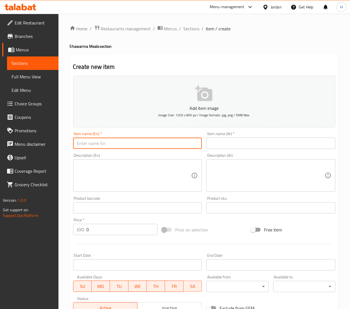
click at [104, 142] on input "text" at bounding box center [137, 143] width 129 height 11
paste input "Regular Shawarma"
type input "Regular Shawarma"
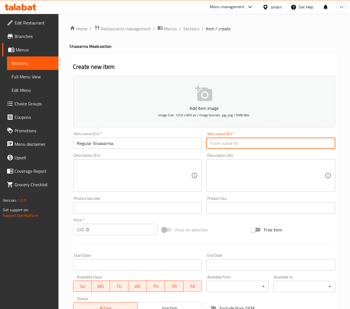
click at [220, 148] on input "text" at bounding box center [270, 143] width 129 height 11
paste input "شاورما عادي"
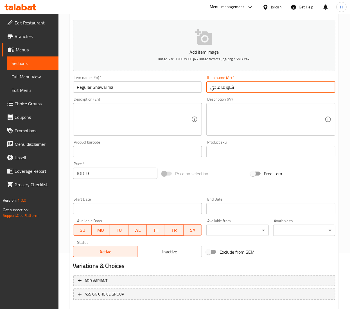
type input "شاورما عادي"
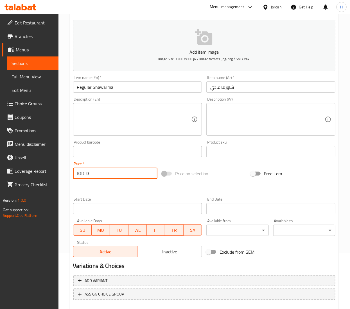
drag, startPoint x: 97, startPoint y: 175, endPoint x: 66, endPoint y: 174, distance: 31.5
click at [66, 174] on div "Home / Restaurants management / Menus / Sections / item / create Shawarma Meals…" at bounding box center [203, 149] width 291 height 383
type input "2.3"
click at [131, 87] on input "Regular Shawarma" at bounding box center [137, 86] width 129 height 11
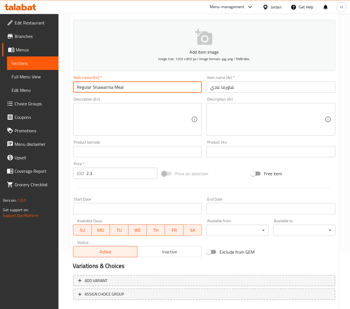
type input "Regular Shawarma Meal"
click at [243, 85] on input "شاورما عادي" at bounding box center [270, 86] width 129 height 11
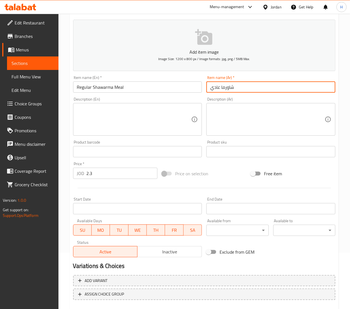
click at [209, 88] on input "شاورما عادي" at bounding box center [270, 86] width 129 height 11
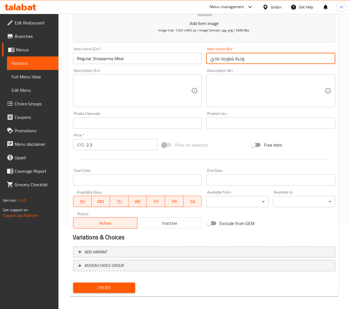
scroll to position [88, 0]
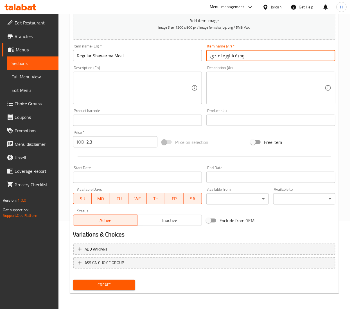
type input "وجبة شاورما عادي"
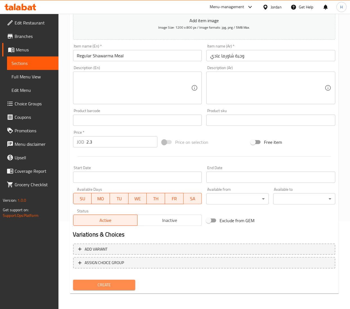
click at [115, 285] on span "Create" at bounding box center [104, 284] width 53 height 7
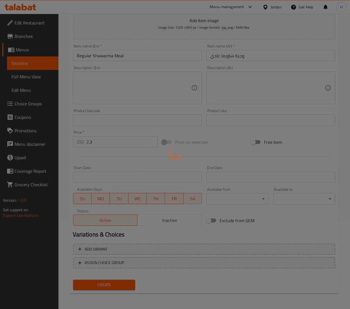
type input "0"
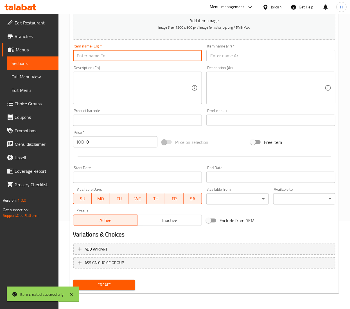
click at [86, 56] on input "text" at bounding box center [137, 55] width 129 height 11
paste input "Super Shawarma"
type input "Super Shawarma"
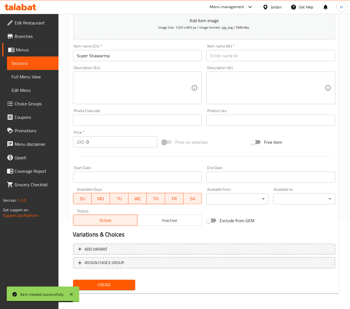
drag, startPoint x: 234, startPoint y: 59, endPoint x: 232, endPoint y: 55, distance: 4.9
click at [234, 58] on input "text" at bounding box center [270, 55] width 129 height 11
paste input "شاورما سوبر"
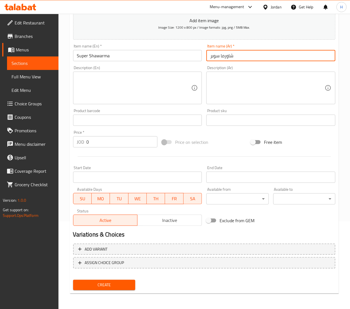
type input "شاورما سوبر"
drag, startPoint x: 109, startPoint y: 93, endPoint x: 90, endPoint y: 93, distance: 18.5
click at [108, 93] on textarea at bounding box center [134, 88] width 114 height 27
paste textarea "A larger portion of shawarma."
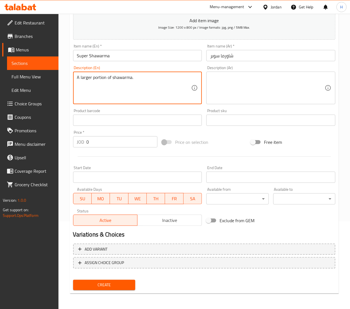
type textarea "A larger portion of shawarma."
click at [220, 93] on textarea at bounding box center [267, 88] width 114 height 27
paste textarea "حصة أكبر من الشاورما."
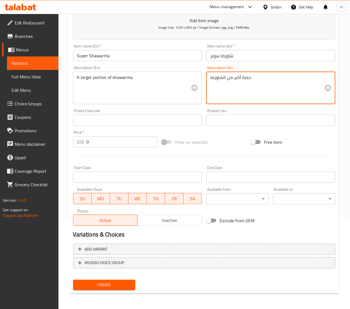
type textarea "حصة أكبر من الشاورما."
drag, startPoint x: 99, startPoint y: 144, endPoint x: 15, endPoint y: 137, distance: 84.9
click at [15, 137] on div "Edit Restaurant Branches Menus Sections Full Menu View Edit Menu Choice Groups …" at bounding box center [175, 117] width 350 height 383
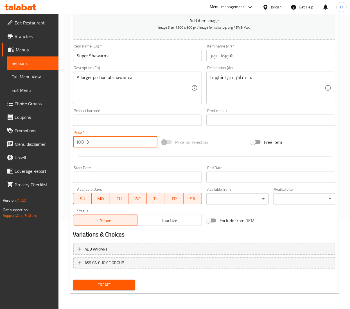
type input "3"
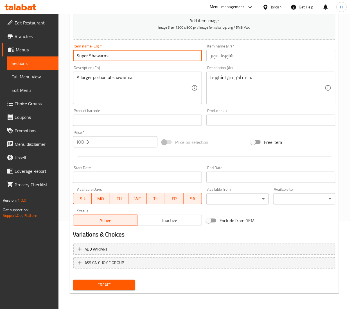
click at [124, 54] on input "Super Shawarma" at bounding box center [137, 55] width 129 height 11
type input "Super Shawarma Meal"
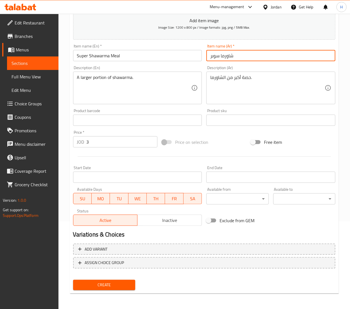
drag, startPoint x: 257, startPoint y: 54, endPoint x: 236, endPoint y: 54, distance: 20.8
click at [256, 54] on input "شاورما سوبر" at bounding box center [270, 55] width 129 height 11
click at [213, 54] on input "شاورما سوبر" at bounding box center [270, 55] width 129 height 11
click at [211, 56] on input "شاورما سوبر" at bounding box center [270, 55] width 129 height 11
type input "وجبة شاورما سوبر"
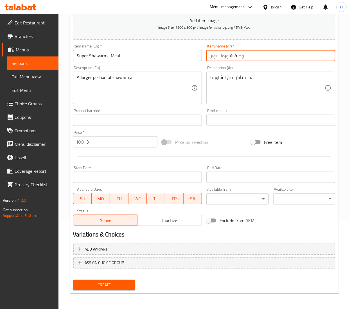
click at [118, 287] on span "Create" at bounding box center [104, 284] width 53 height 7
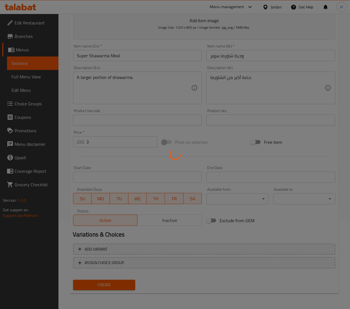
type input "0"
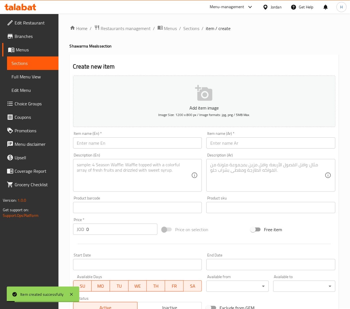
scroll to position [0, 0]
click at [119, 137] on div "Item name (En)   * Item name (En) *" at bounding box center [137, 140] width 129 height 17
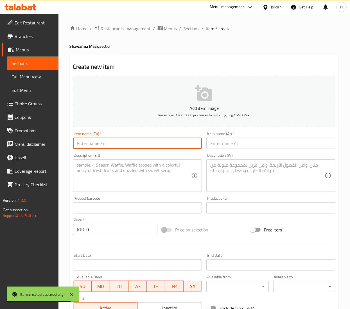
paste input "Regular Shawarma with Cheese"
drag, startPoint x: 113, startPoint y: 146, endPoint x: 95, endPoint y: 148, distance: 17.8
click at [113, 146] on input "Regular Shawarma with Cheese" at bounding box center [137, 143] width 129 height 11
type input "Regular Shawarma with Cheese"
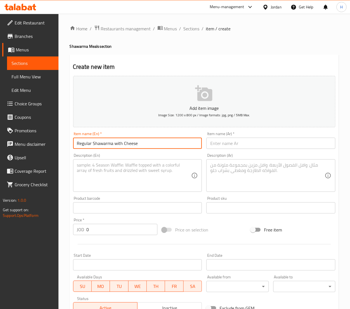
drag, startPoint x: 236, startPoint y: 146, endPoint x: 216, endPoint y: 146, distance: 20.5
click at [236, 145] on input "text" at bounding box center [270, 143] width 129 height 11
paste input "شاورما عادي مع جبنة"
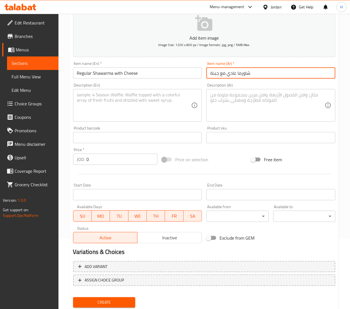
scroll to position [88, 0]
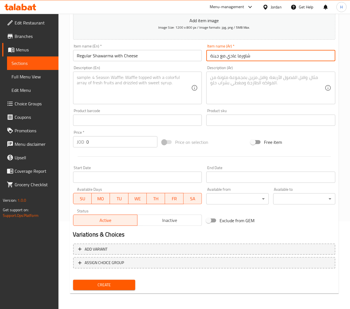
type input "شاورما عادي مع جبنة"
drag, startPoint x: 92, startPoint y: 138, endPoint x: 49, endPoint y: 137, distance: 42.1
click at [49, 137] on div "Edit Restaurant Branches Menus Sections Full Menu View Edit Menu Choice Groups …" at bounding box center [175, 117] width 350 height 383
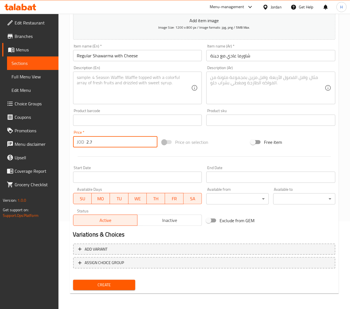
type input "2.7"
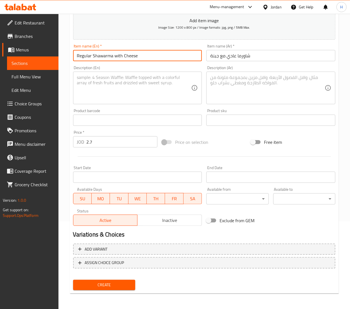
click at [147, 56] on input "Regular Shawarma with Cheese" at bounding box center [137, 55] width 129 height 11
type input "Regular Shawarma with Cheese Meal"
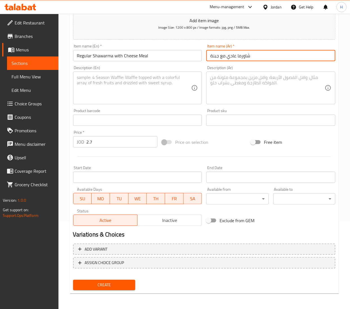
click at [269, 57] on input "شاورما عادي مع جبنة" at bounding box center [270, 55] width 129 height 11
click at [209, 55] on input "شاورما عادي مع جبنة" at bounding box center [270, 55] width 129 height 11
type input "وجبة شاورما عادي مع جبنة"
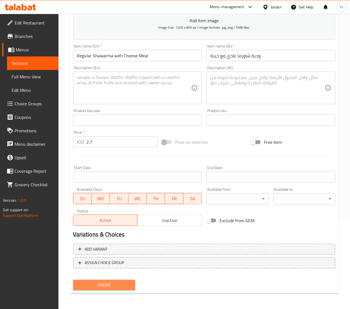
click at [99, 284] on span "Create" at bounding box center [104, 284] width 53 height 7
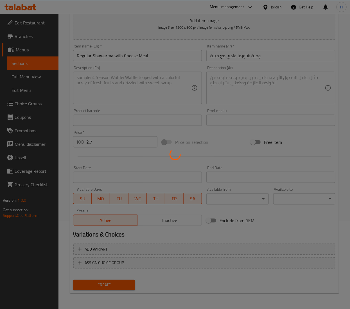
type input "0"
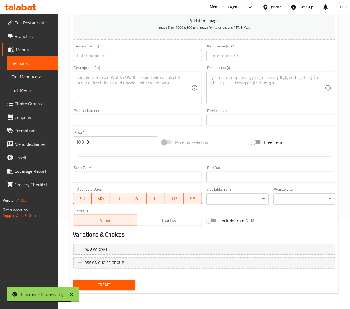
click at [105, 50] on div "Item name (En)   * Item name (En) *" at bounding box center [137, 52] width 129 height 17
click at [95, 58] on input "text" at bounding box center [137, 55] width 129 height 11
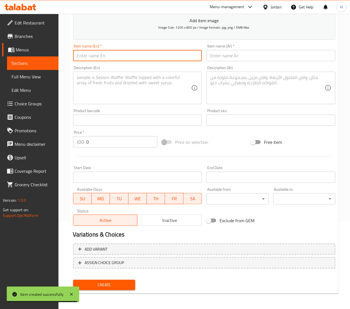
paste input "Super Shawarma with Cheese"
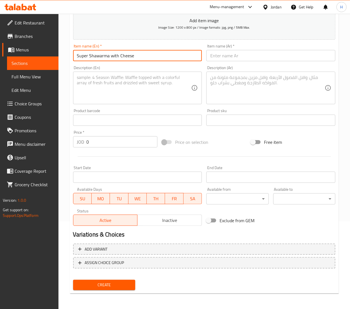
type input "Super Shawarma with Cheese"
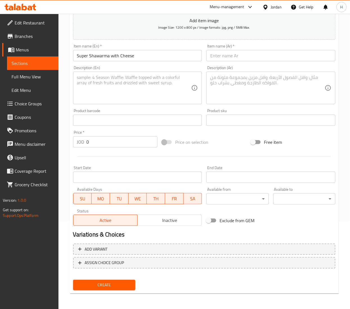
drag, startPoint x: 247, startPoint y: 56, endPoint x: 240, endPoint y: 58, distance: 8.3
click at [247, 56] on input "text" at bounding box center [270, 55] width 129 height 11
paste input "شاورما سوبر مع جبنة"
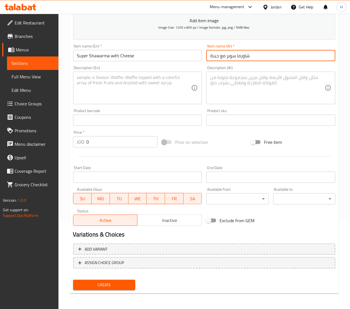
type input "شاورما سوبر مع جبنة"
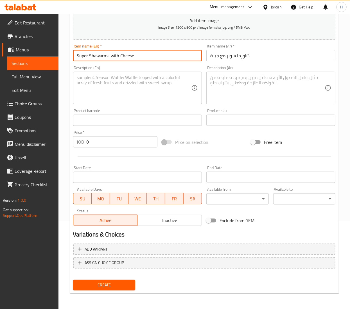
click at [162, 58] on input "Super Shawarma with Cheese" at bounding box center [137, 55] width 129 height 11
type input "Super Shawarma with Cheese Meal"
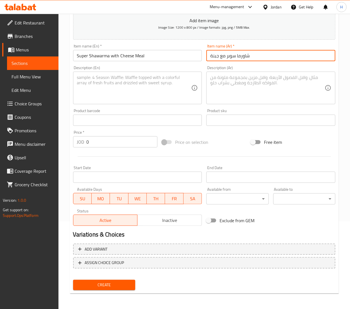
click at [209, 56] on input "شاورما سوبر مع جبنة" at bounding box center [270, 55] width 129 height 11
type input "وجبة شاورما سوبر مع جبنة"
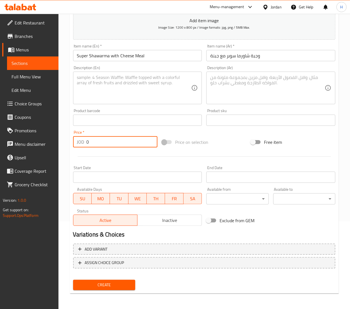
drag, startPoint x: 92, startPoint y: 145, endPoint x: 65, endPoint y: 144, distance: 26.7
click at [67, 144] on div "Home / Restaurants management / Menus / Sections / item / create Shawarma Meals…" at bounding box center [203, 117] width 291 height 383
type input "3.35"
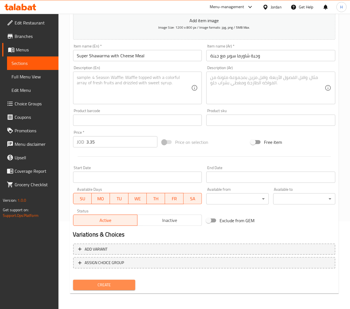
click at [97, 284] on span "Create" at bounding box center [104, 284] width 53 height 7
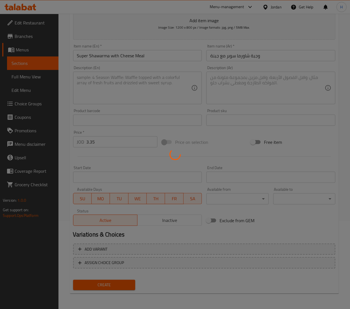
type input "0"
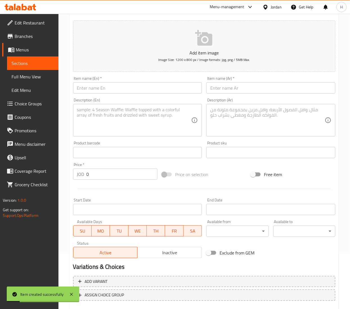
scroll to position [0, 0]
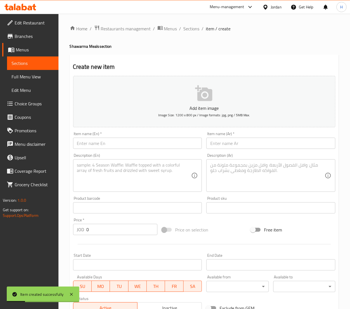
click at [198, 24] on div "Home / Restaurants management / Menus / Sections / item / create Shawarma Meals…" at bounding box center [203, 205] width 291 height 383
click at [183, 32] on span "Sections" at bounding box center [191, 28] width 16 height 7
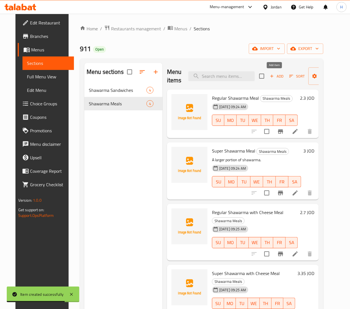
click at [277, 77] on span "Add" at bounding box center [276, 76] width 15 height 6
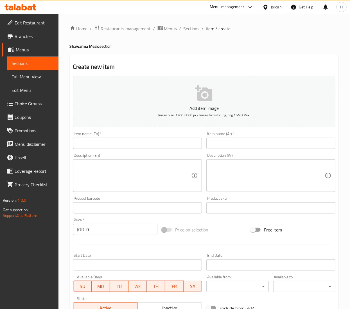
click at [116, 143] on input "text" at bounding box center [137, 143] width 129 height 11
paste input "Double Meal"
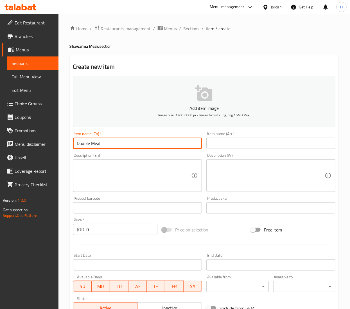
type input "Double Meal"
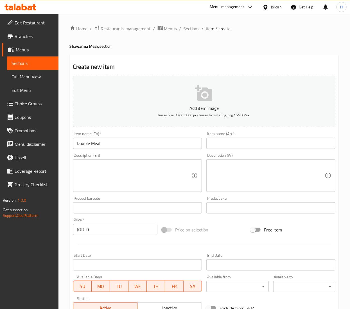
click at [262, 139] on input "text" at bounding box center [270, 143] width 129 height 11
paste input "وجبة دبل"
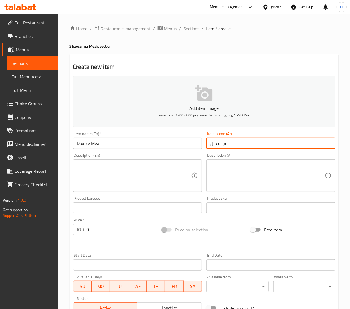
type input "وجبة دبل"
click at [103, 170] on textarea at bounding box center [134, 175] width 114 height 27
paste textarea "Double stuffed shawarma meal with sauces and vegetables, served with potatoes a…"
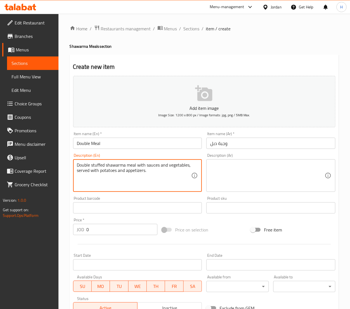
paste textarea "Double stuffed shawarma meal with sauces and vegetables, served with potatoes a…"
type textarea "Double stuffed shawarma meal with sauces and vegetables, served with potatoes a…"
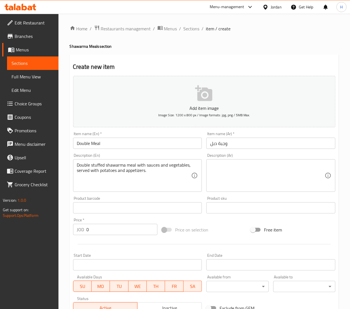
click at [233, 178] on textarea at bounding box center [267, 175] width 114 height 27
paste textarea "وجبة شاورما بحشوة مزدوجة مع صوصات وخضار، تقدم مع بطاطا ومقبلات."
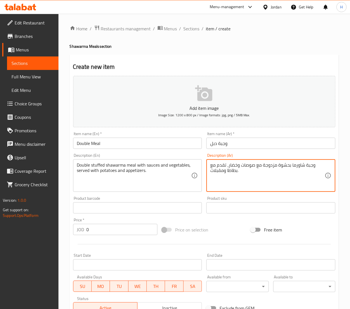
type textarea "وجبة شاورما بحشوة مزدوجة مع صوصات وخضار، تقدم مع بطاطا ومقبلات."
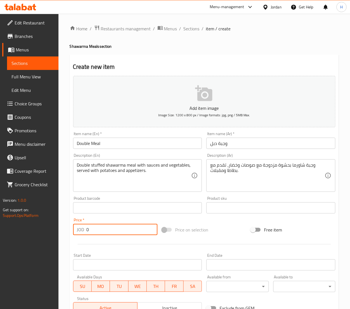
drag, startPoint x: 94, startPoint y: 229, endPoint x: -6, endPoint y: 225, distance: 100.4
click at [0, 225] on html "​ Menu-management Jordan Get Help H Edit Restaurant Branches Menus Sections Ful…" at bounding box center [175, 154] width 350 height 309
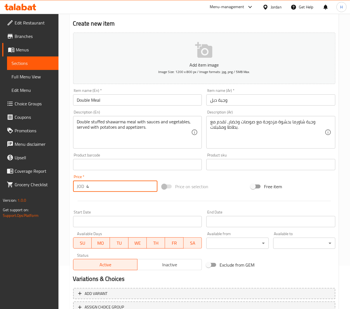
scroll to position [88, 0]
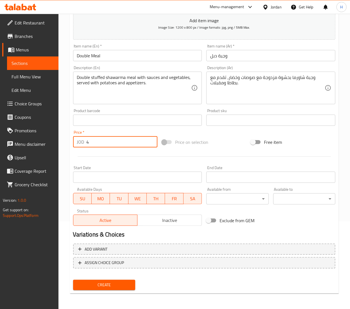
type input "4"
click at [109, 281] on span "Create" at bounding box center [104, 284] width 53 height 7
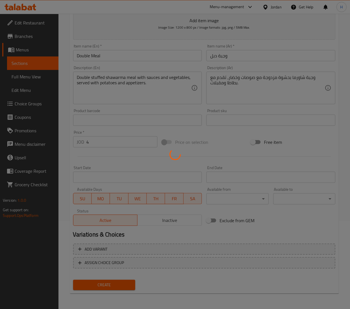
type input "0"
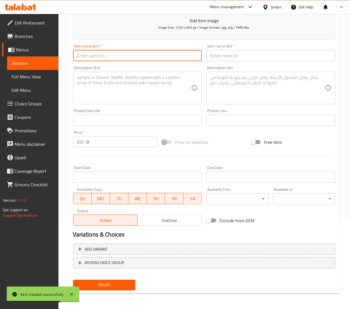
drag, startPoint x: 96, startPoint y: 57, endPoint x: 89, endPoint y: 61, distance: 7.9
click at [96, 57] on input "text" at bounding box center [137, 55] width 129 height 11
paste input "Halabi Meal"
type input "Halabi Meal"
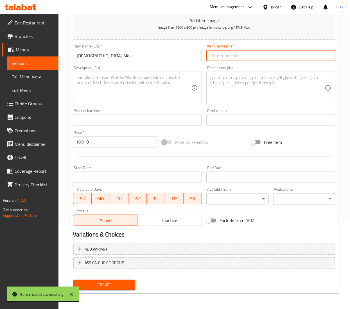
click at [233, 58] on input "text" at bounding box center [270, 55] width 129 height 11
paste input "وجبة حلبي"
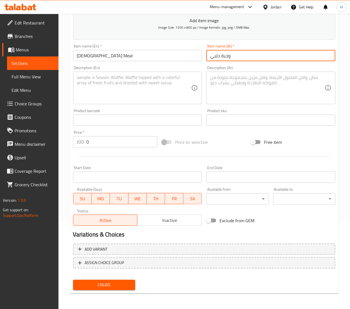
type input "وجبة حلبي"
click at [100, 86] on textarea at bounding box center [134, 88] width 114 height 27
paste textarea "Halabi-style shawarma with tahini, pickles, and potatoes."
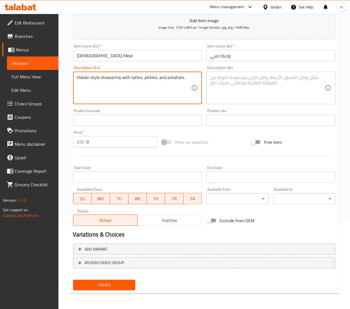
type textarea "Halabi-style shawarma with tahini, pickles, and potatoes."
drag, startPoint x: 226, startPoint y: 92, endPoint x: 208, endPoint y: 102, distance: 20.3
click at [226, 92] on textarea at bounding box center [267, 88] width 114 height 27
paste textarea "شاورما على الطريقة الحلبية مع طحينية، مخلل، وبطاطا."
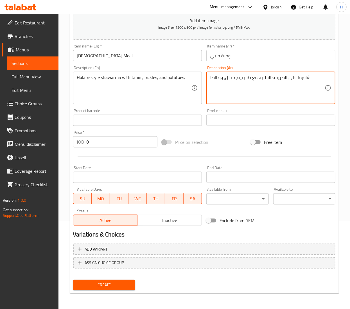
type textarea "شاورما على الطريقة الحلبية مع طحينية، مخلل، وبطاطا."
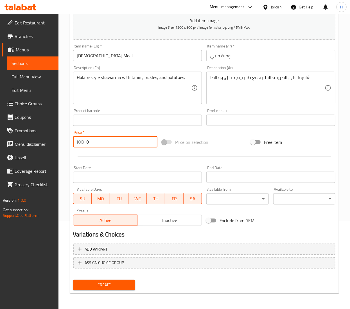
drag, startPoint x: 108, startPoint y: 144, endPoint x: 38, endPoint y: 140, distance: 70.3
click at [38, 140] on div "Edit Restaurant Branches Menus Sections Full Menu View Edit Menu Choice Groups …" at bounding box center [175, 117] width 350 height 383
type input "3.9"
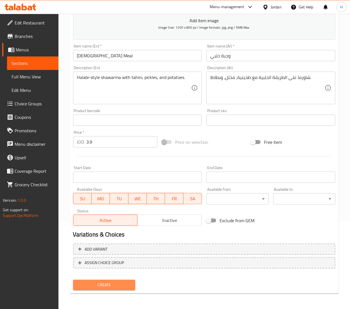
click at [109, 283] on span "Create" at bounding box center [104, 284] width 53 height 7
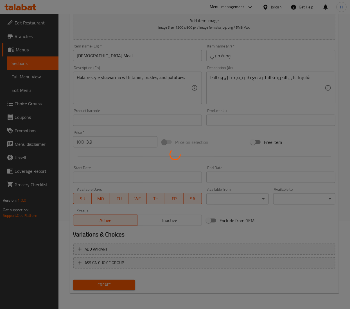
type input "0"
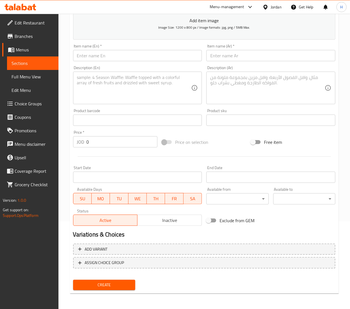
click at [95, 56] on input "text" at bounding box center [137, 55] width 129 height 11
paste input "Double Meal with Cheese"
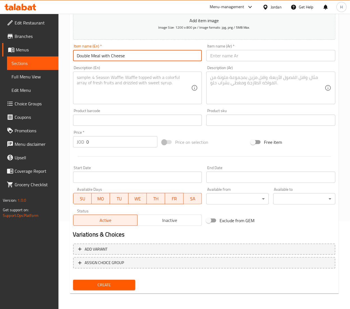
type input "Double Meal with Cheese"
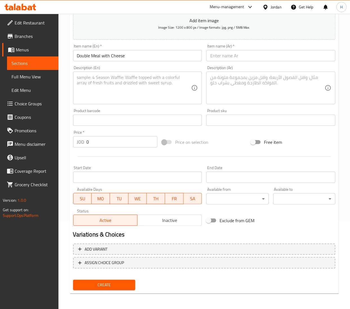
click at [220, 54] on input "text" at bounding box center [270, 55] width 129 height 11
paste input "وجبة دبل مع جبنة"
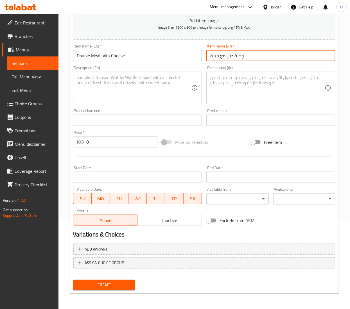
type input "وجبة دبل مع جبنة"
click at [100, 88] on textarea at bounding box center [134, 88] width 114 height 27
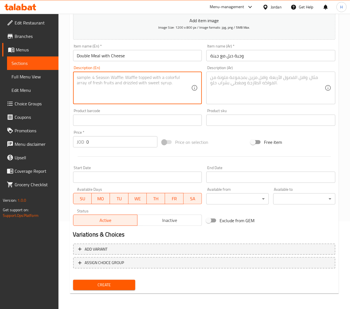
click at [100, 88] on textarea at bounding box center [134, 88] width 114 height 27
paste textarea "Double shawarma meal topped with melted cheese for a rich and satisfying taste."
type textarea "Double shawarma meal topped with melted cheese for a rich and satisfying taste."
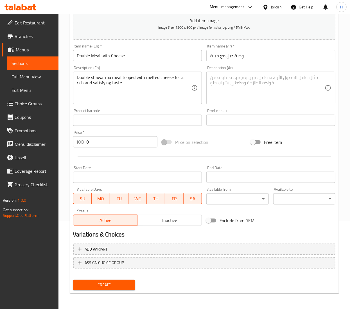
click at [252, 81] on textarea at bounding box center [267, 88] width 114 height 27
paste textarea "وجبة شاورما مزدوجة مضاف إليها جبنة ذائبة لمذاق غني ومشبع."
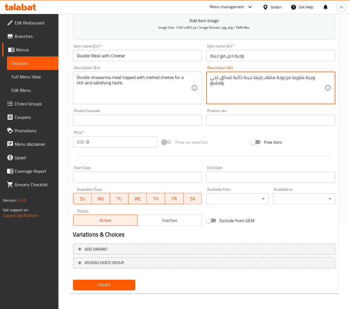
type textarea "وجبة شاورما مزدوجة مضاف إليها جبنة ذائبة لمذاق غني ومشبع."
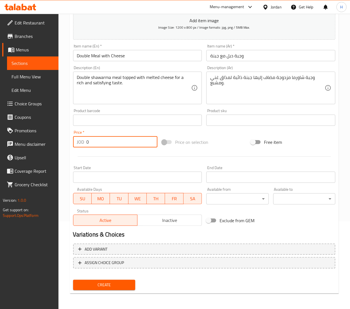
drag, startPoint x: 108, startPoint y: 141, endPoint x: 60, endPoint y: 141, distance: 48.3
click at [60, 141] on div "Home / Restaurants management / Menus / Sections / item / create Shawarma Meals…" at bounding box center [203, 117] width 291 height 383
type input "4.45"
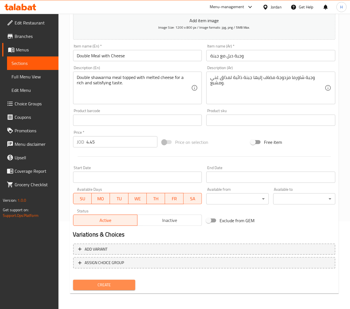
click at [101, 284] on span "Create" at bounding box center [104, 284] width 53 height 7
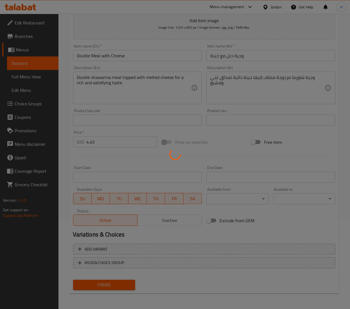
type input "0"
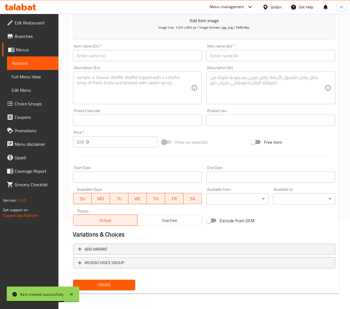
click at [148, 56] on input "text" at bounding box center [137, 55] width 129 height 11
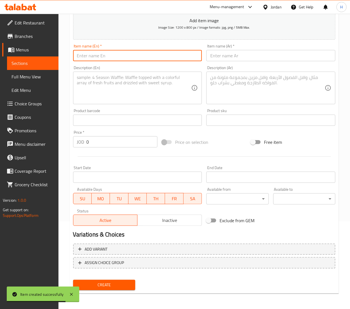
paste input "Italian Shawarma Meal"
type input "Italian Shawarma Meal"
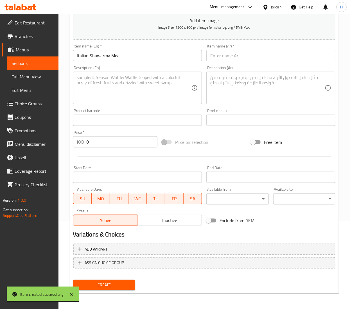
drag, startPoint x: 250, startPoint y: 59, endPoint x: 237, endPoint y: 58, distance: 12.9
click at [250, 59] on input "text" at bounding box center [270, 55] width 129 height 11
paste input "وجبة شاورما ايطالي"
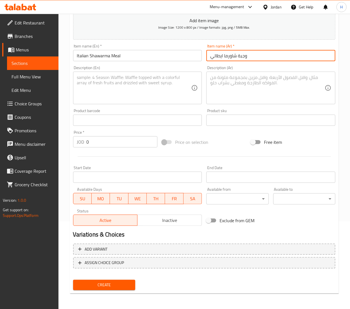
type input "وجبة شاورما ايطالي"
drag, startPoint x: 102, startPoint y: 84, endPoint x: 90, endPoint y: 84, distance: 12.1
click at [102, 84] on textarea at bounding box center [134, 88] width 114 height 27
paste textarea "Shawarma meal with Italian flavors with mozzarella cheese and pesto or ranch sa…"
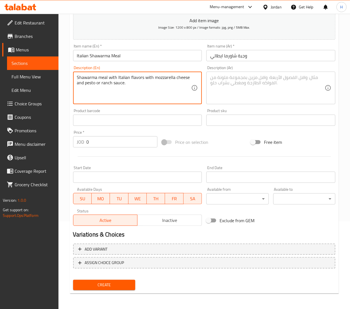
type textarea "Shawarma meal with Italian flavors with mozzarella cheese and pesto or ranch sa…"
click at [243, 74] on div "Description (Ar)" at bounding box center [270, 88] width 129 height 33
paste textarea "وجبة شاورما بنكهات إيطالية مع جبنة موتزاريلا وصوص بيستو أو رانش."
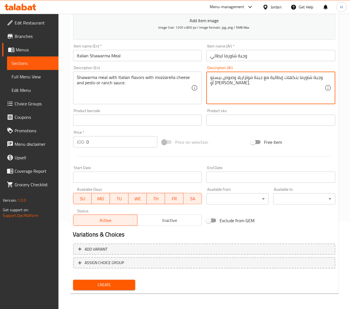
type textarea "وجبة شاورما بنكهات إيطالية مع جبنة موتزاريلا وصوص بيستو أو رانش."
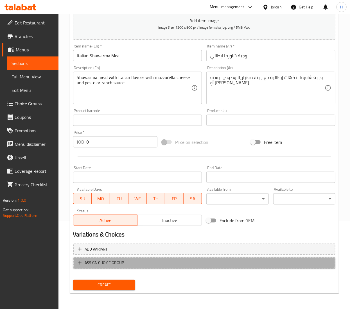
click at [133, 265] on span "ASSIGN CHOICE GROUP" at bounding box center [204, 262] width 252 height 7
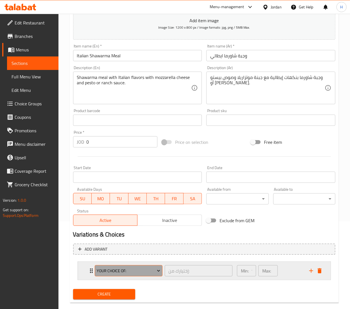
click at [134, 272] on span "Your Choice Of:" at bounding box center [128, 270] width 63 height 7
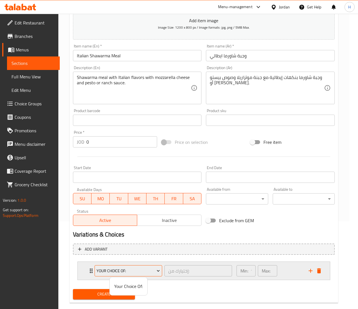
click at [134, 272] on div at bounding box center [179, 154] width 358 height 309
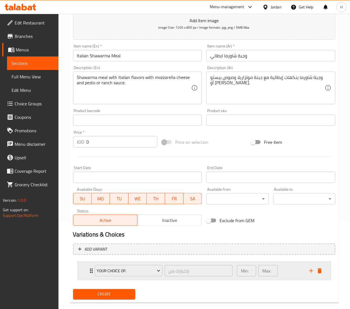
click at [292, 272] on div "Min: 1 ​ Max: 1 ​" at bounding box center [269, 271] width 72 height 18
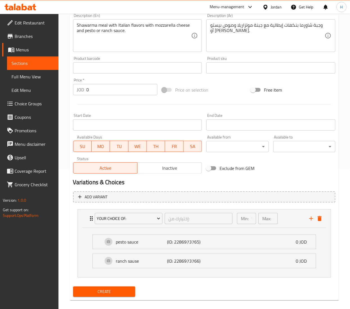
scroll to position [148, 0]
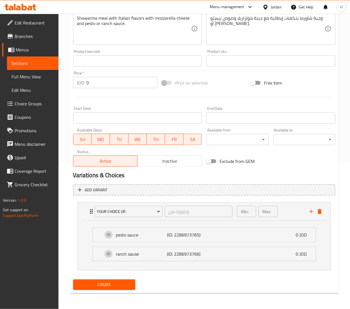
click at [124, 285] on span "Create" at bounding box center [104, 284] width 53 height 7
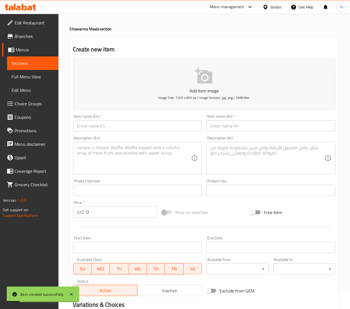
scroll to position [0, 0]
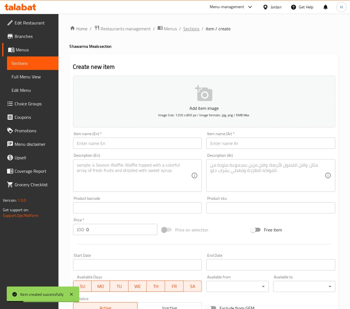
click at [195, 29] on span "Sections" at bounding box center [191, 28] width 16 height 7
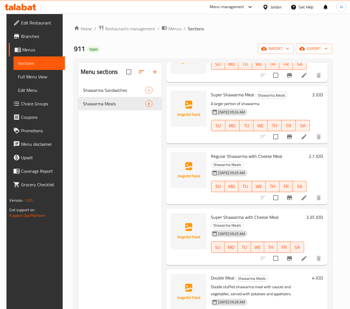
click at [155, 69] on icon "button" at bounding box center [154, 72] width 7 height 7
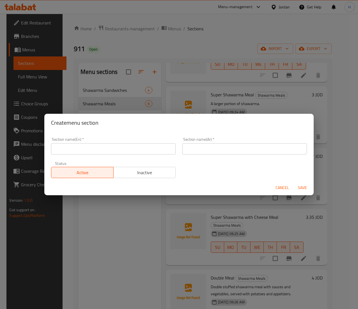
click at [111, 149] on input "text" at bounding box center [113, 148] width 125 height 11
type input "Family Meals"
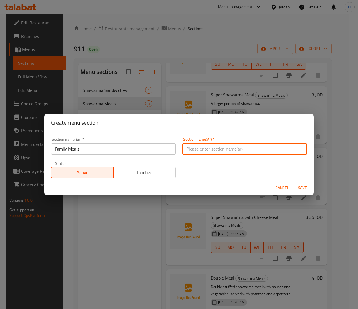
click at [207, 151] on input "text" at bounding box center [245, 148] width 125 height 11
type input "وجبات عائلية"
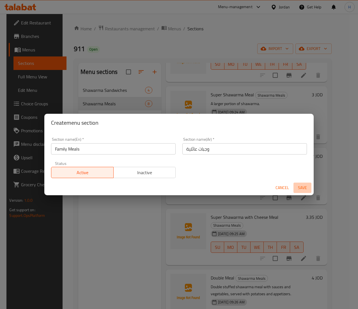
click at [302, 187] on span "Save" at bounding box center [302, 187] width 13 height 7
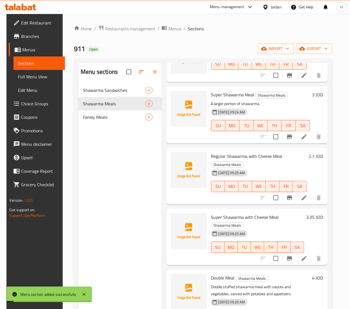
click at [112, 134] on div "Menu sections Shawarma Sandwiches 4 Shawarma Meals 8 Family Meals 0" at bounding box center [119, 217] width 83 height 309
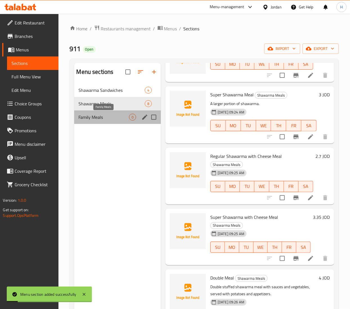
click at [102, 118] on span "Family Meals" at bounding box center [104, 117] width 50 height 7
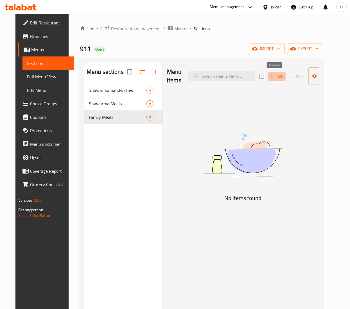
click at [278, 77] on span "Add" at bounding box center [276, 76] width 15 height 6
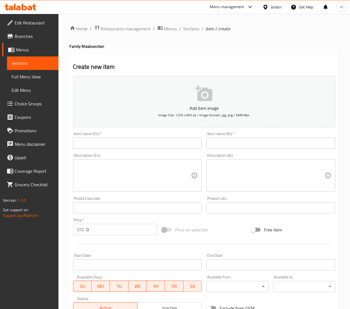
click at [135, 144] on input "text" at bounding box center [137, 143] width 129 height 11
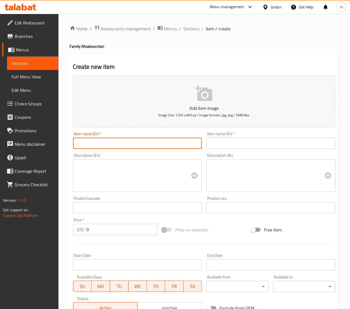
paste input "Sedr Shawarma"
type input "Sedr Shawarma"
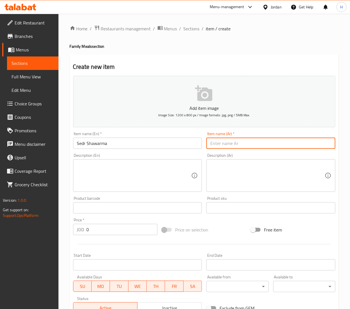
click at [209, 145] on input "text" at bounding box center [270, 143] width 129 height 11
paste input "سدر شاورما"
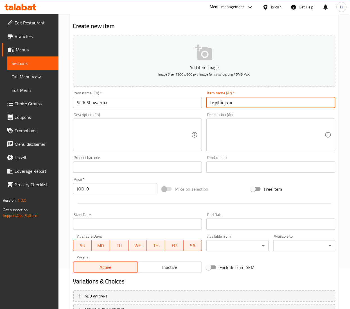
scroll to position [56, 0]
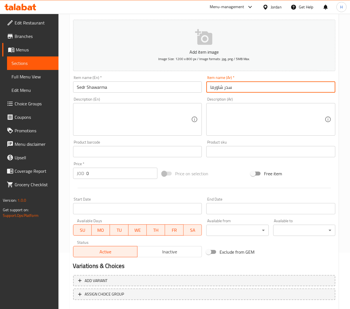
type input "سدر شاورما"
drag, startPoint x: 112, startPoint y: 118, endPoint x: 31, endPoint y: 113, distance: 81.0
click at [112, 117] on textarea at bounding box center [134, 119] width 114 height 27
paste textarea "Mixed Shawarma sedr served with potatoes, sauces, and pickles."
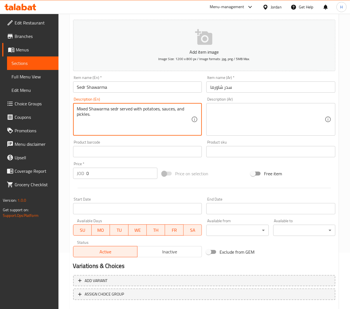
type textarea "Mixed Shawarma sedr served with potatoes, sauces, and pickles."
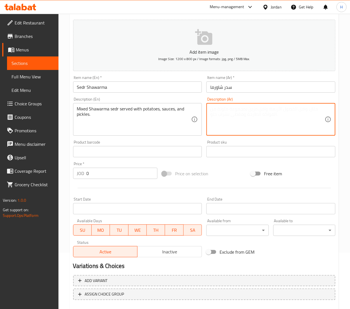
drag, startPoint x: 239, startPoint y: 127, endPoint x: 217, endPoint y: 134, distance: 23.2
click at [239, 126] on textarea at bounding box center [267, 119] width 114 height 27
paste textarea "سدر شاورما مشكل يقدم مع بطاطا، صوصات، ومخللات."
type textarea "سدر شاورما مشكل يقدم مع بطاطا، صوصات، ومخللات."
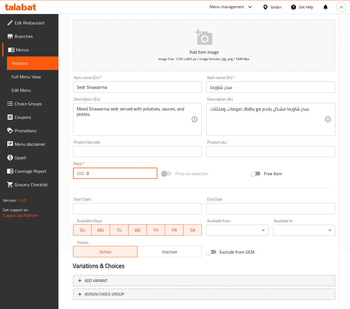
drag, startPoint x: 93, startPoint y: 175, endPoint x: 82, endPoint y: 176, distance: 11.3
click at [82, 176] on div "JOD 0 Price *" at bounding box center [115, 173] width 84 height 11
type input "7.1"
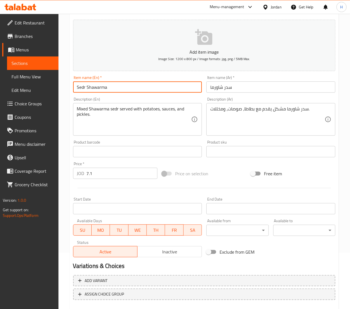
click at [125, 93] on input "Sedr Shawarma" at bounding box center [137, 86] width 129 height 11
type input "Sedr Shawarma 3"
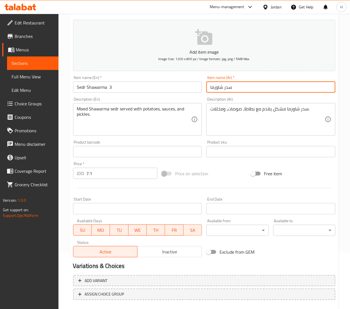
click at [261, 89] on input "سدر شاورما" at bounding box center [270, 86] width 129 height 11
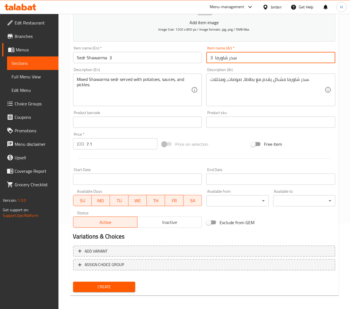
scroll to position [88, 0]
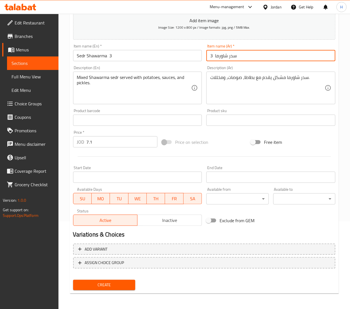
type input "سدر شاورما 3"
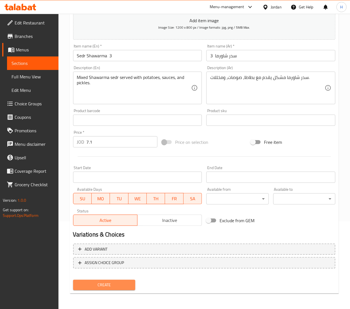
click at [84, 285] on span "Create" at bounding box center [104, 284] width 53 height 7
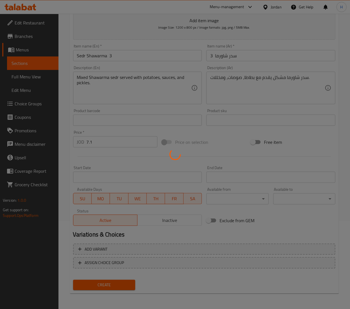
type input "0"
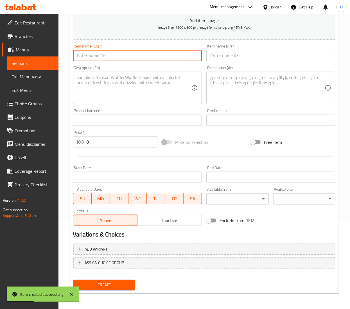
click at [84, 54] on input "text" at bounding box center [137, 55] width 129 height 11
paste input "Sedr Shawarma"
type input "Sedr Shawarma 4"
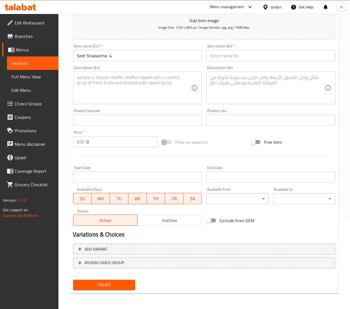
click at [250, 56] on input "text" at bounding box center [270, 55] width 129 height 11
paste input "سدر شاورما"
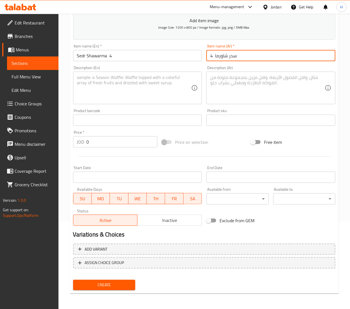
type input "سدر شاورما 4"
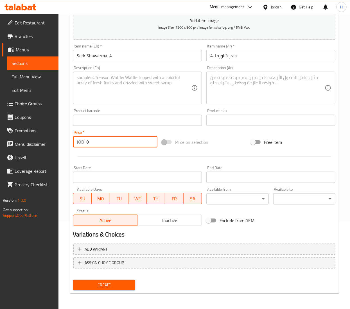
drag, startPoint x: 90, startPoint y: 139, endPoint x: 73, endPoint y: 139, distance: 16.6
click at [73, 139] on div "JOD 0 Price *" at bounding box center [115, 141] width 84 height 11
type input "9"
paste textarea "Mixed Shawarma sedr served with potatoes, sauces, and pickles."
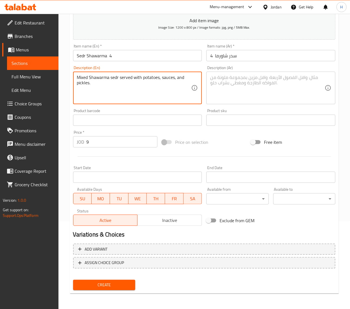
type textarea "Mixed Shawarma sedr served with potatoes, sauces, and pickles."
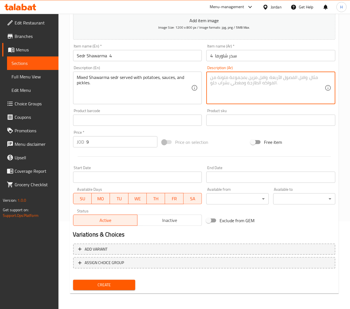
click at [234, 82] on textarea at bounding box center [267, 88] width 114 height 27
paste textarea "سدر شاورما مشكل يقدم مع بطاطا، صوصات، ومخللات."
type textarea "سدر شاورما مشكل يقدم مع بطاطا، صوصات، ومخللات."
click at [119, 285] on span "Create" at bounding box center [104, 284] width 53 height 7
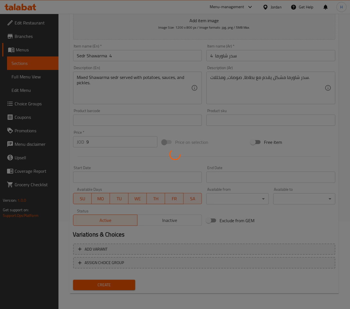
type input "0"
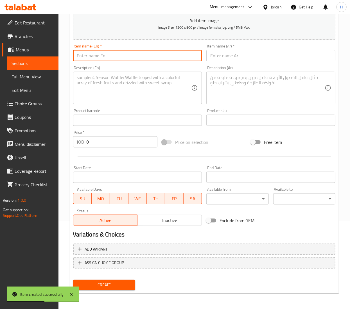
click at [93, 60] on input "text" at bounding box center [137, 55] width 129 height 11
paste input "Sedr Shawarma"
type input "Sedr Shawarma"
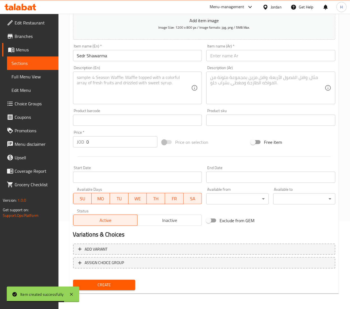
click at [226, 57] on input "text" at bounding box center [270, 55] width 129 height 11
paste input "سدر شاورما"
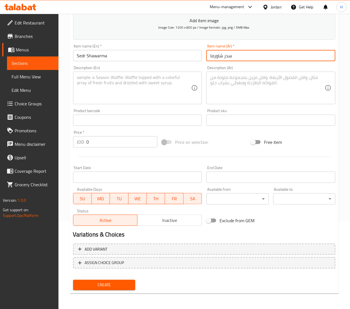
type input "سدر شاورما"
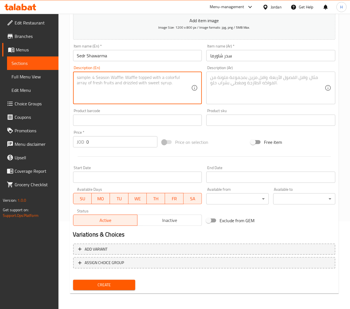
drag, startPoint x: 144, startPoint y: 87, endPoint x: 115, endPoint y: 82, distance: 29.8
click at [144, 87] on textarea at bounding box center [134, 88] width 114 height 27
paste textarea "Mixed Shawarma sedr served with potatoes, sauces, and pickles."
type textarea "Mixed Shawarma sedr served with potatoes, sauces, and pickles."
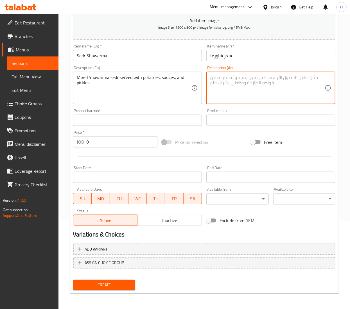
click at [265, 74] on div "Description (Ar)" at bounding box center [270, 88] width 129 height 33
paste textarea "سدر شاورما مشكل يقدم مع بطاطا، صوصات، ومخللات."
type textarea "سدر شاورما مشكل يقدم مع بطاطا، صوصات، ومخللات."
click at [126, 55] on input "Sedr Shawarma" at bounding box center [137, 55] width 129 height 11
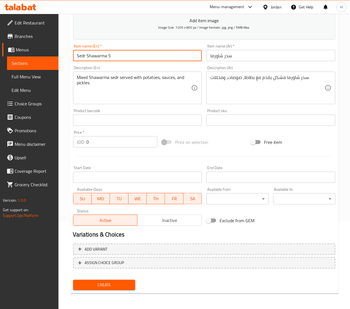
type input "Sedr Shawarma 5"
click at [248, 56] on input "سدر شاورما" at bounding box center [270, 55] width 129 height 11
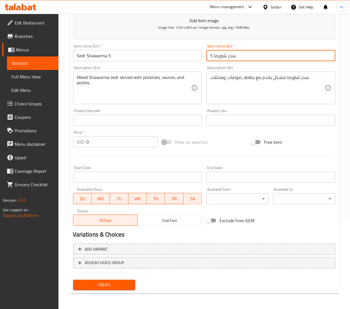
type input "سدر شاورما 5"
drag, startPoint x: 81, startPoint y: 144, endPoint x: 48, endPoint y: 135, distance: 33.9
click at [49, 135] on div "Edit Restaurant Branches Menus Sections Full Menu View Edit Menu Choice Groups …" at bounding box center [175, 117] width 350 height 383
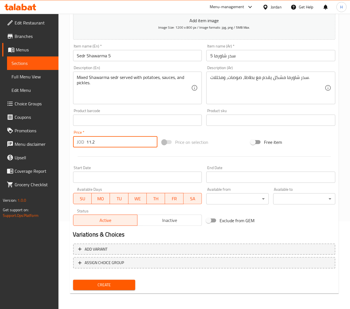
type input "11.2"
click at [97, 284] on span "Create" at bounding box center [104, 284] width 53 height 7
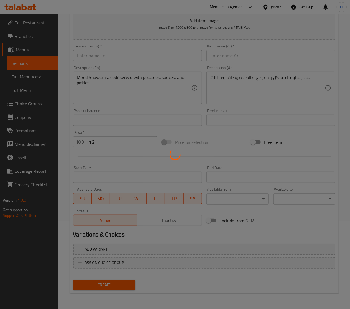
type input "0"
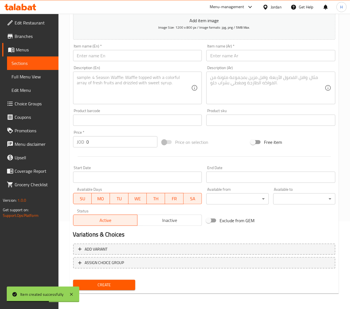
click at [119, 57] on input "text" at bounding box center [137, 55] width 129 height 11
paste input "Sedr Shawarma"
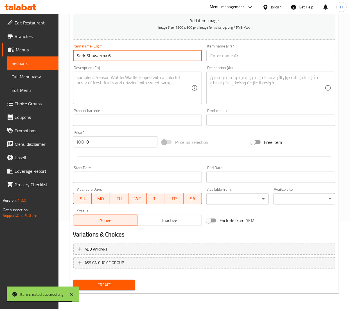
type input "Sedr Shawarma 6"
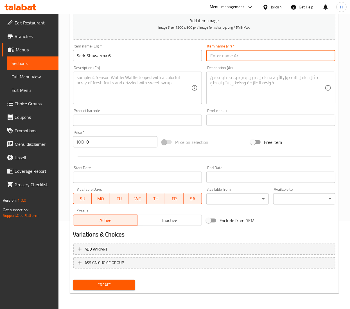
click at [240, 57] on input "text" at bounding box center [270, 55] width 129 height 11
paste input "سدر شاورما"
type input "سدر شاورما 6"
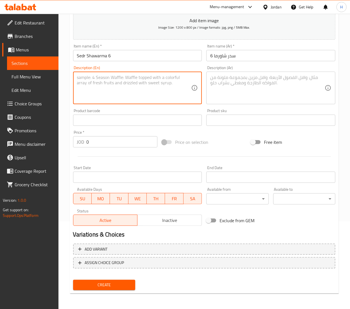
click at [91, 83] on textarea at bounding box center [134, 88] width 114 height 27
paste textarea "Mixed Shawarma sedr served with potatoes, sauces, and pickles."
type textarea "Mixed Shawarma sedr served with potatoes, sauces, and pickles."
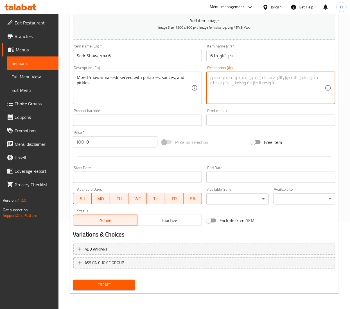
click at [245, 84] on textarea at bounding box center [267, 88] width 114 height 27
paste textarea "سدر شاورما مشكل يقدم مع بطاطا، صوصات، ومخللات."
type textarea "سدر شاورما مشكل يقدم مع بطاطا، صوصات، ومخللات."
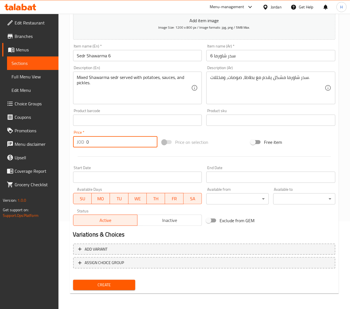
drag, startPoint x: 92, startPoint y: 142, endPoint x: 59, endPoint y: 130, distance: 35.4
click at [59, 130] on div "Home / Restaurants management / Menus / Sections / item / create Family Meals s…" at bounding box center [203, 117] width 291 height 383
type input "13.5"
click at [101, 282] on span "Create" at bounding box center [104, 284] width 53 height 7
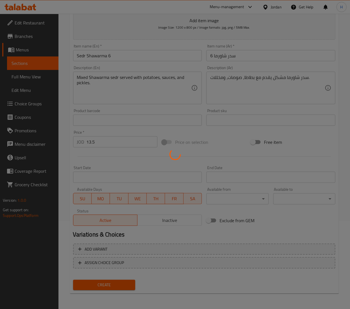
type input "0"
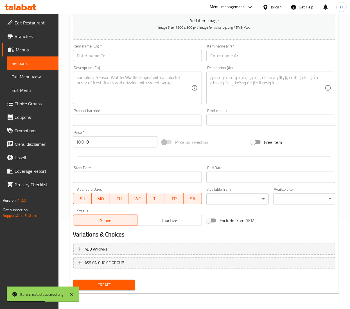
click at [101, 53] on input "text" at bounding box center [137, 55] width 129 height 11
paste input "Sedr Shawarma"
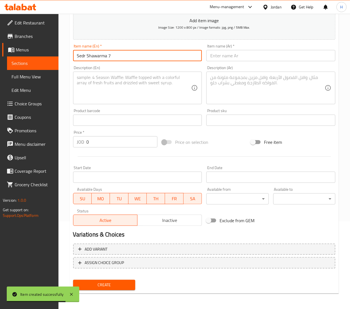
type input "Sedr Shawarma 7"
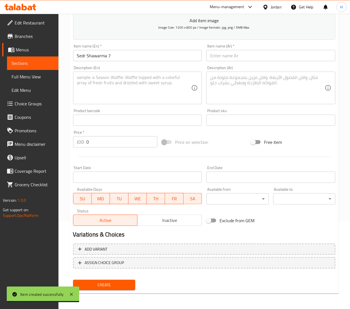
click at [241, 51] on input "text" at bounding box center [270, 55] width 129 height 11
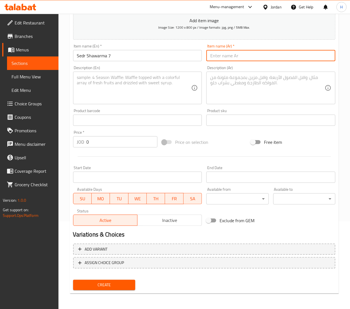
paste input "سدر شاورما"
type input "سدر شاورما 7"
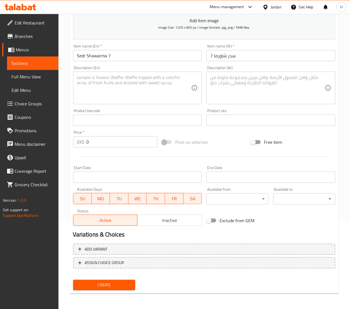
click at [100, 81] on textarea at bounding box center [134, 88] width 114 height 27
paste textarea "Mixed Shawarma sedr served with potatoes, sauces, and pickles."
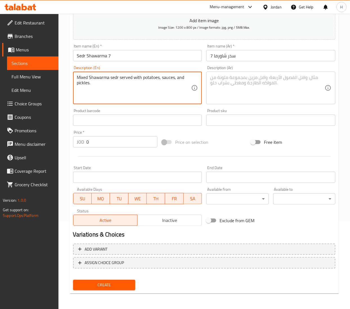
type textarea "Mixed Shawarma sedr served with potatoes, sauces, and pickles."
click at [257, 87] on textarea at bounding box center [267, 88] width 114 height 27
paste textarea "سدر شاورما مشكل يقدم مع بطاطا، صوصات، ومخللات."
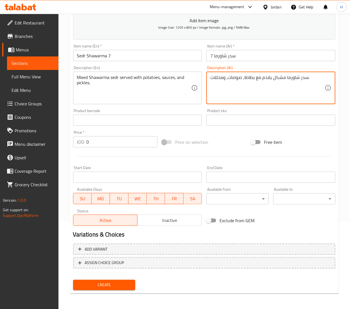
type textarea "سدر شاورما مشكل يقدم مع بطاطا، صوصات، ومخللات."
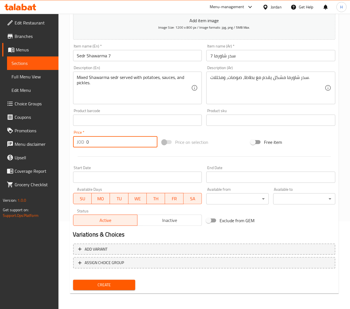
drag, startPoint x: 100, startPoint y: 140, endPoint x: 81, endPoint y: 141, distance: 19.1
click at [81, 141] on div "JOD 0 Price *" at bounding box center [115, 141] width 84 height 11
type input "15.85"
click at [116, 283] on span "Create" at bounding box center [104, 284] width 53 height 7
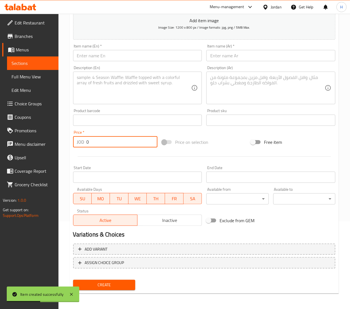
drag, startPoint x: 96, startPoint y: 141, endPoint x: 44, endPoint y: 135, distance: 52.3
click at [44, 135] on div "Edit Restaurant Branches Menus Sections Full Menu View Edit Menu Choice Groups …" at bounding box center [175, 117] width 350 height 383
type input "18"
click at [96, 55] on input "text" at bounding box center [137, 55] width 129 height 11
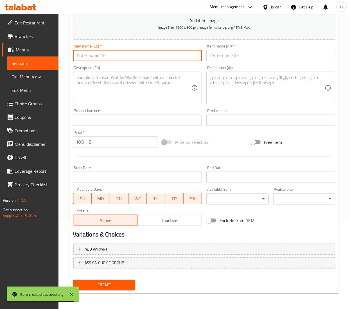
paste input "Sedr Shawarma"
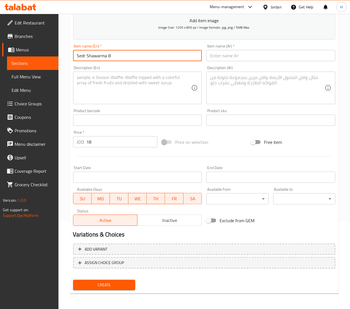
type input "Sedr Shawarma 8"
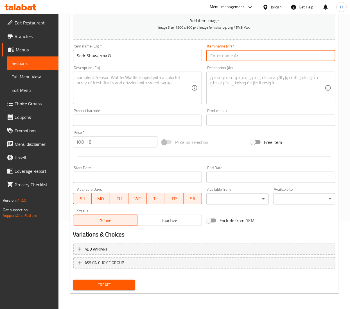
click at [233, 53] on input "text" at bounding box center [270, 55] width 129 height 11
paste input "سدر شاورما"
type input "سدر شاورما 8"
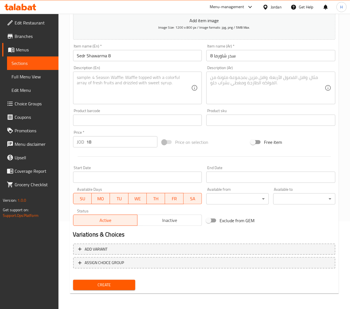
click at [91, 87] on textarea at bounding box center [134, 88] width 114 height 27
paste textarea "Mixed Shawarma sedr served with potatoes, sauces, and pickles."
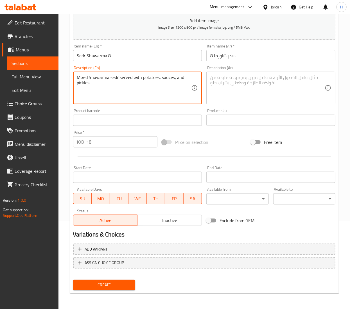
type textarea "Mixed Shawarma sedr served with potatoes, sauces, and pickles."
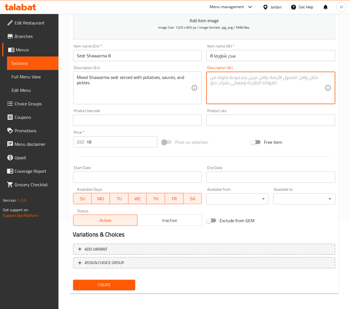
click at [252, 86] on textarea at bounding box center [267, 88] width 114 height 27
paste textarea "سدر شاورما مشكل يقدم مع بطاطا، صوصات، ومخللات."
type textarea "سدر شاورما مشكل يقدم مع بطاطا، صوصات، ومخللات."
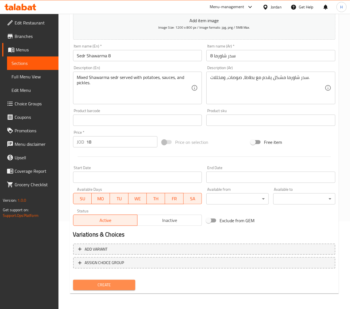
click at [104, 286] on span "Create" at bounding box center [104, 284] width 53 height 7
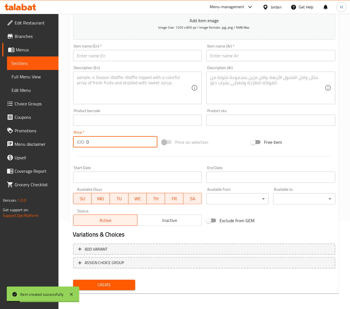
drag, startPoint x: 99, startPoint y: 142, endPoint x: 70, endPoint y: 143, distance: 29.5
click at [70, 143] on div "Create new item Add item image Image Size: 1200 x 800 px / Image formats: jpg, …" at bounding box center [204, 130] width 269 height 327
type input "20.1"
click at [100, 57] on input "text" at bounding box center [137, 55] width 129 height 11
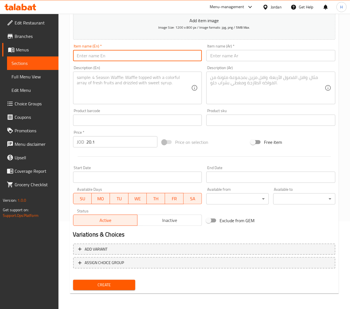
paste input "Sedr Shawarma"
type input "Sedr Shawarma 9"
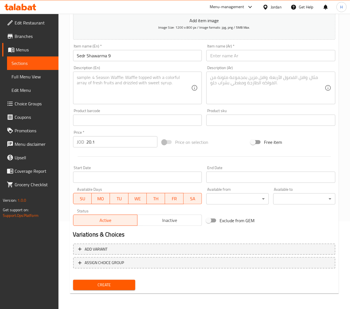
click at [225, 62] on div "Item name (Ar)   * Item name (Ar) *" at bounding box center [270, 53] width 133 height 22
paste input "سدر شاورما"
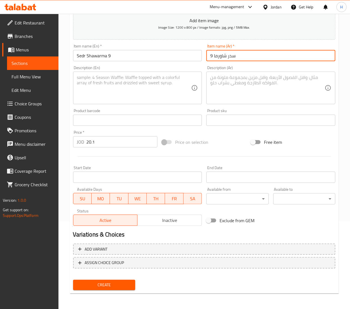
type input "سدر شاورما 9"
click at [127, 94] on textarea at bounding box center [134, 88] width 114 height 27
paste textarea "Mixed Shawarma sedr served with potatoes, sauces, and pickles."
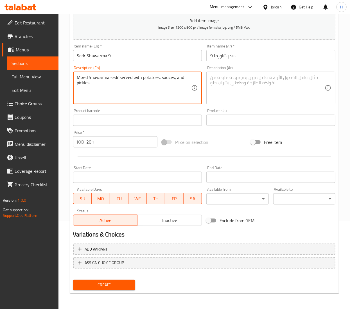
type textarea "Mixed Shawarma sedr served with potatoes, sauces, and pickles."
click at [261, 81] on textarea at bounding box center [267, 88] width 114 height 27
paste textarea "سدر شاورما مشكل يقدم مع بطاطا، صوصات، ومخللات."
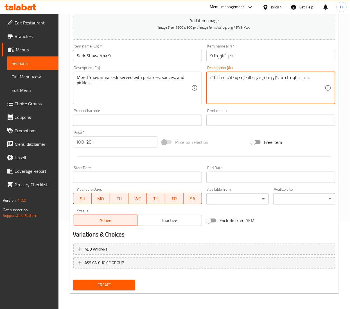
type textarea "سدر شاورما مشكل يقدم مع بطاطا، صوصات، ومخللات."
click at [98, 284] on span "Create" at bounding box center [104, 284] width 53 height 7
click at [98, 284] on div at bounding box center [175, 154] width 350 height 309
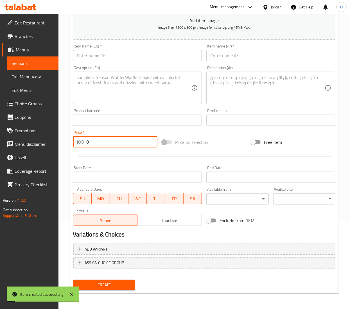
drag, startPoint x: 67, startPoint y: 142, endPoint x: 64, endPoint y: 141, distance: 3.4
click at [66, 142] on div "Home / Restaurants management / Menus / Sections / item / create Family Meals s…" at bounding box center [203, 117] width 291 height 383
type input "22.4"
drag, startPoint x: 94, startPoint y: 55, endPoint x: 90, endPoint y: 54, distance: 3.6
click at [93, 54] on input "text" at bounding box center [137, 55] width 129 height 11
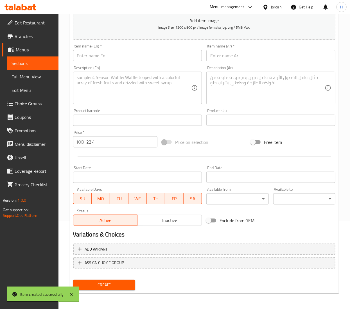
paste input "Sedr Shawarma"
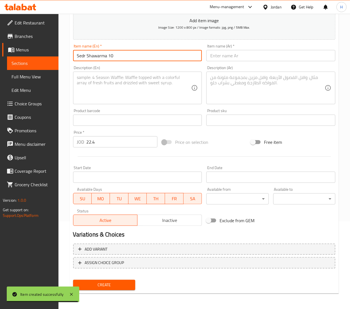
type input "Sedr Shawarma 10"
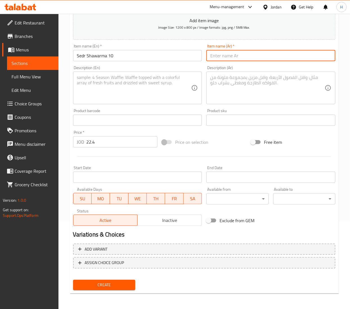
paste input "سدر شاورما"
click at [228, 60] on input "text" at bounding box center [270, 55] width 129 height 11
click at [235, 55] on input "سدر شاورما" at bounding box center [270, 55] width 129 height 11
type input "سدر شاورما 10"
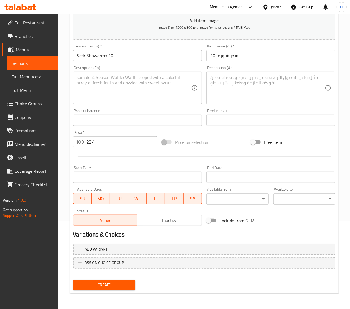
drag, startPoint x: 109, startPoint y: 82, endPoint x: 93, endPoint y: 86, distance: 16.3
click at [110, 82] on textarea at bounding box center [134, 88] width 114 height 27
paste textarea "Mixed Shawarma sedr served with potatoes, sauces, and pickles."
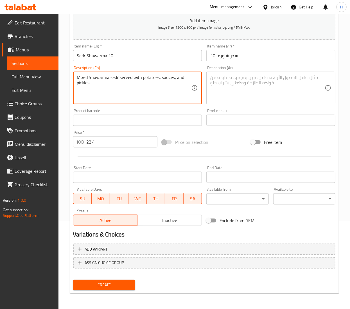
type textarea "Mixed Shawarma sedr served with potatoes, sauces, and pickles."
click at [249, 86] on textarea at bounding box center [267, 88] width 114 height 27
paste textarea "سدر شاورما مشكل يقدم مع بطاطا، صوصات، ومخللات."
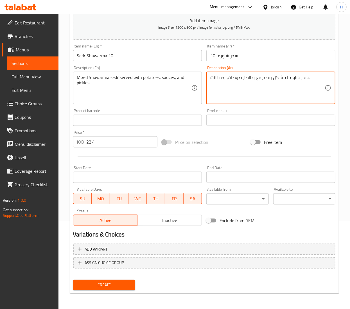
type textarea "سدر شاورما مشكل يقدم مع بطاطا، صوصات، ومخللات."
click at [99, 284] on span "Create" at bounding box center [104, 284] width 53 height 7
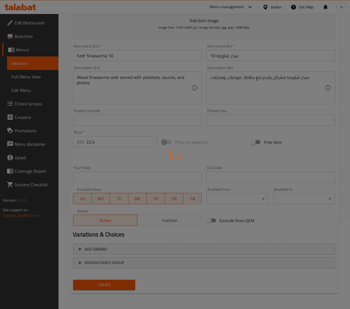
type input "0"
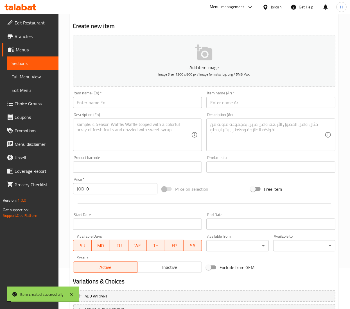
scroll to position [0, 0]
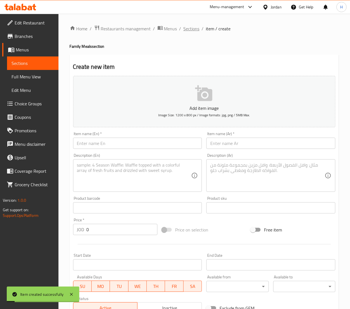
click at [194, 28] on span "Sections" at bounding box center [191, 28] width 16 height 7
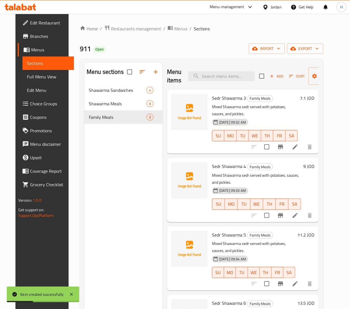
click at [102, 155] on div "Menu sections Shawarma Sandwiches 4 Shawarma Meals 8 Family Meals 8" at bounding box center [123, 217] width 78 height 309
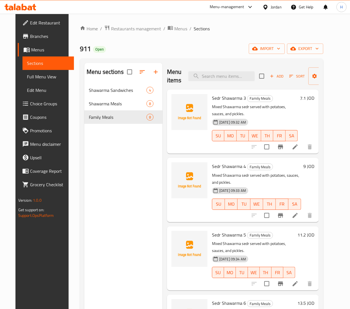
click at [121, 137] on div "Menu sections Shawarma Sandwiches 4 Shawarma Meals 8 Family Meals 8" at bounding box center [123, 217] width 78 height 309
click at [154, 73] on icon "button" at bounding box center [155, 72] width 7 height 7
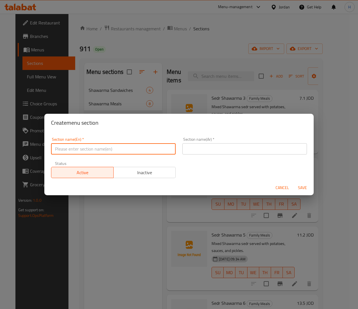
click at [120, 149] on input "text" at bounding box center [113, 148] width 125 height 11
type input "Grills"
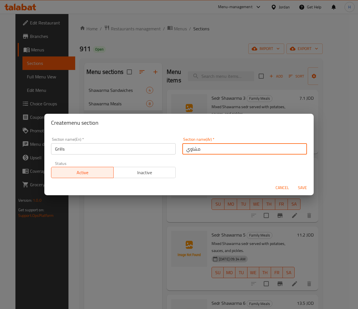
type input "مشاوي"
click at [238, 170] on div "Section name(En)   * Grills Section name(En) * Section name(Ar)   * مشاوي Secti…" at bounding box center [179, 157] width 263 height 47
click at [304, 186] on span "Save" at bounding box center [302, 187] width 13 height 7
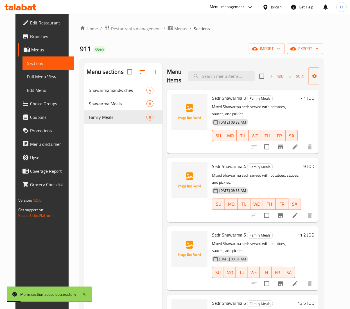
click at [123, 145] on div "Menu sections Shawarma Sandwiches 4 Shawarma Meals 8 Family Meals 8" at bounding box center [123, 217] width 78 height 309
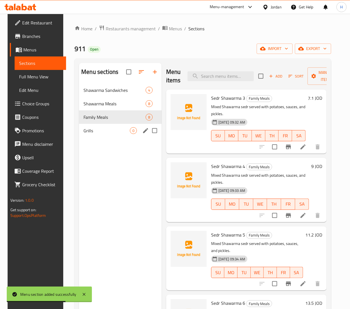
click at [110, 135] on div "Grills 0" at bounding box center [120, 130] width 83 height 13
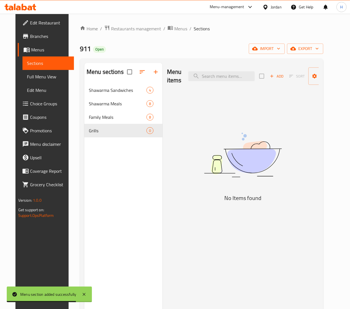
click at [274, 77] on span "Add" at bounding box center [276, 76] width 15 height 6
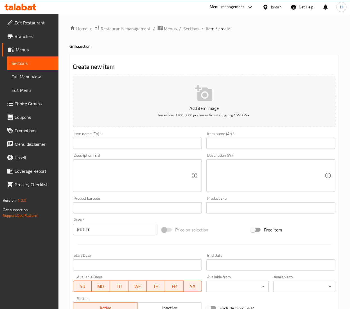
drag, startPoint x: 92, startPoint y: 143, endPoint x: 56, endPoint y: 148, distance: 36.4
click at [92, 143] on input "text" at bounding box center [137, 143] width 129 height 11
paste input "Grilled Chicken"
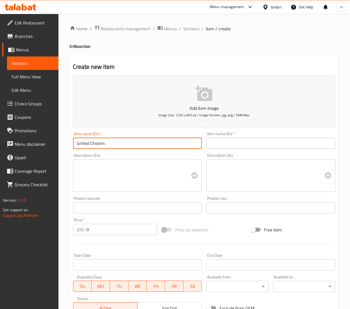
type input "Grilled Chicken"
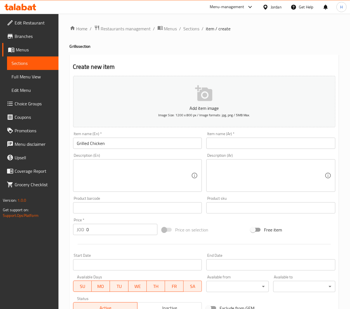
click at [227, 143] on input "text" at bounding box center [270, 143] width 129 height 11
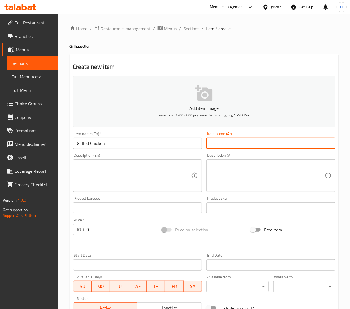
paste input "دجاج مشوي"
type input "دجاج مشوي"
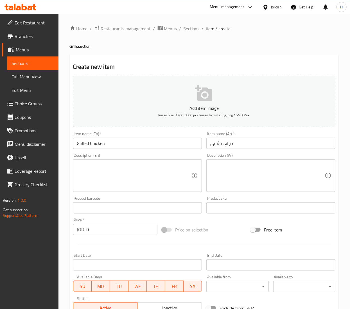
drag, startPoint x: 112, startPoint y: 184, endPoint x: 82, endPoint y: 178, distance: 30.4
click at [112, 187] on textarea at bounding box center [134, 175] width 114 height 27
paste textarea "Chicken with rice and potatoes"
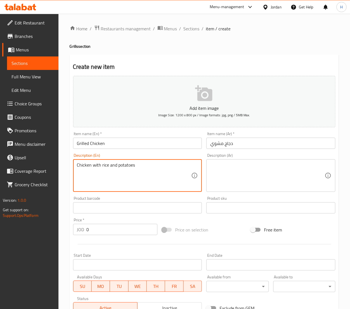
type textarea "Chicken with rice and potatoes"
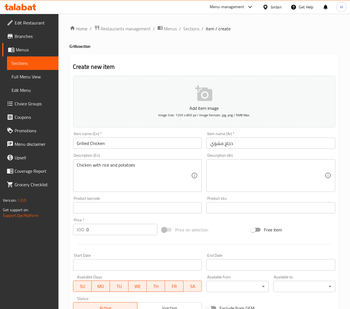
click at [243, 178] on textarea at bounding box center [267, 175] width 114 height 27
paste textarea "دجاج مع ارز و بطاطا"
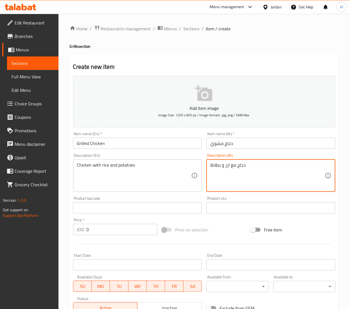
type textarea "دجاج مع ارز و بطاطا"
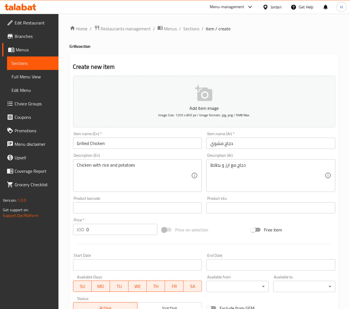
click at [115, 142] on input "Grilled Chicken" at bounding box center [137, 143] width 129 height 11
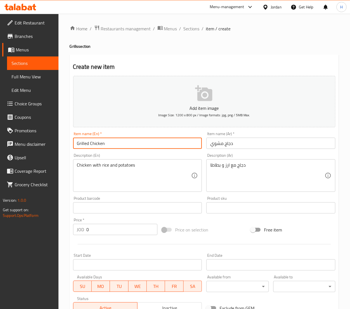
paste input "half a chicken"
type input "Grilled Chicken half a chicken"
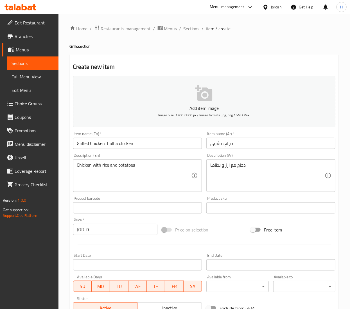
click at [256, 145] on input "دجاج مشوي" at bounding box center [270, 143] width 129 height 11
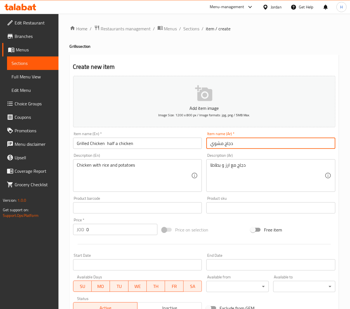
paste input "نصف دجاجة"
drag, startPoint x: 95, startPoint y: 233, endPoint x: 53, endPoint y: 231, distance: 41.9
click at [53, 231] on div "Edit Restaurant Branches Menus Sections Full Menu View Edit Menu Choice Groups …" at bounding box center [175, 205] width 350 height 383
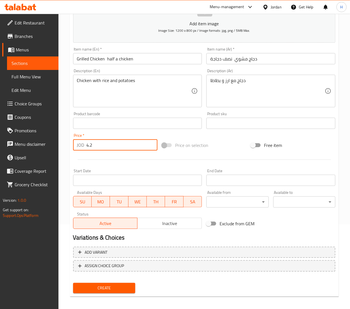
scroll to position [88, 0]
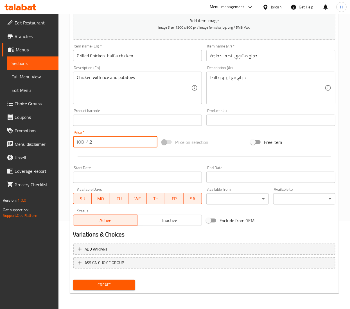
click at [101, 283] on span "Create" at bounding box center [104, 284] width 53 height 7
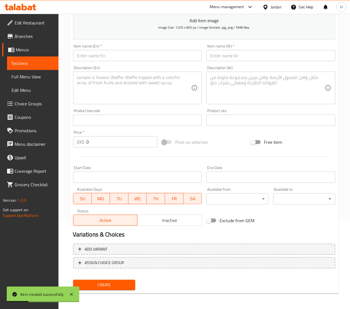
drag, startPoint x: 100, startPoint y: 62, endPoint x: 98, endPoint y: 59, distance: 3.0
click at [100, 61] on input "text" at bounding box center [137, 55] width 129 height 11
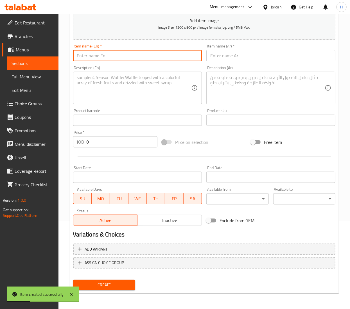
paste input "Grilled Chicken"
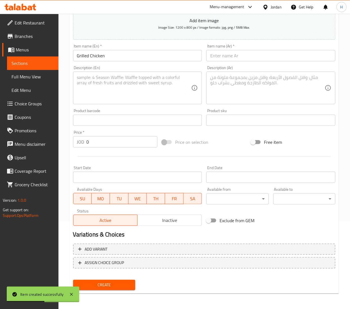
drag, startPoint x: 233, startPoint y: 50, endPoint x: 211, endPoint y: 51, distance: 21.9
click at [233, 50] on input "text" at bounding box center [270, 55] width 129 height 11
paste input "دجاج مشوي"
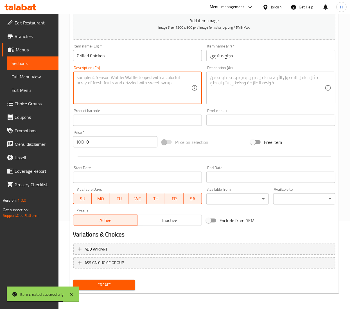
click at [103, 85] on textarea at bounding box center [134, 88] width 114 height 27
paste textarea "Chicken with rice and potatoes"
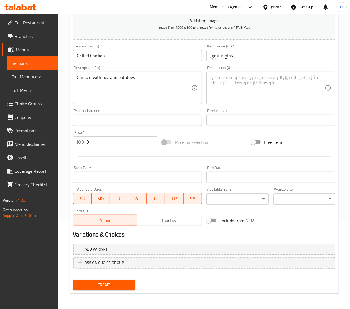
click at [243, 87] on textarea at bounding box center [267, 88] width 114 height 27
paste textarea "دجاج مع ارز و بطاطا"
click at [120, 54] on input "Grilled Chicken" at bounding box center [137, 55] width 129 height 11
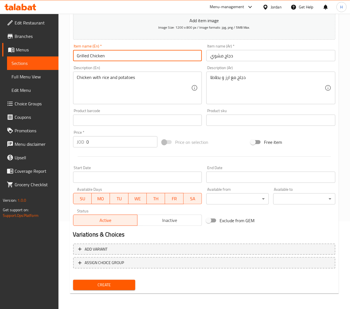
paste input "whole chicken"
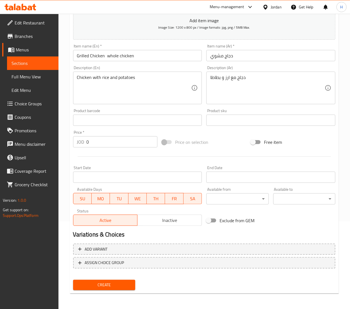
click at [251, 53] on input "دجاج مشوي" at bounding box center [270, 55] width 129 height 11
paste input "دجاجة كاملة"
drag, startPoint x: 97, startPoint y: 138, endPoint x: 33, endPoint y: 133, distance: 64.5
click at [74, 135] on div "Price   * JOD 0 Price *" at bounding box center [115, 138] width 84 height 17
click at [94, 282] on span "Create" at bounding box center [104, 284] width 53 height 7
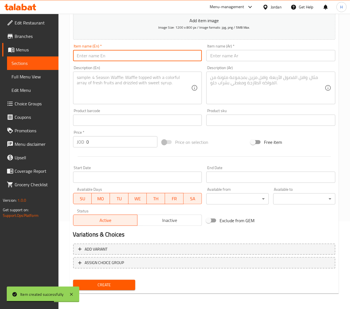
paste input "Grilled Chicken"
click at [98, 60] on input "text" at bounding box center [137, 55] width 129 height 11
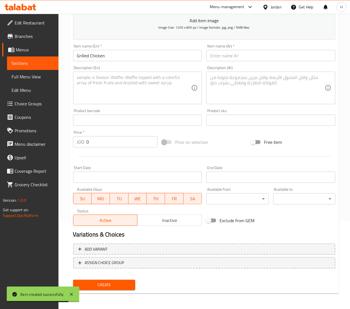
paste textarea "Chicken with rice and potatoes"
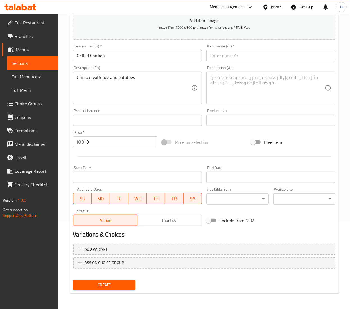
drag, startPoint x: 226, startPoint y: 52, endPoint x: 223, endPoint y: 54, distance: 3.8
click at [226, 54] on input "text" at bounding box center [270, 55] width 129 height 11
paste input "دجاج مشوي"
click at [244, 94] on textarea at bounding box center [267, 88] width 114 height 27
paste textarea "دجاج مع ارز و بطاطا"
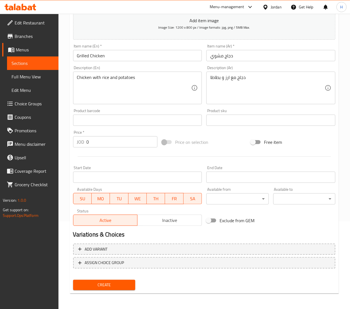
click at [119, 55] on input "Grilled Chicken" at bounding box center [137, 55] width 129 height 11
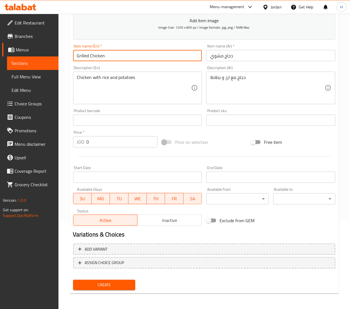
paste input "One and a half chicken"
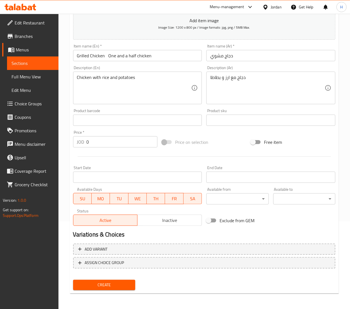
click at [244, 55] on input "دجاج مشوي" at bounding box center [270, 55] width 129 height 11
paste input "دجاجة و نصف"
drag, startPoint x: 92, startPoint y: 138, endPoint x: 52, endPoint y: 140, distance: 40.2
click at [52, 140] on div "Edit Restaurant Branches Menus Sections Full Menu View Edit Menu Choice Groups …" at bounding box center [175, 117] width 350 height 383
click at [94, 284] on span "Create" at bounding box center [104, 284] width 53 height 7
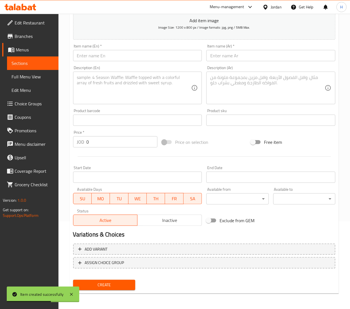
click at [87, 54] on input "text" at bounding box center [137, 55] width 129 height 11
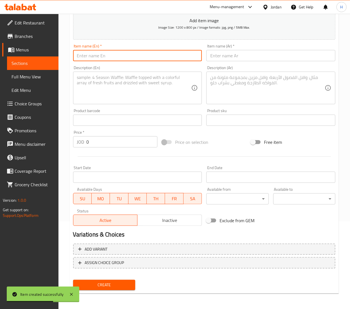
paste input "Grilled Chicken"
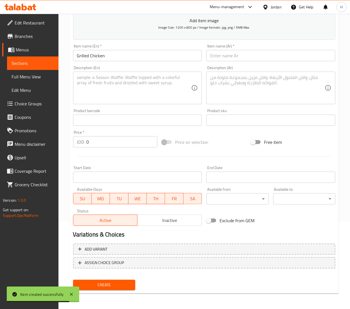
click at [226, 49] on div "Item name (Ar)   * Item name (Ar) *" at bounding box center [270, 52] width 129 height 17
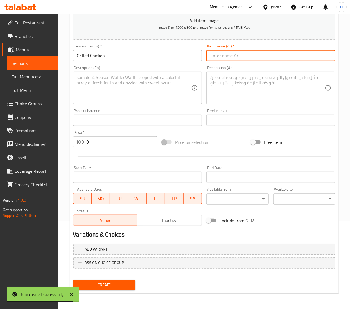
click at [222, 50] on input "text" at bounding box center [270, 55] width 129 height 11
paste input "دجاج مشوي"
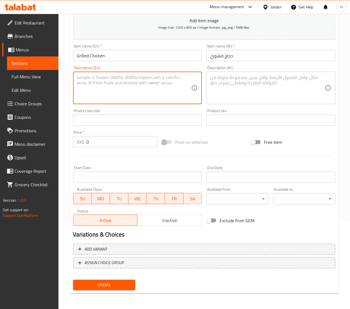
click at [109, 88] on textarea at bounding box center [134, 88] width 114 height 27
paste textarea "Chicken with rice and potatoes"
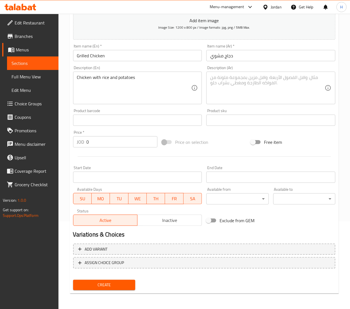
click at [245, 91] on textarea at bounding box center [267, 88] width 114 height 27
paste textarea "دجاج مع ارز و بطاطا"
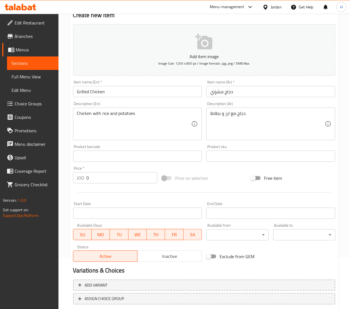
scroll to position [0, 0]
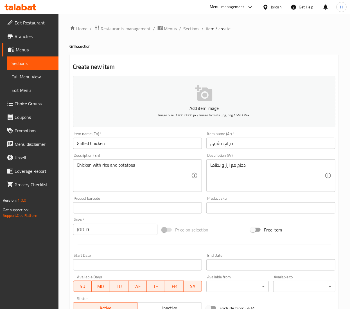
click at [127, 149] on div "Item name (En)   * Grilled Chicken Item name (En) *" at bounding box center [137, 140] width 133 height 22
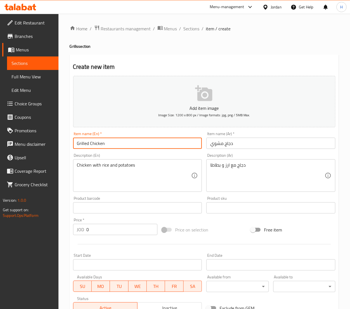
paste input "two chickens"
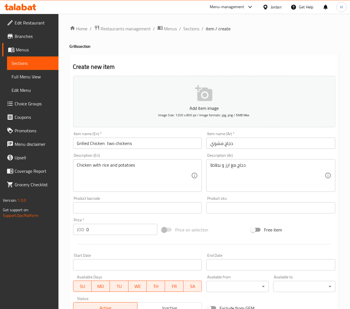
click at [257, 143] on input "دجاج مشوي" at bounding box center [270, 143] width 129 height 11
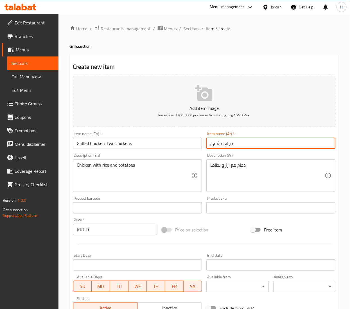
paste input "دجاجتين"
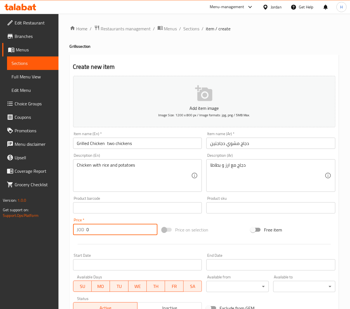
drag, startPoint x: 94, startPoint y: 226, endPoint x: 71, endPoint y: 228, distance: 22.6
click at [71, 228] on div "Price   * JOD 0 Price *" at bounding box center [115, 227] width 89 height 22
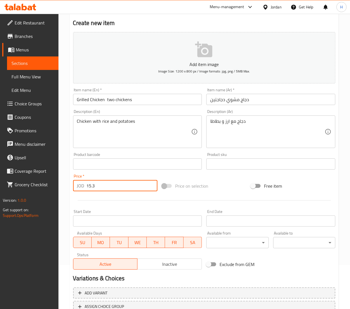
scroll to position [88, 0]
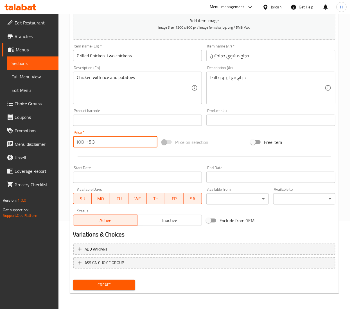
click at [90, 287] on span "Create" at bounding box center [104, 284] width 53 height 7
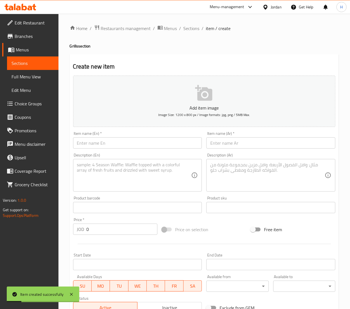
scroll to position [0, 0]
click at [192, 31] on span "Sections" at bounding box center [191, 28] width 16 height 7
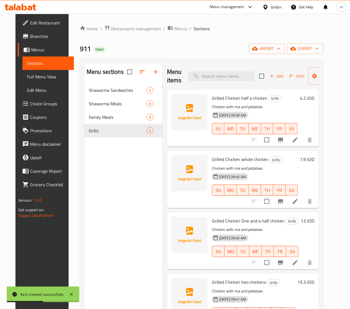
click at [101, 173] on div "Menu sections Shawarma Sandwiches 4 Shawarma Meals 8 Family Meals 8 Grills 4" at bounding box center [123, 217] width 78 height 309
click at [158, 69] on button "button" at bounding box center [155, 71] width 13 height 13
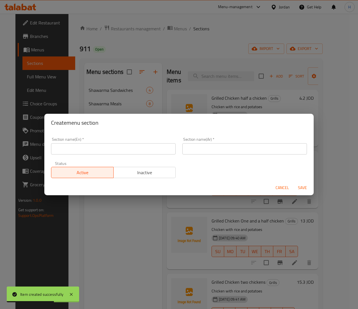
click at [134, 153] on input "text" at bounding box center [113, 148] width 125 height 11
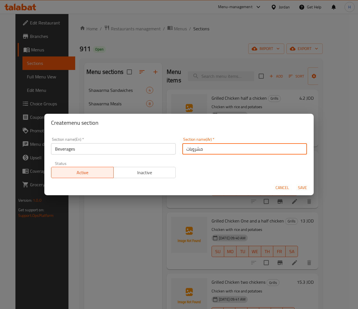
click at [294, 183] on button "Save" at bounding box center [303, 188] width 18 height 10
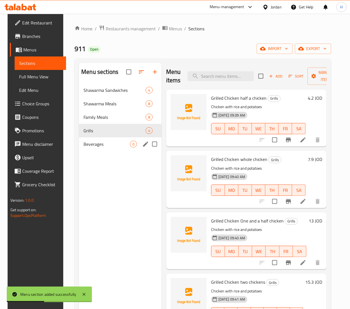
click at [83, 144] on span "Beverages" at bounding box center [106, 144] width 46 height 7
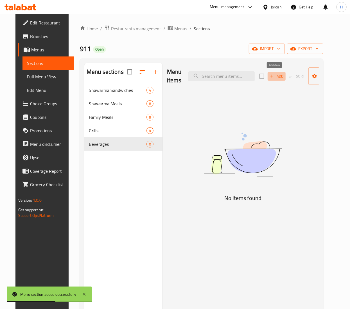
click at [276, 73] on span "Add" at bounding box center [276, 76] width 15 height 6
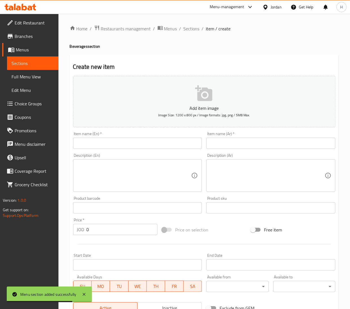
drag, startPoint x: 106, startPoint y: 138, endPoint x: 102, endPoint y: 138, distance: 3.9
click at [106, 138] on input "text" at bounding box center [137, 143] width 129 height 11
paste input "Matrix cola"
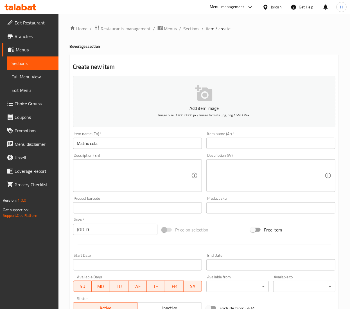
paste input "ماتركس كولا"
click at [225, 144] on input "text" at bounding box center [270, 143] width 129 height 11
click at [142, 167] on textarea at bounding box center [134, 175] width 114 height 27
paste textarea "A refreshing cola-flavored soft drink."
drag, startPoint x: 243, startPoint y: 181, endPoint x: 222, endPoint y: 177, distance: 21.3
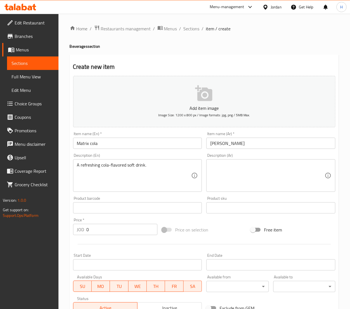
click at [243, 180] on textarea at bounding box center [267, 175] width 114 height 27
paste textarea "مشروب غازي بنكهة الكولا المنعشة."
drag, startPoint x: 92, startPoint y: 226, endPoint x: 117, endPoint y: 236, distance: 26.4
click at [117, 236] on div "Price   * JOD 0 Price *" at bounding box center [115, 227] width 89 height 22
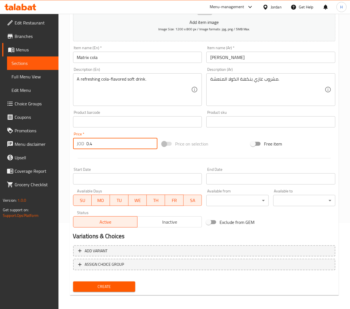
scroll to position [88, 0]
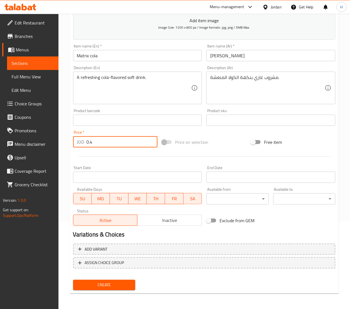
click at [99, 283] on span "Create" at bounding box center [104, 284] width 53 height 7
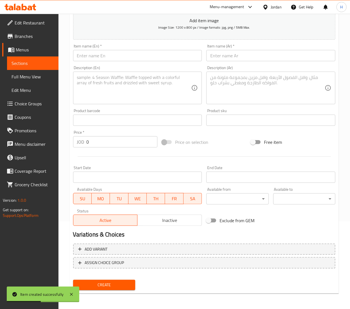
click at [87, 59] on input "text" at bounding box center [137, 55] width 129 height 11
paste input "Water"
drag, startPoint x: 231, startPoint y: 57, endPoint x: 220, endPoint y: 66, distance: 13.5
click at [231, 57] on input "text" at bounding box center [270, 55] width 129 height 11
paste input "ماء"
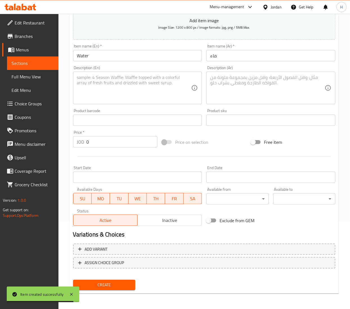
paste textarea "ماء نقي وبارد لإرواء العطش."
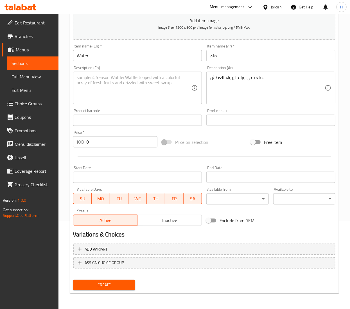
click at [93, 86] on textarea at bounding box center [134, 88] width 114 height 27
paste
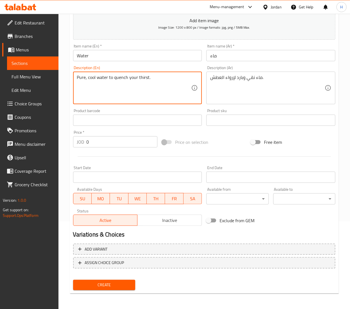
click at [99, 143] on input "0" at bounding box center [122, 141] width 71 height 11
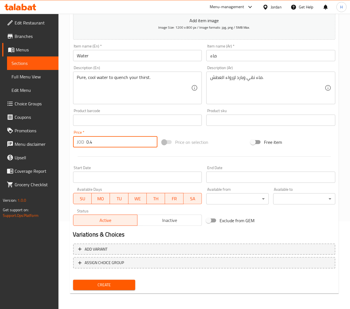
click at [97, 285] on span "Create" at bounding box center [104, 284] width 53 height 7
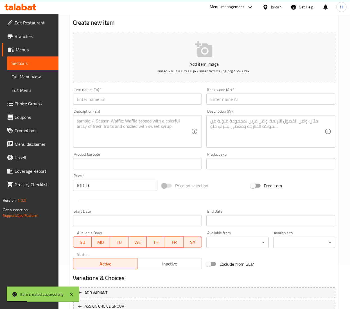
scroll to position [0, 0]
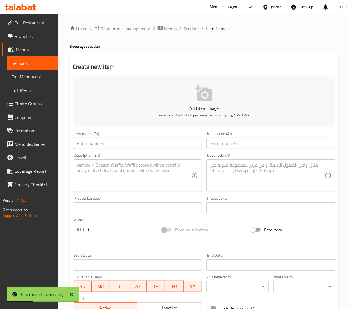
click at [192, 28] on span "Sections" at bounding box center [191, 28] width 16 height 7
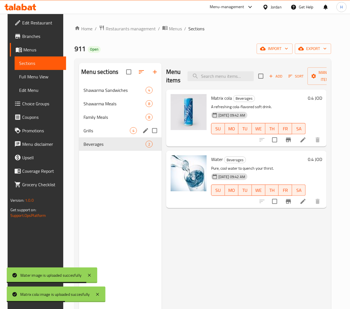
click at [93, 126] on div "Grills 4" at bounding box center [120, 130] width 83 height 13
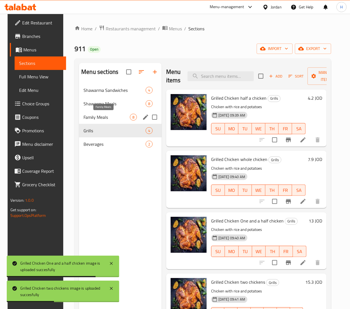
click at [95, 116] on span "Family Meals" at bounding box center [106, 117] width 46 height 7
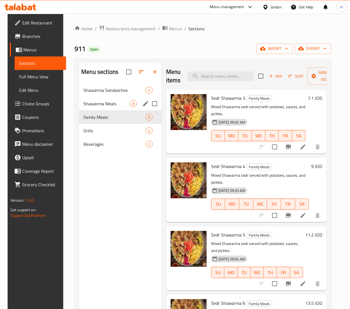
click at [90, 105] on span "Shawarma Meals" at bounding box center [106, 103] width 46 height 7
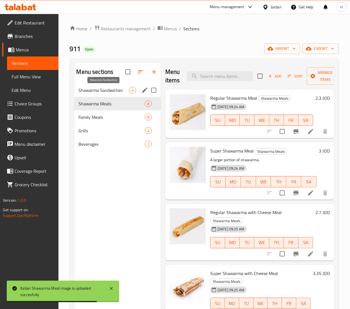
click at [89, 88] on span "Shawarma Sandwiches" at bounding box center [104, 90] width 50 height 7
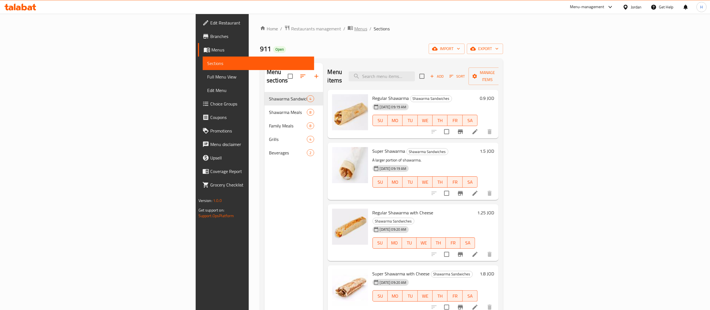
click at [354, 28] on span "Menus" at bounding box center [360, 28] width 13 height 7
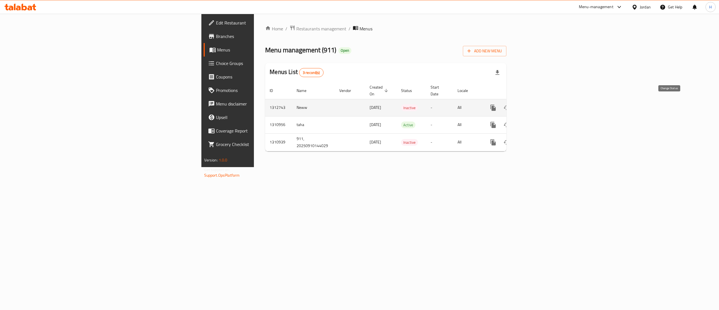
click at [510, 104] on icon "enhanced table" at bounding box center [506, 107] width 7 height 7
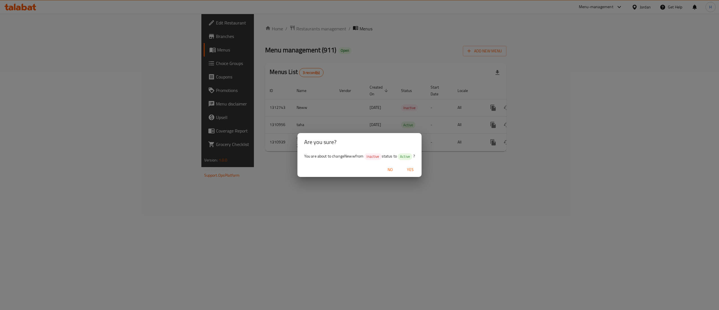
click at [415, 169] on span "Yes" at bounding box center [410, 169] width 13 height 7
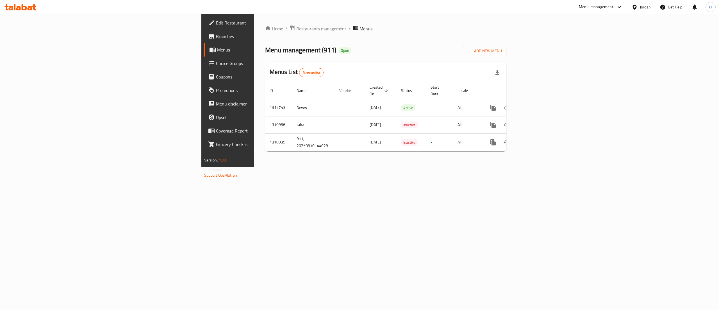
click at [21, 7] on icon at bounding box center [20, 7] width 32 height 7
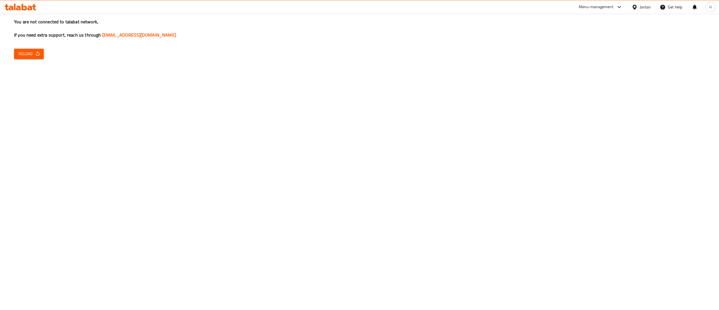
click at [20, 52] on span "Reload" at bounding box center [29, 53] width 21 height 7
click at [25, 49] on button "Reload" at bounding box center [29, 54] width 30 height 10
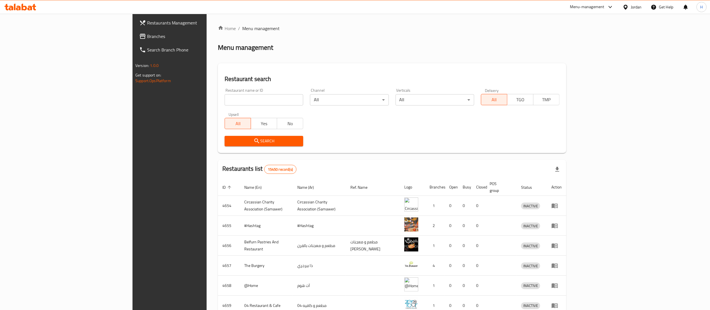
click at [225, 101] on input "search" at bounding box center [264, 99] width 79 height 11
paste input "698774"
type input "698774"
click button "Search" at bounding box center [264, 141] width 79 height 10
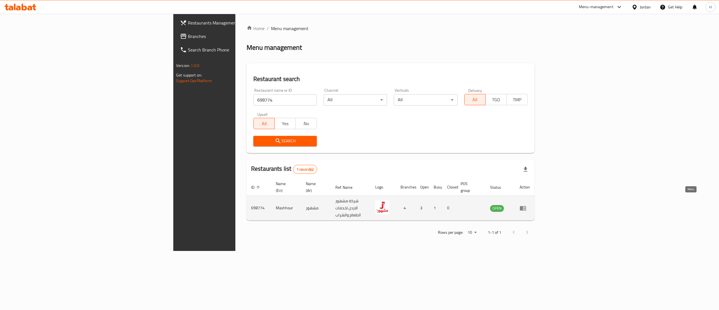
click at [530, 204] on link "enhanced table" at bounding box center [525, 207] width 10 height 7
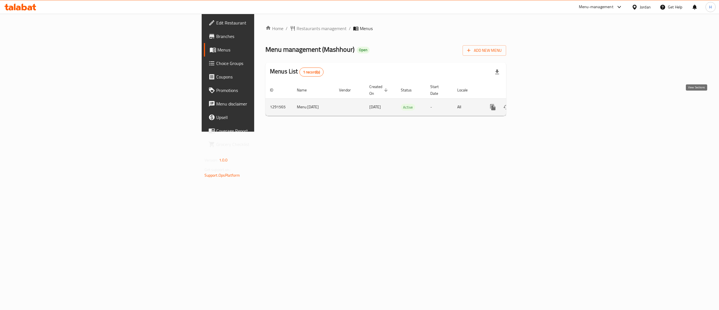
click at [536, 104] on icon "enhanced table" at bounding box center [533, 106] width 5 height 5
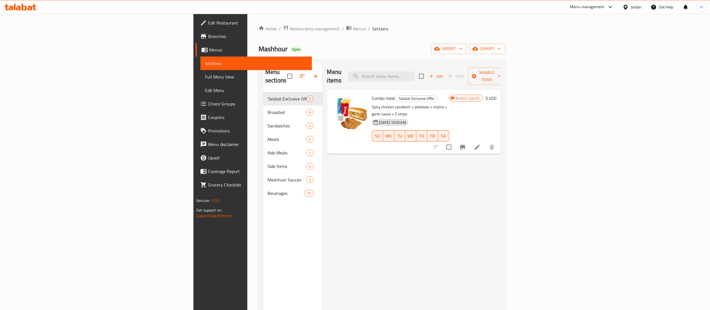
click at [323, 240] on div "Menu items Add Sort Manage items Combo meal Talabat Exclusive Offer Spicy chick…" at bounding box center [412, 218] width 178 height 310
click at [415, 73] on input "search" at bounding box center [381, 76] width 66 height 10
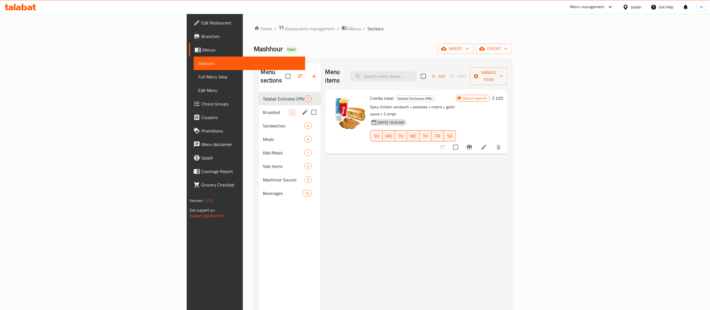
click at [263, 109] on span "Broasted" at bounding box center [276, 112] width 26 height 7
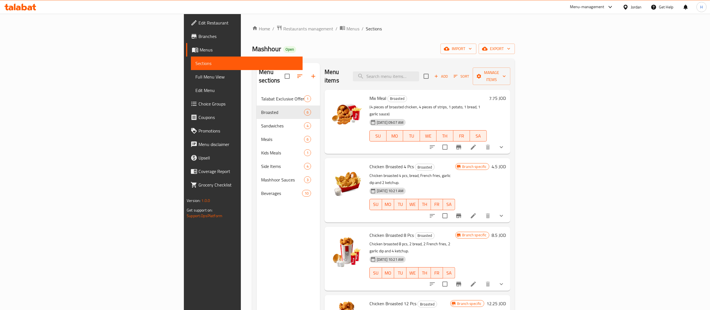
click at [508, 140] on button "show more" at bounding box center [501, 146] width 13 height 13
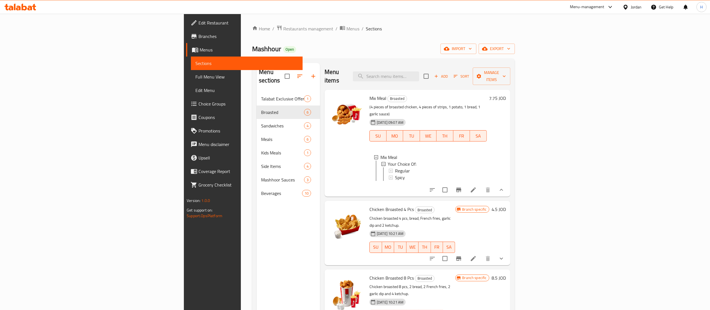
click at [199, 105] on span "Choice Groups" at bounding box center [248, 103] width 99 height 7
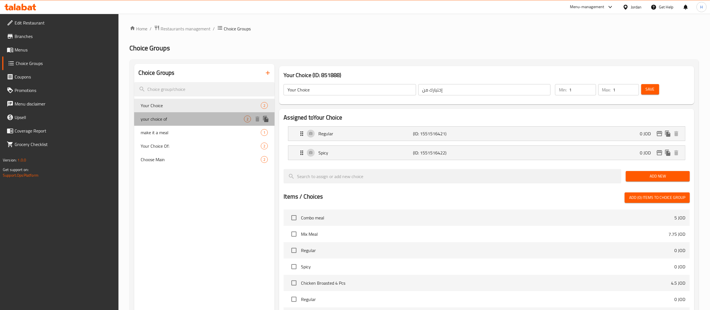
click at [199, 120] on span "your choice of" at bounding box center [192, 118] width 103 height 7
type input "your choice of"
type input "اختيارك من"
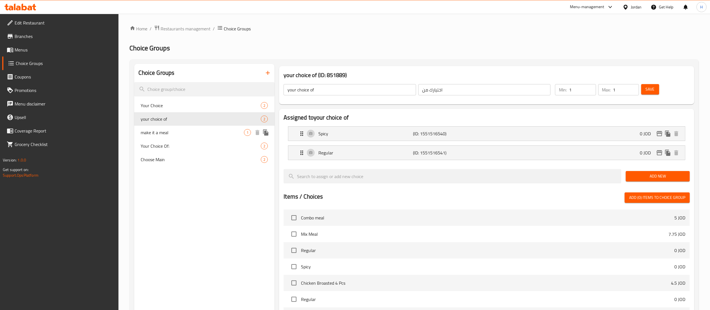
click at [193, 135] on span "make it a meal" at bounding box center [192, 132] width 103 height 7
type input "make it a meal"
type input "اعملها وجبة"
type input "0"
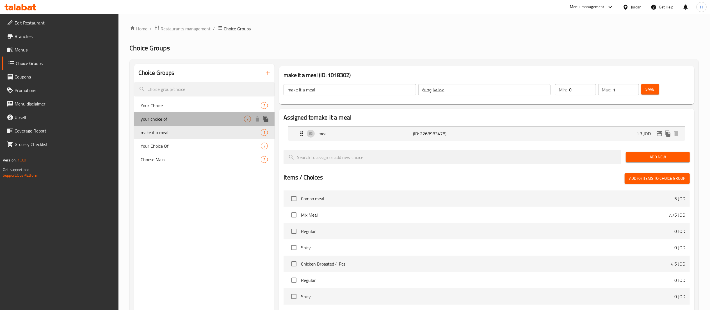
click at [183, 118] on span "your choice of" at bounding box center [192, 118] width 103 height 7
type input "your choice of"
type input "اختيارك من"
type input "1"
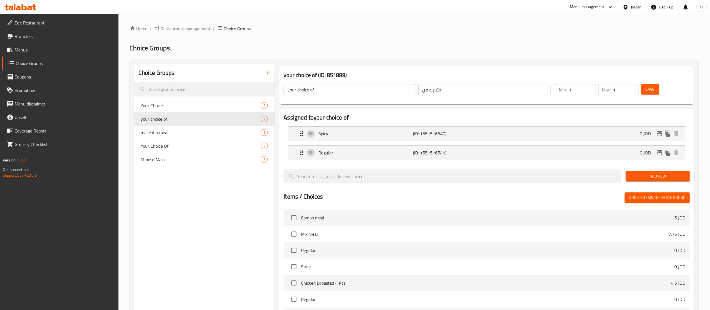
click at [28, 8] on icon at bounding box center [30, 8] width 5 height 5
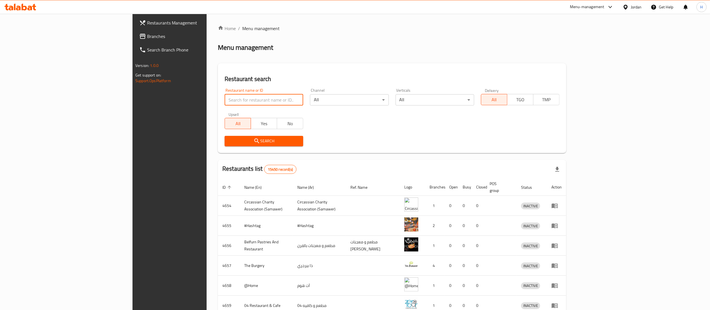
click at [225, 103] on input "search" at bounding box center [264, 99] width 79 height 11
paste input "698774"
type input "698774"
click button "Search" at bounding box center [264, 141] width 79 height 10
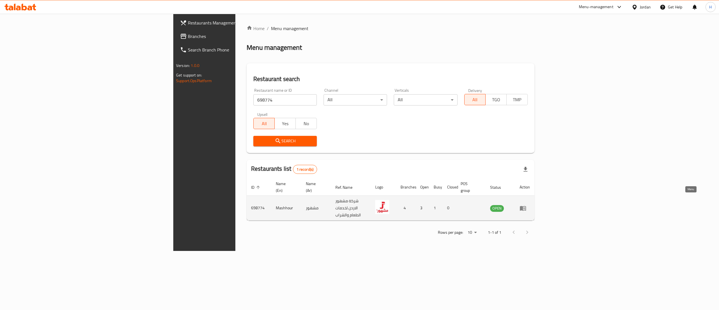
click at [530, 204] on link "enhanced table" at bounding box center [525, 207] width 10 height 7
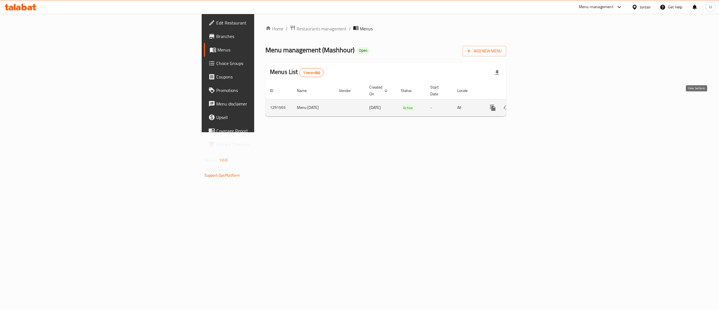
click at [537, 104] on icon "enhanced table" at bounding box center [533, 107] width 7 height 7
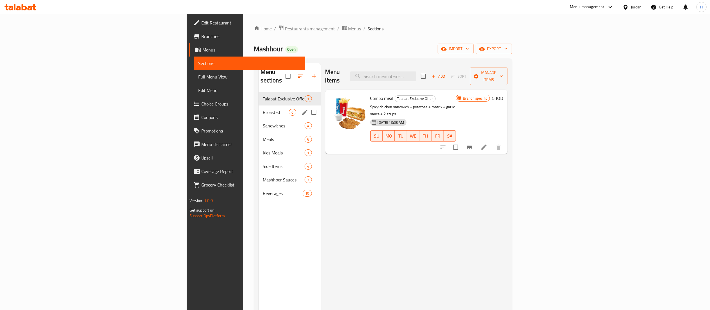
click at [259, 109] on div "Broasted 6" at bounding box center [290, 111] width 62 height 13
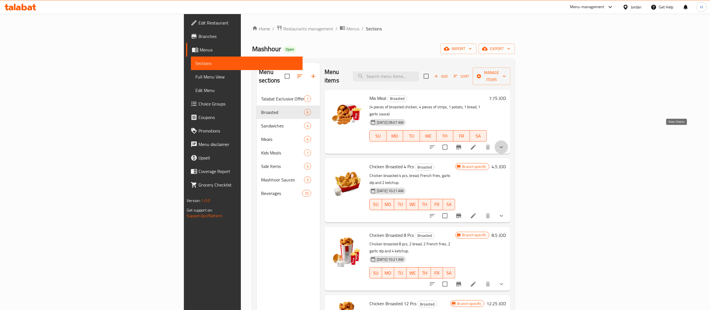
click at [505, 144] on icon "show more" at bounding box center [501, 147] width 7 height 7
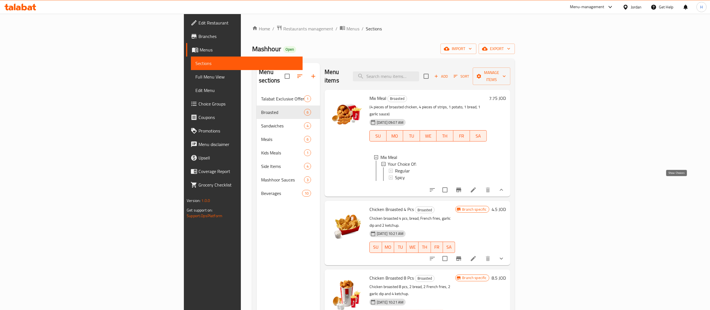
click at [505, 186] on icon "show more" at bounding box center [501, 189] width 7 height 7
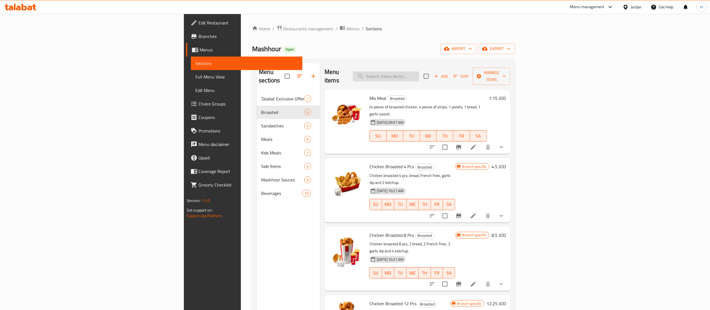
click at [419, 72] on input "search" at bounding box center [386, 76] width 66 height 10
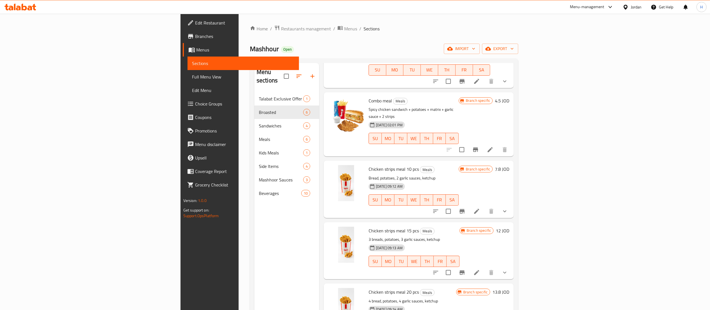
scroll to position [169, 0]
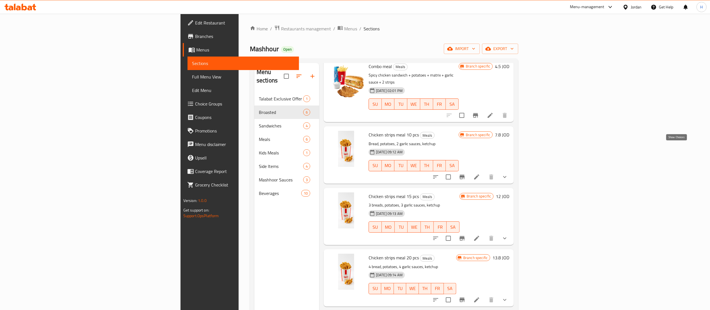
type input "strips"
click at [508, 173] on icon "show more" at bounding box center [505, 176] width 7 height 7
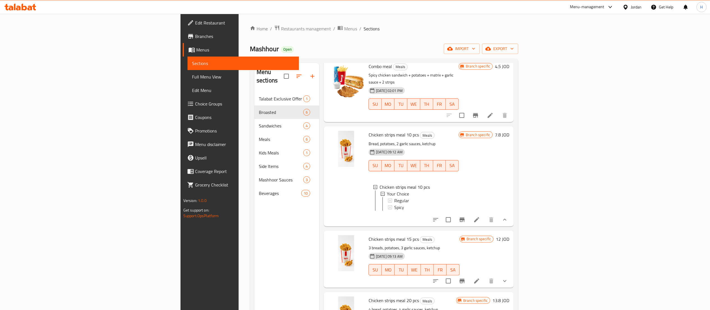
scroll to position [225, 0]
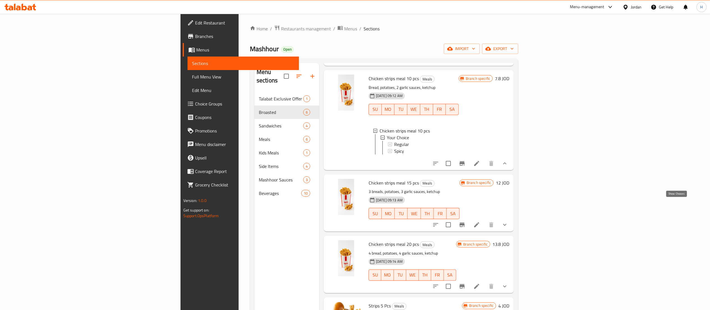
click at [508, 221] on icon "show more" at bounding box center [505, 224] width 7 height 7
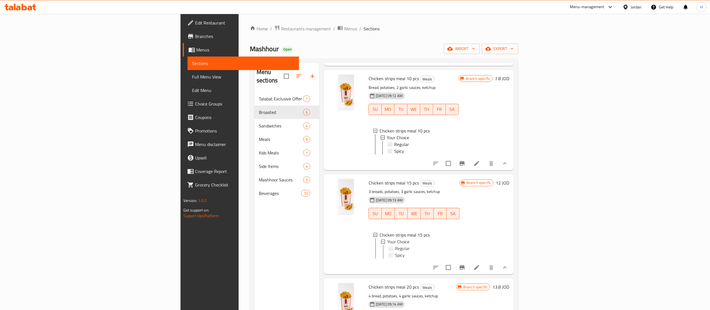
scroll to position [359, 0]
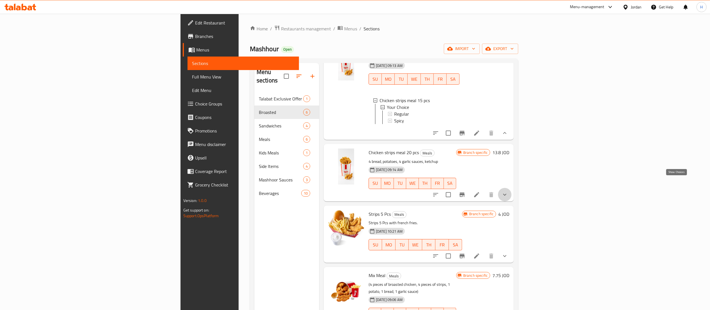
click at [508, 191] on icon "show more" at bounding box center [505, 194] width 7 height 7
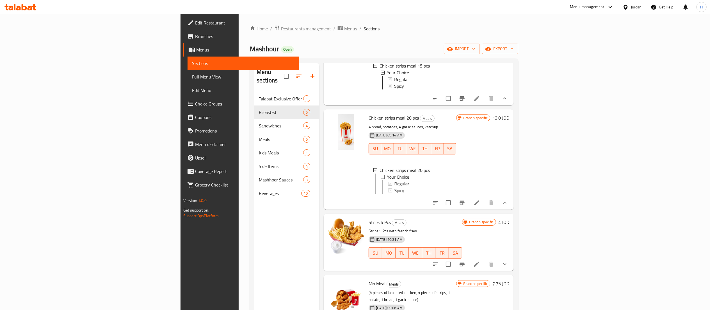
scroll to position [410, 0]
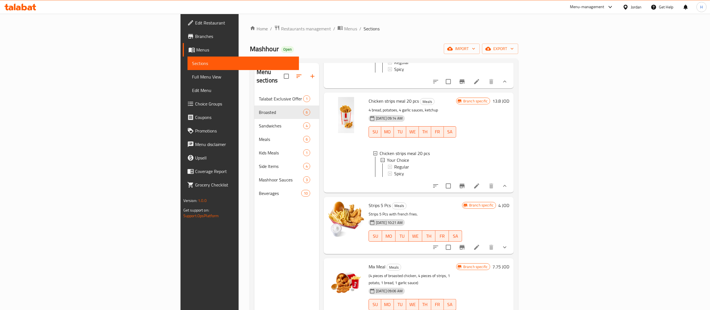
click at [508, 244] on icon "show more" at bounding box center [505, 247] width 7 height 7
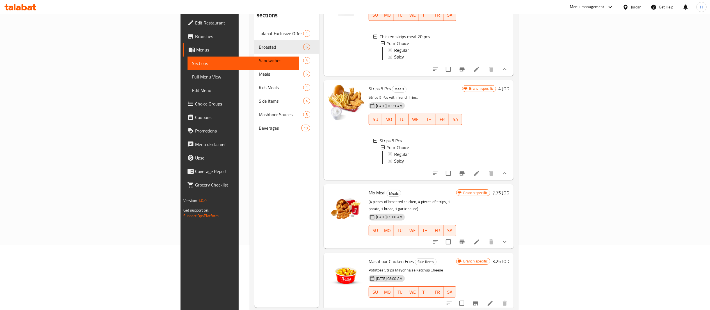
scroll to position [79, 0]
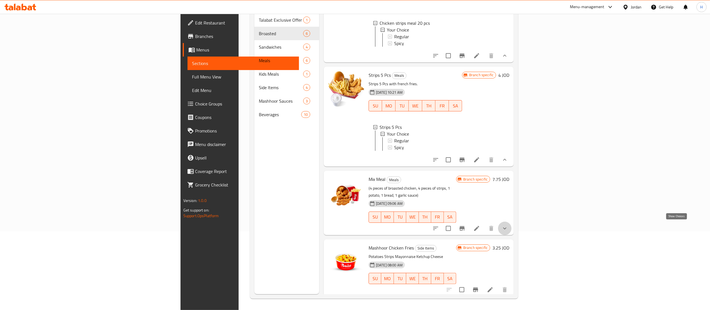
click at [508, 226] on icon "show more" at bounding box center [505, 228] width 7 height 7
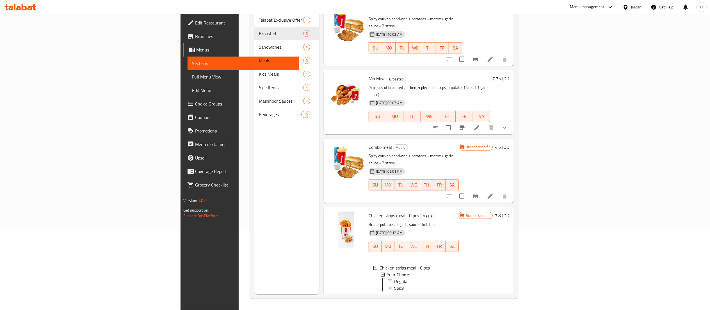
scroll to position [7, 0]
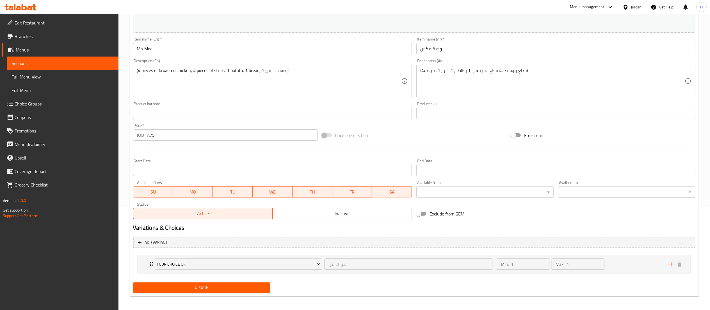
scroll to position [105, 0]
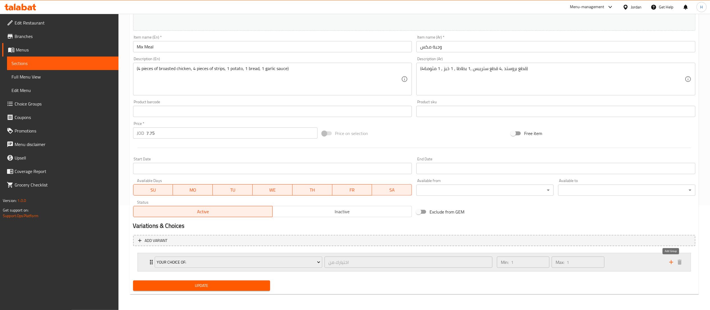
click at [673, 263] on icon "add" at bounding box center [671, 261] width 7 height 7
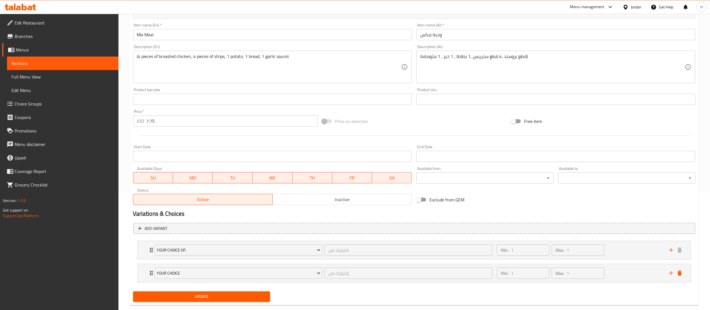
scroll to position [128, 0]
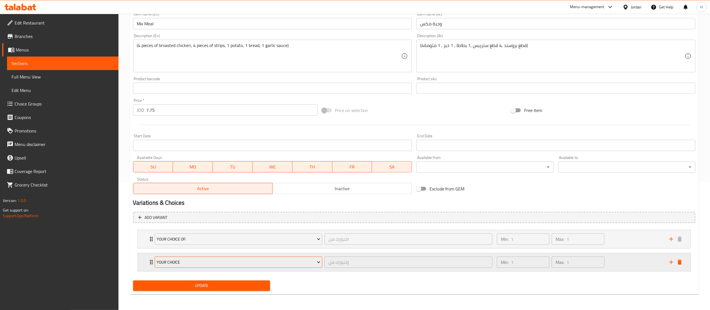
click at [169, 263] on span "Your Choice" at bounding box center [239, 261] width 164 height 7
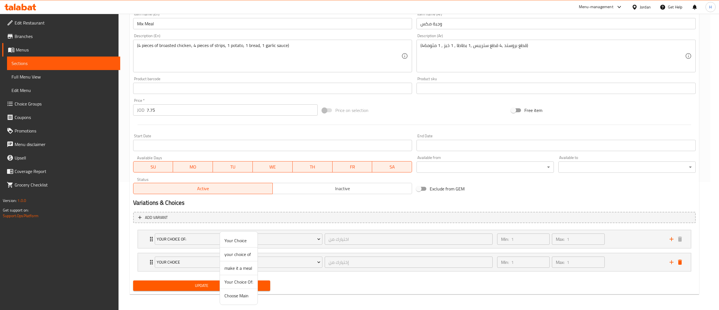
click at [229, 279] on span "Your Choice Of:" at bounding box center [238, 281] width 29 height 7
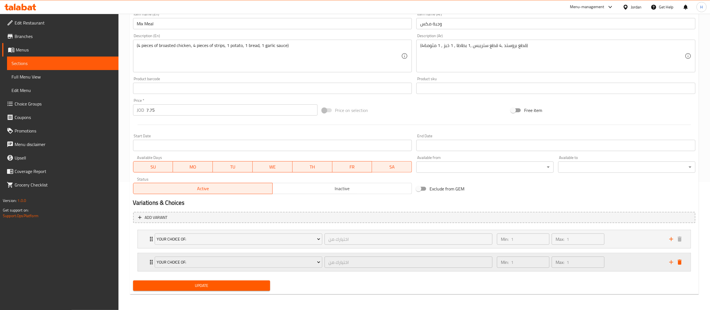
click at [627, 262] on div "Min: 1 ​ Max: 1 ​" at bounding box center [580, 262] width 172 height 18
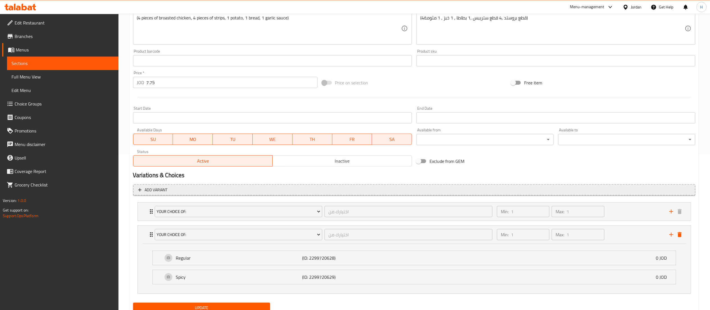
scroll to position [178, 0]
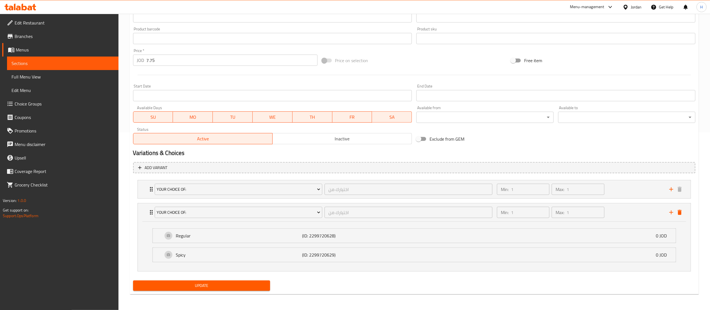
click at [186, 284] on span "Update" at bounding box center [202, 285] width 128 height 7
click at [621, 185] on div "Min: 1 ​ Max: 1 ​" at bounding box center [580, 189] width 172 height 18
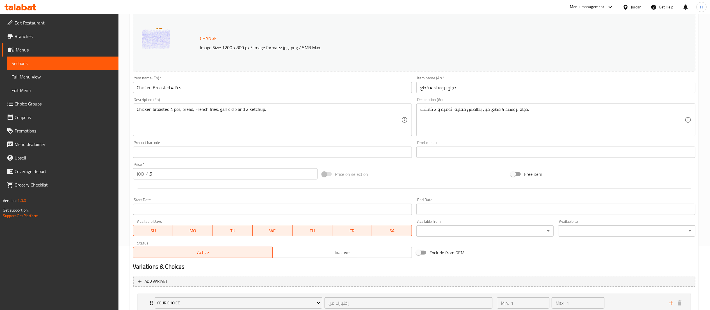
scroll to position [105, 0]
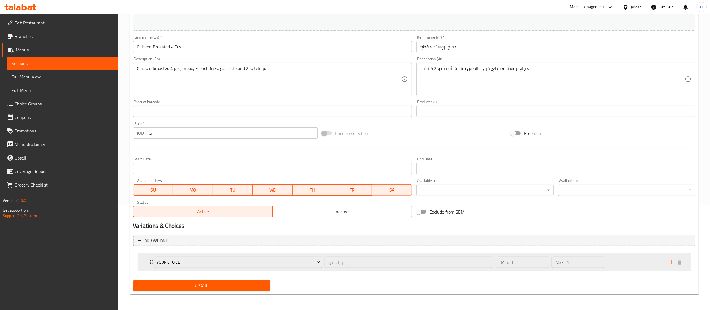
click at [622, 263] on div "Min: 1 ​ Max: 1 ​" at bounding box center [580, 262] width 172 height 18
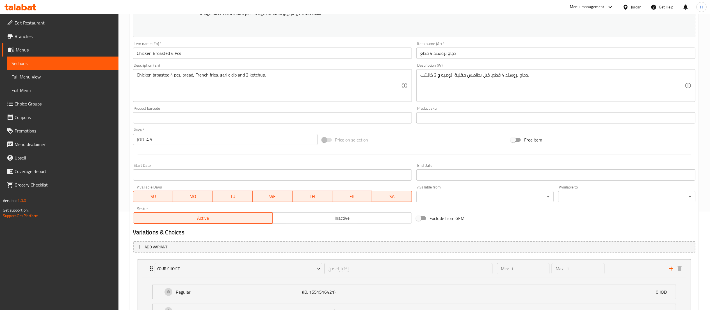
scroll to position [155, 0]
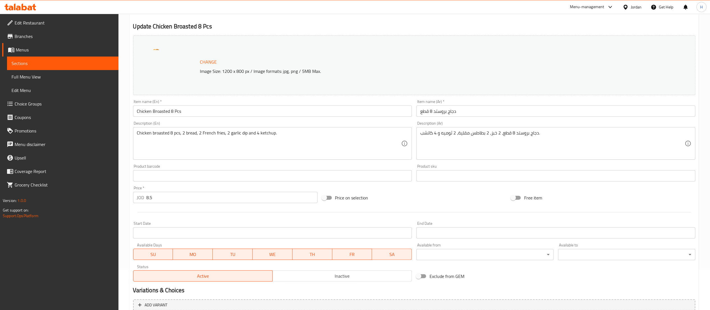
scroll to position [105, 0]
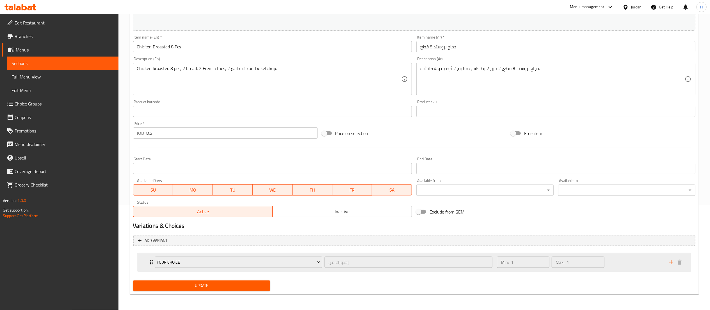
click at [635, 269] on div "Min: 1 ​ Max: 1 ​" at bounding box center [580, 262] width 172 height 18
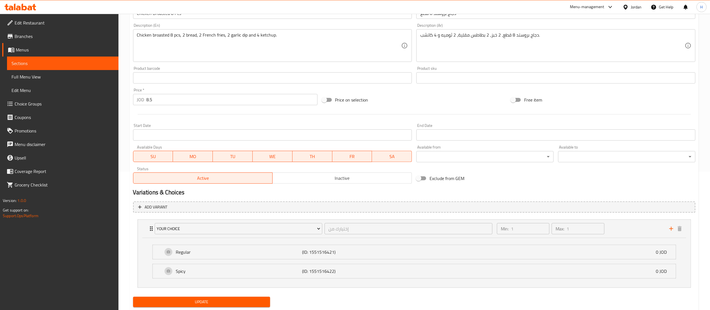
scroll to position [155, 0]
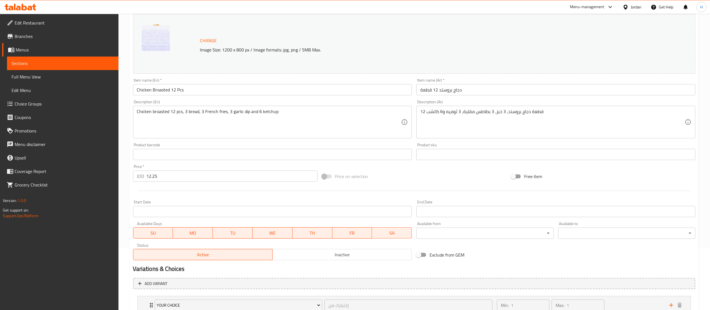
scroll to position [105, 0]
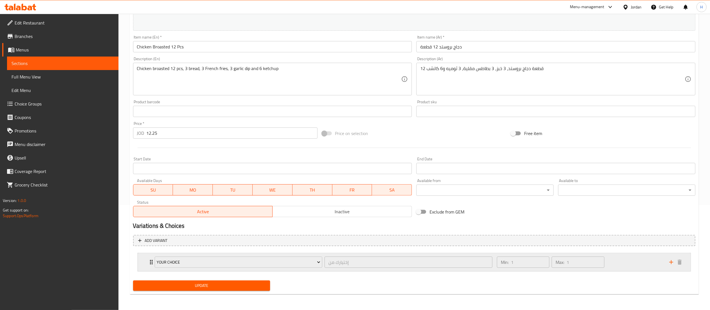
click at [611, 257] on div "Min: 1 ​ Max: 1 ​" at bounding box center [580, 262] width 172 height 18
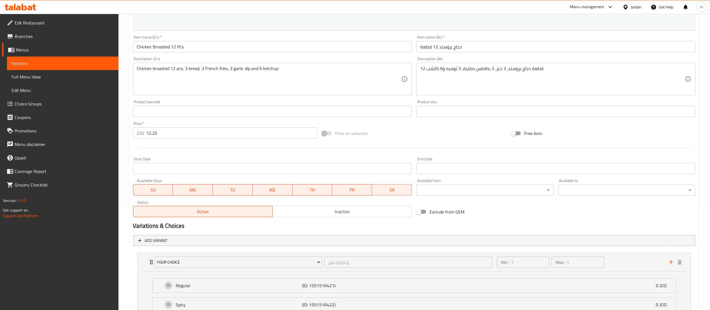
scroll to position [155, 0]
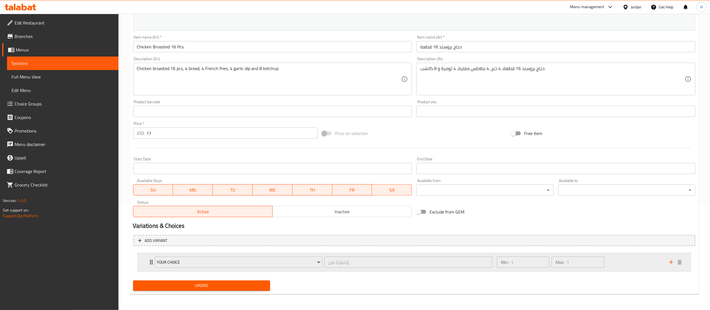
click at [621, 264] on div "Min: 1 ​ Max: 1 ​" at bounding box center [580, 262] width 172 height 18
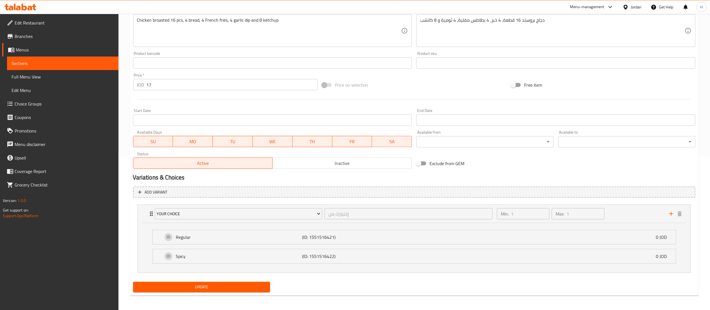
scroll to position [153, 0]
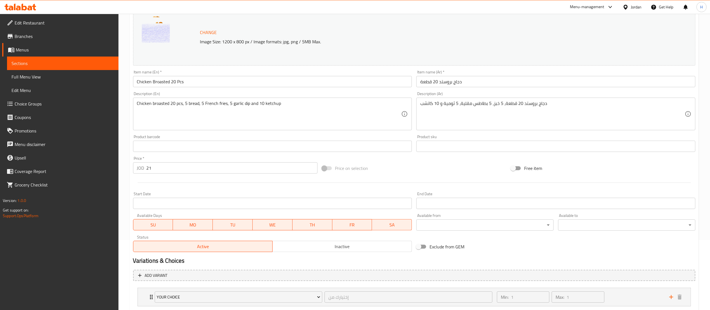
scroll to position [105, 0]
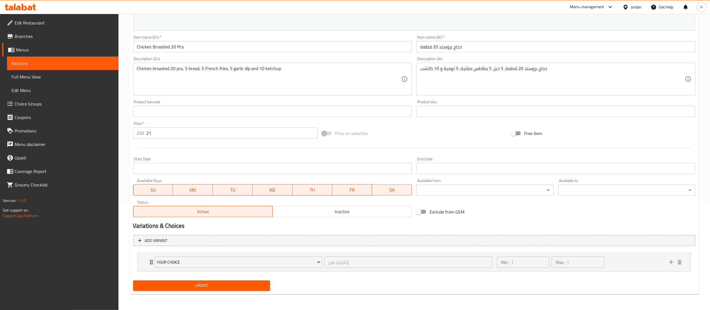
drag, startPoint x: 623, startPoint y: 256, endPoint x: 610, endPoint y: 246, distance: 16.9
click at [622, 256] on div "Min: 1 ​ Max: 1 ​" at bounding box center [580, 262] width 172 height 18
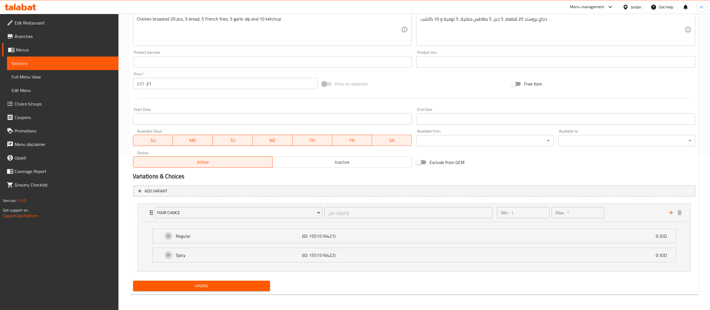
scroll to position [155, 0]
